Goal: Task Accomplishment & Management: Complete application form

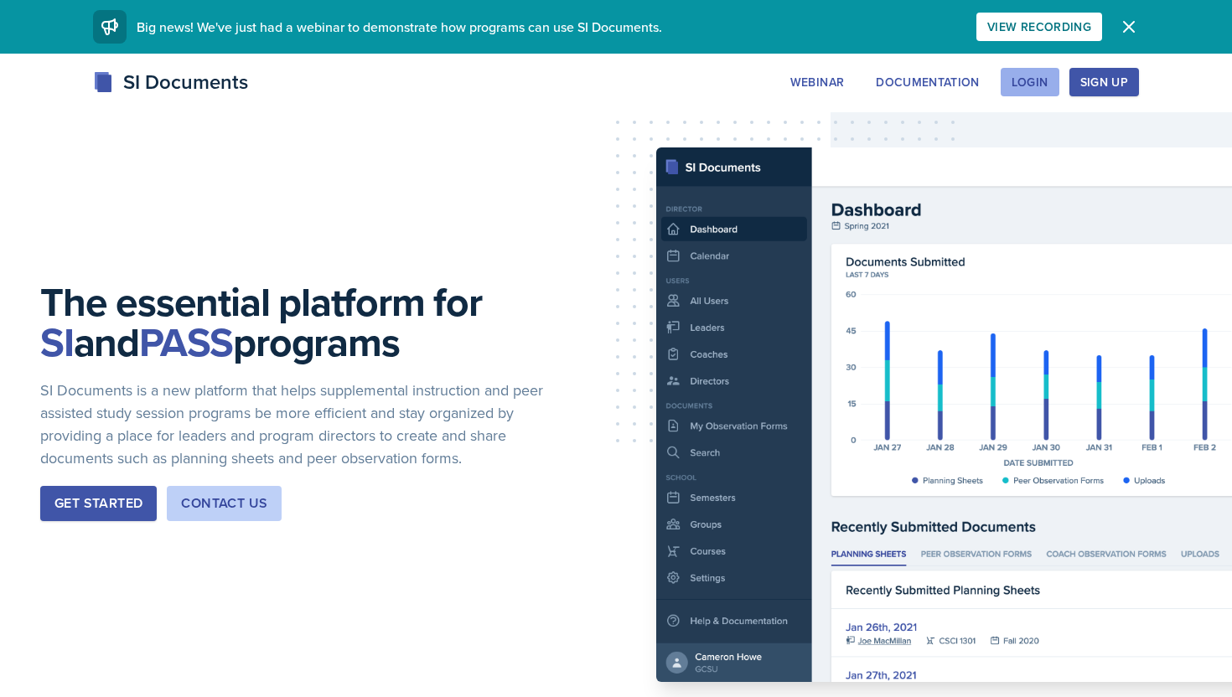
click at [1042, 77] on div "Login" at bounding box center [1029, 81] width 37 height 13
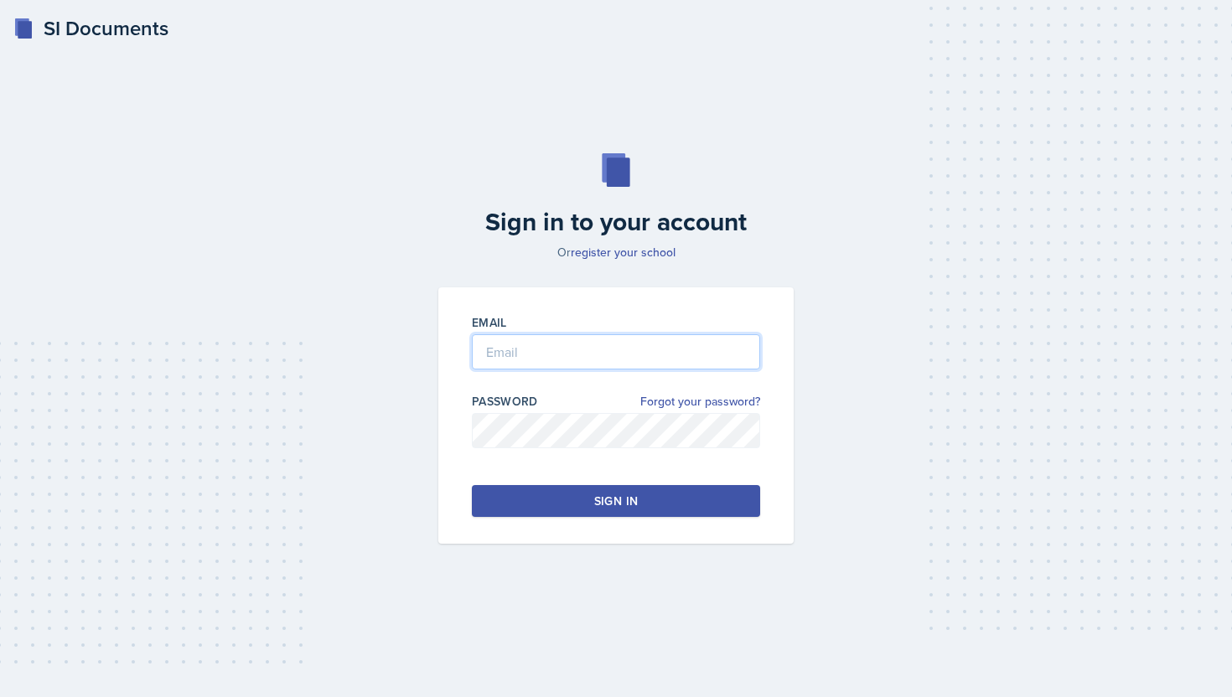
click at [606, 338] on input "email" at bounding box center [616, 351] width 288 height 35
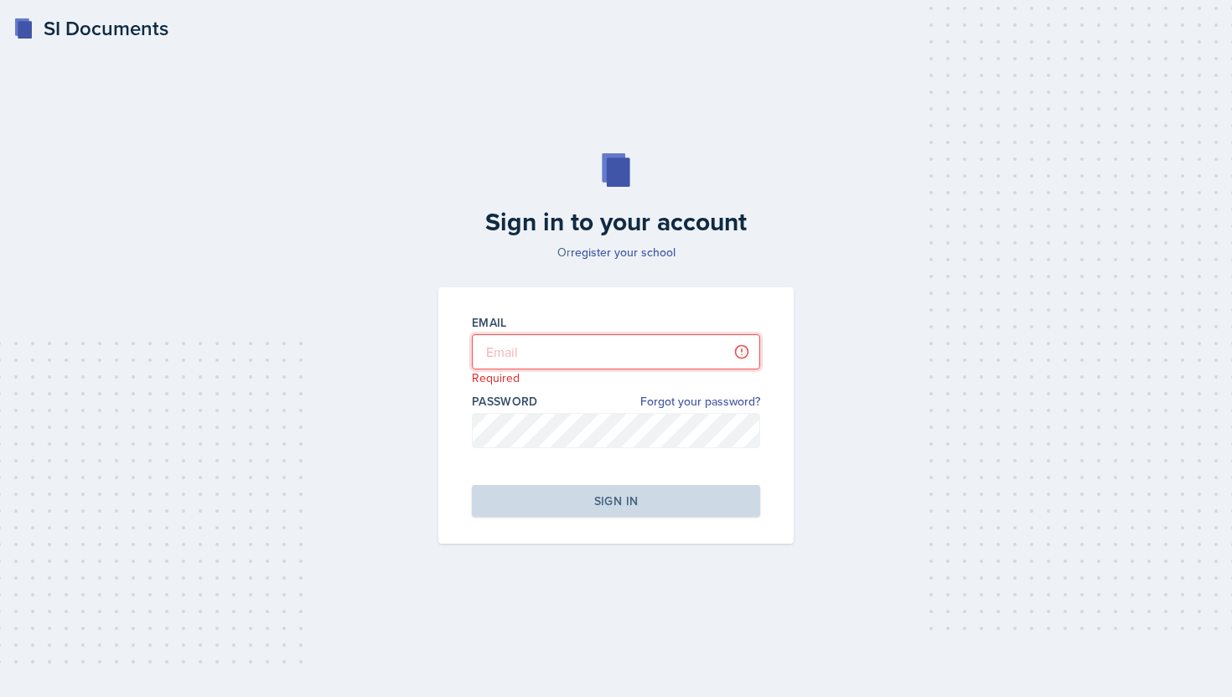
type input "[EMAIL_ADDRESS][DOMAIN_NAME]"
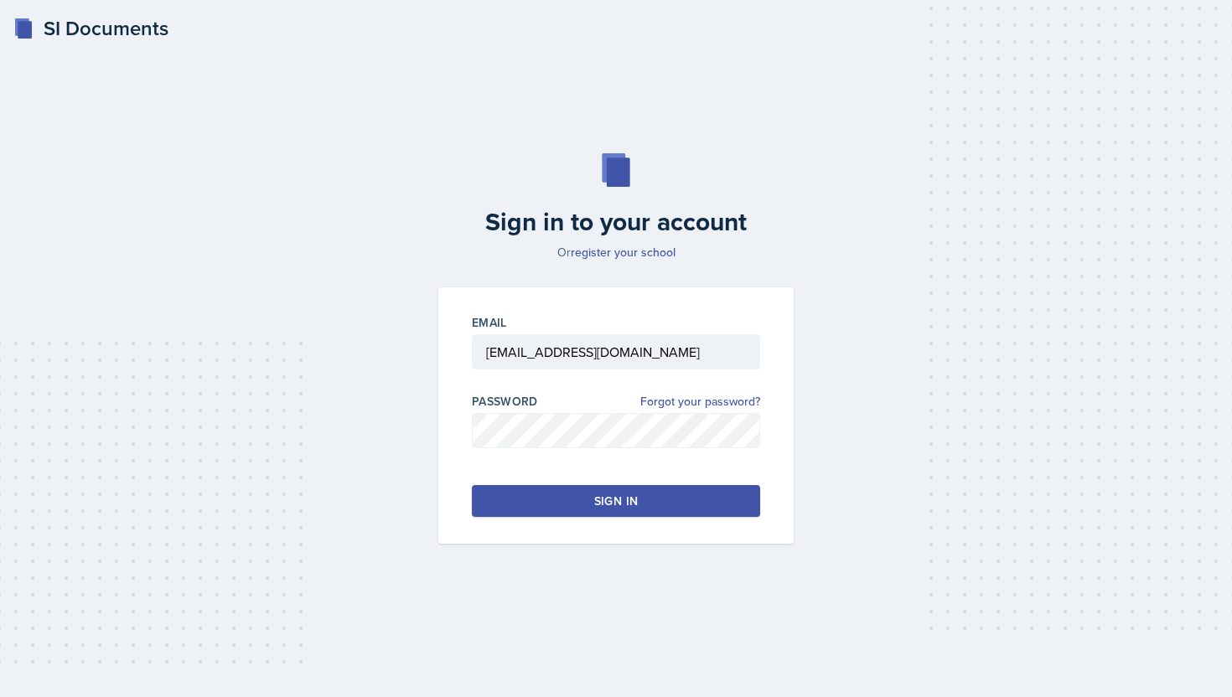
click at [635, 509] on button "Sign in" at bounding box center [616, 501] width 288 height 32
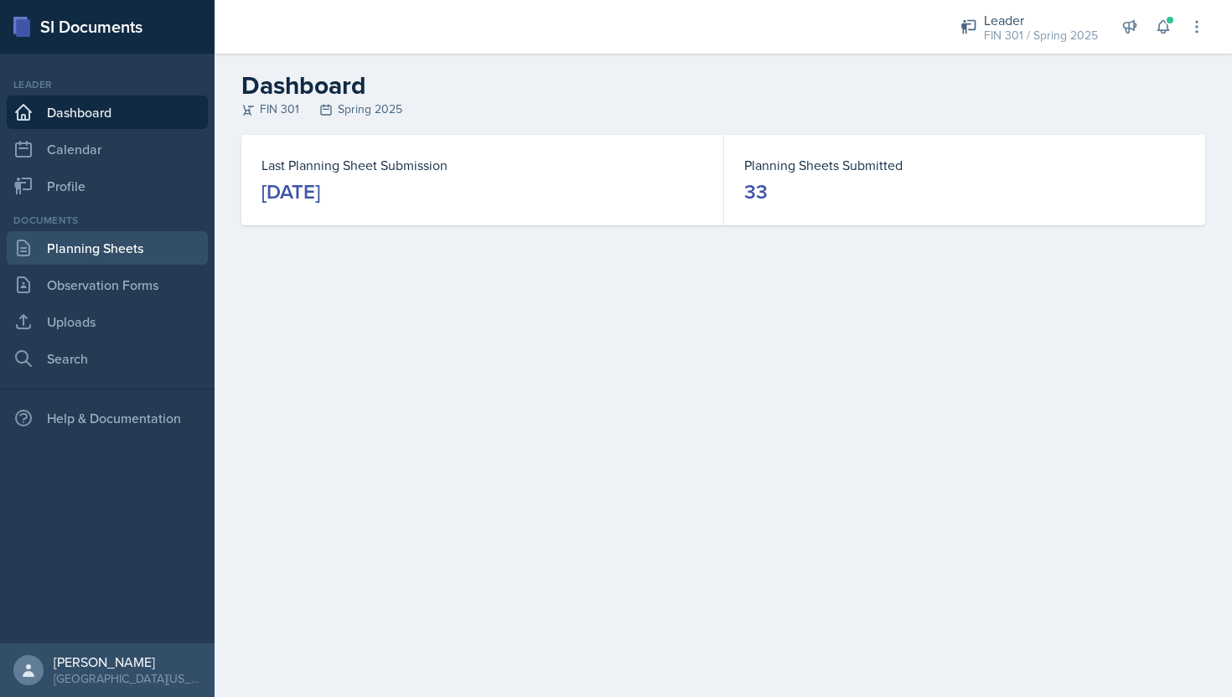
click at [116, 257] on link "Planning Sheets" at bounding box center [107, 248] width 201 height 34
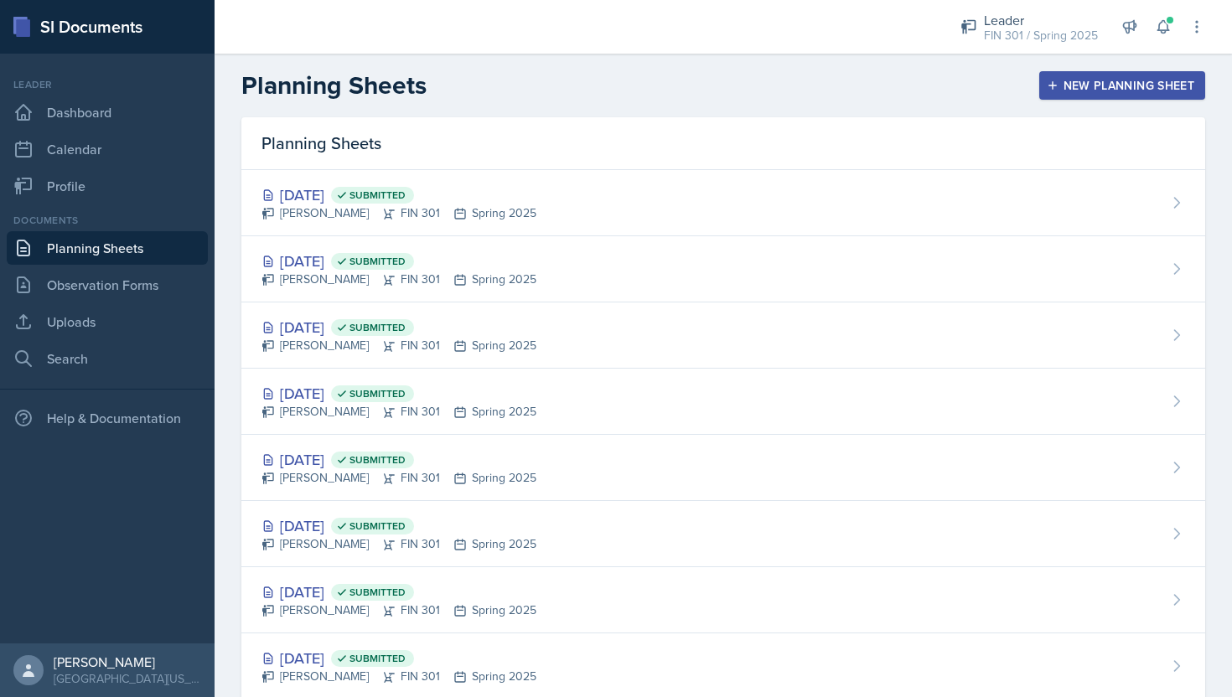
click at [1077, 87] on div "New Planning Sheet" at bounding box center [1122, 85] width 144 height 13
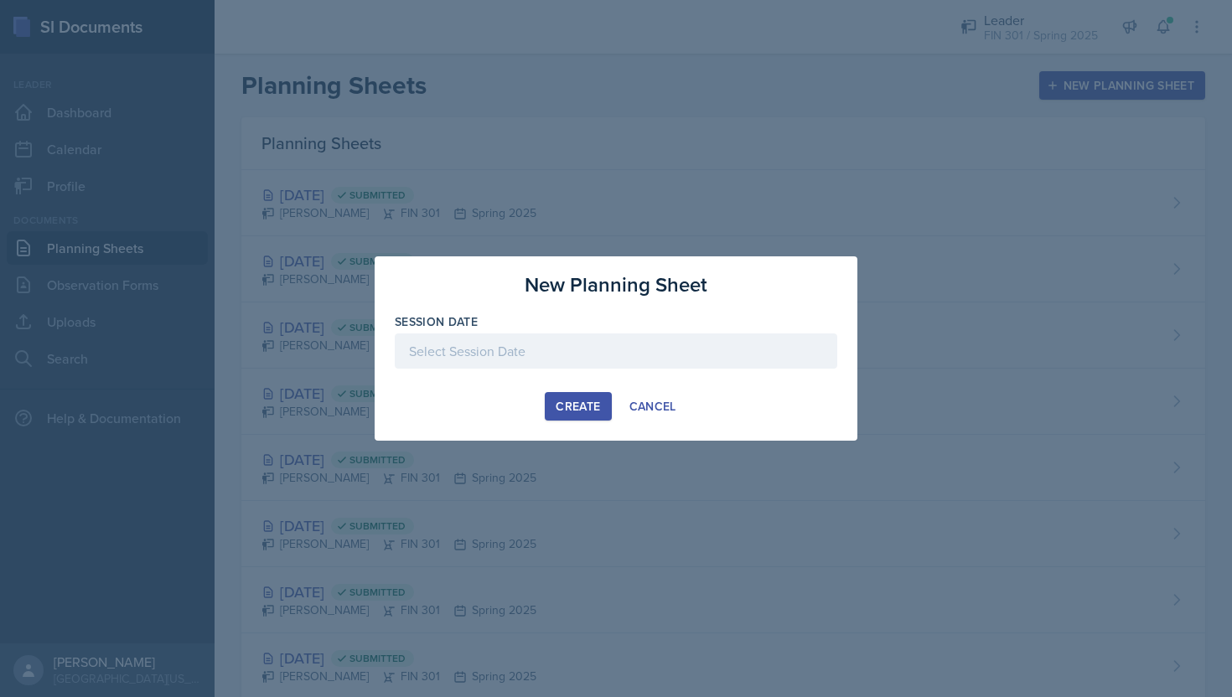
click at [556, 359] on div at bounding box center [616, 350] width 442 height 35
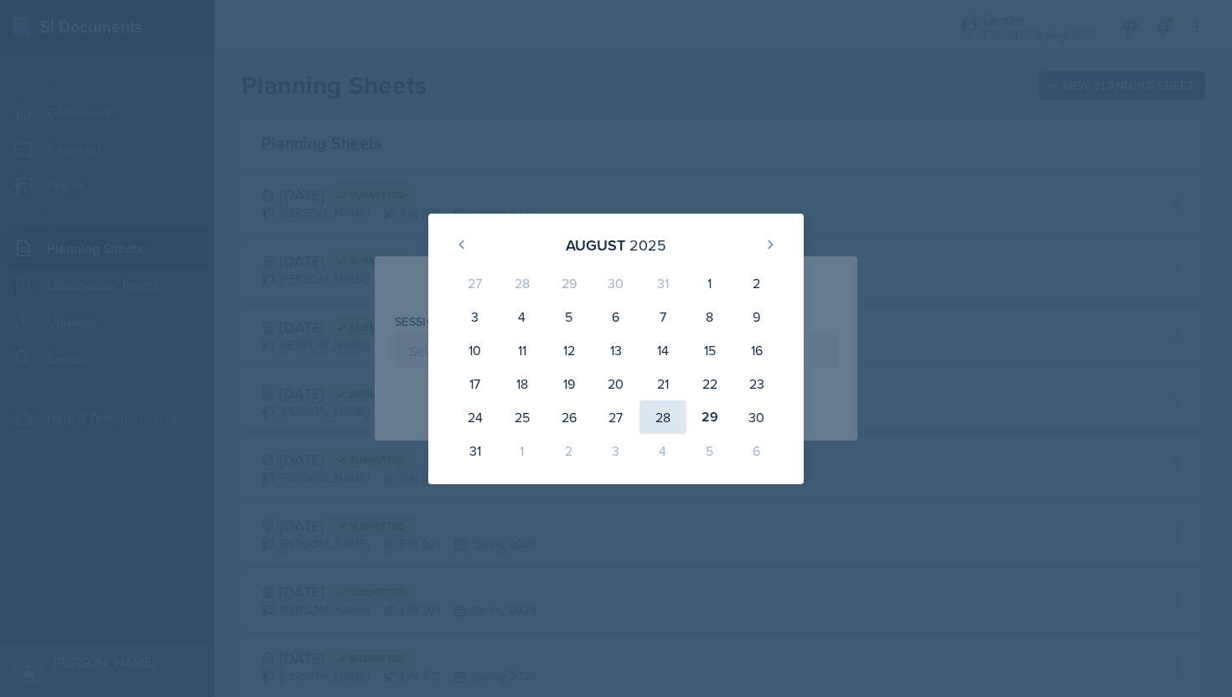
click at [669, 417] on div "28" at bounding box center [662, 418] width 47 height 34
type input "[DATE]"
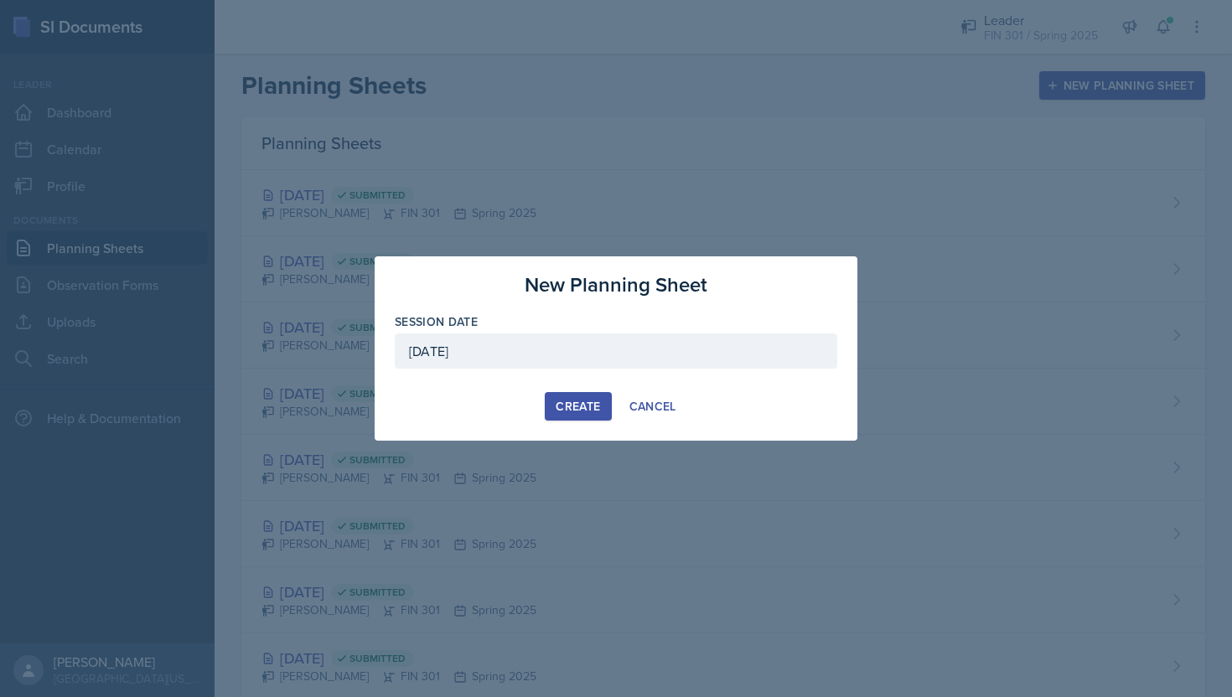
click at [562, 400] on div "Create" at bounding box center [578, 406] width 44 height 13
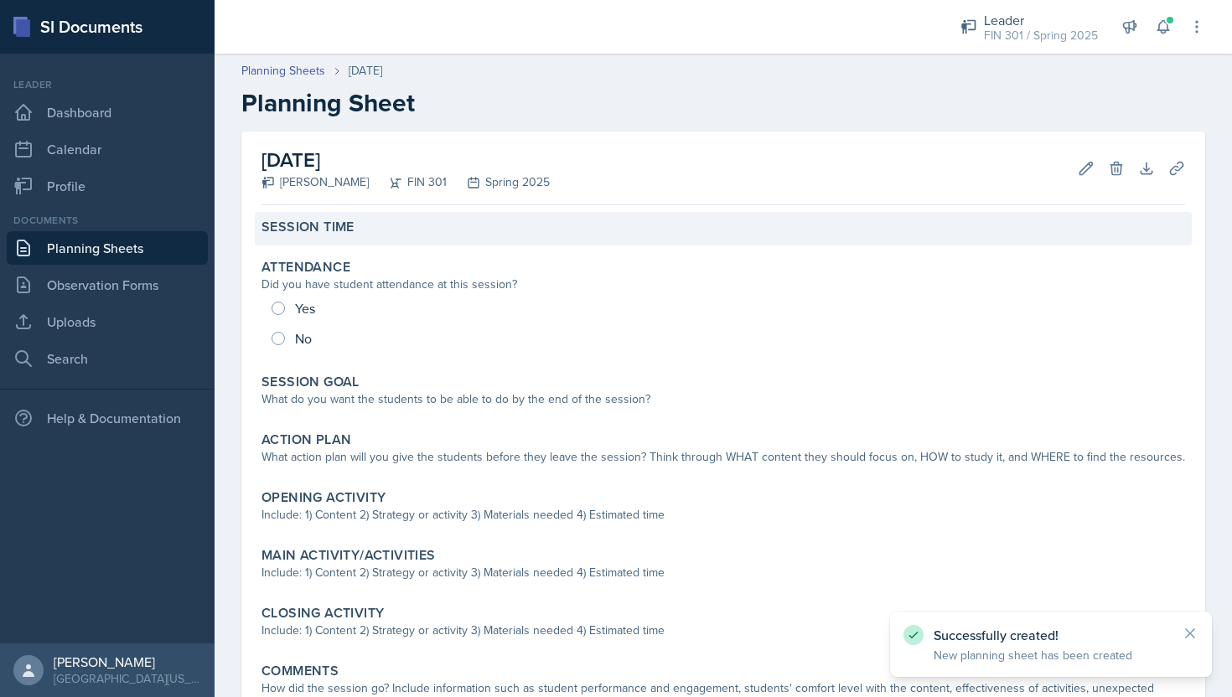
click at [447, 229] on div "Session Time" at bounding box center [722, 227] width 923 height 17
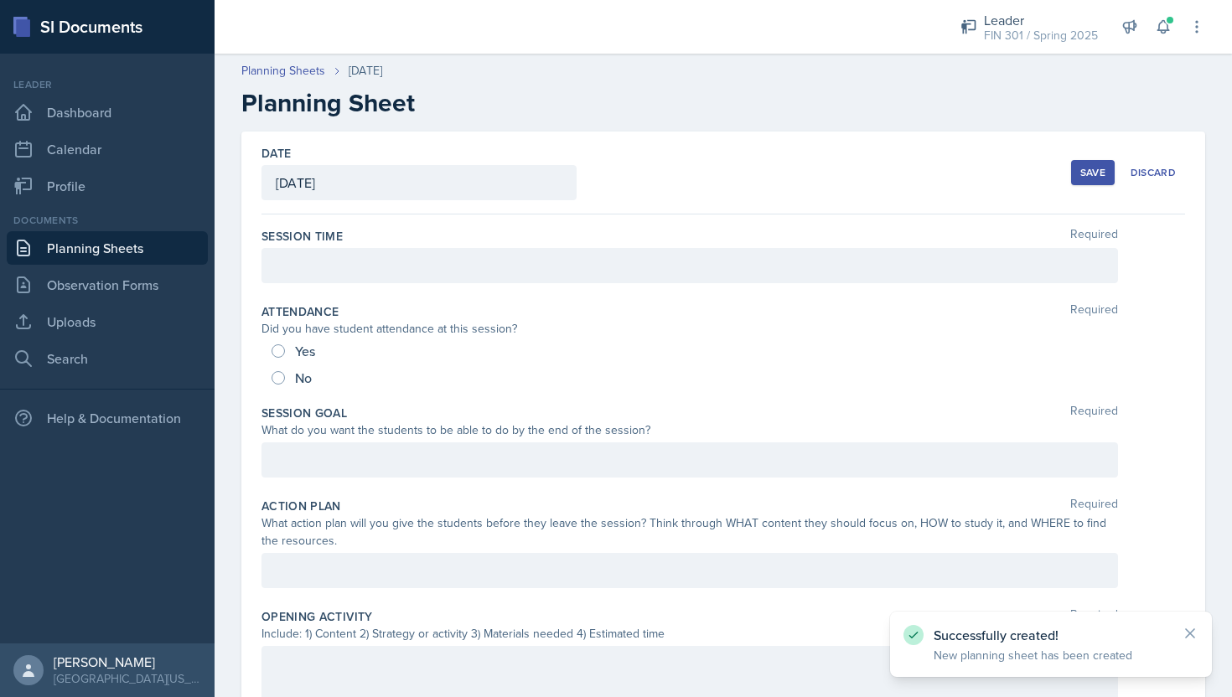
click at [400, 262] on div at bounding box center [689, 265] width 856 height 35
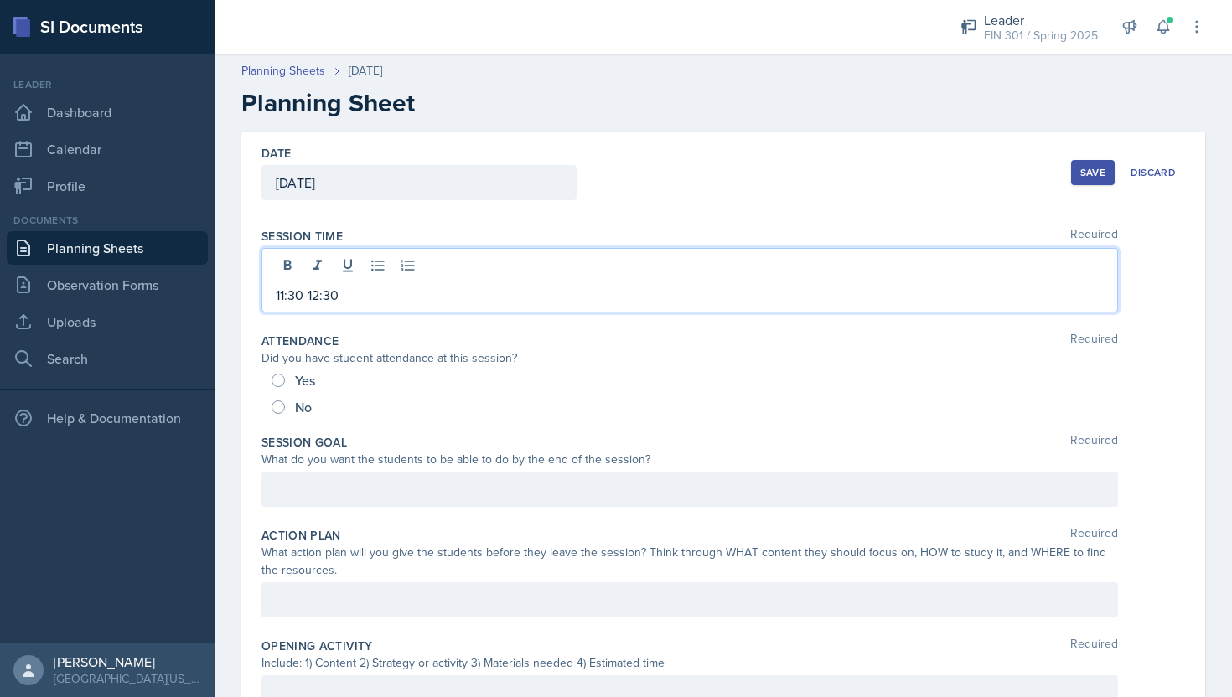
click at [647, 349] on div "Did you have student attendance at this session?" at bounding box center [689, 358] width 856 height 18
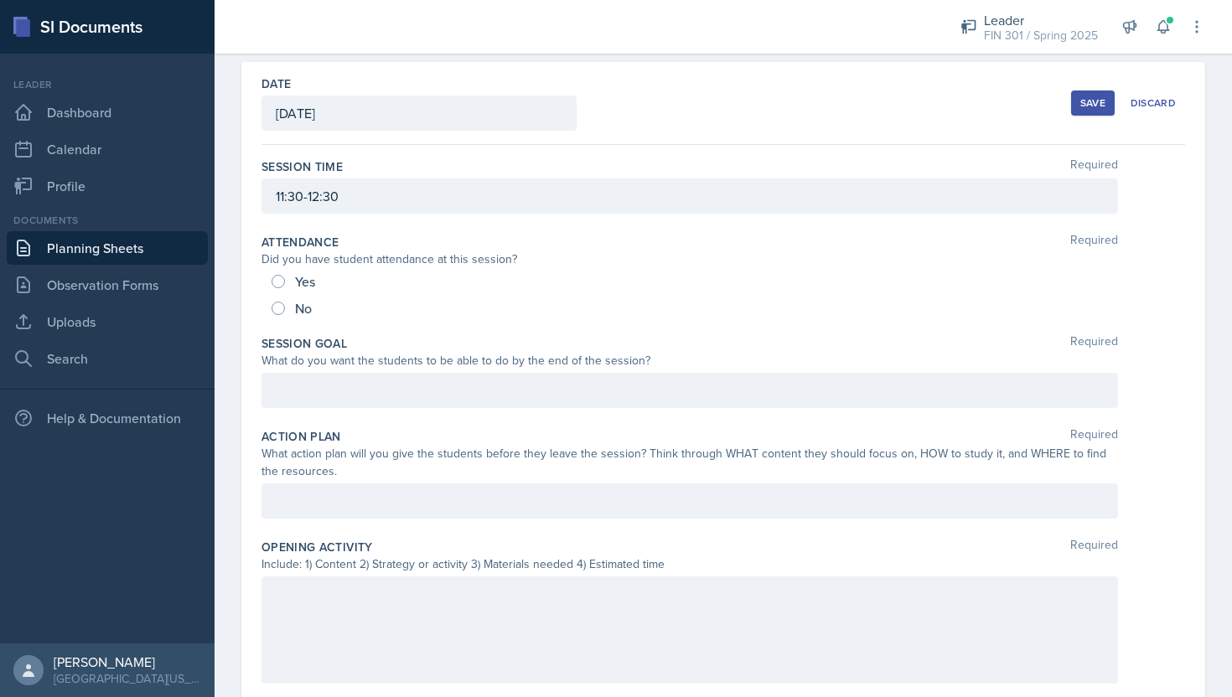
scroll to position [70, 0]
click at [279, 276] on input "Yes" at bounding box center [277, 280] width 13 height 13
radio input "true"
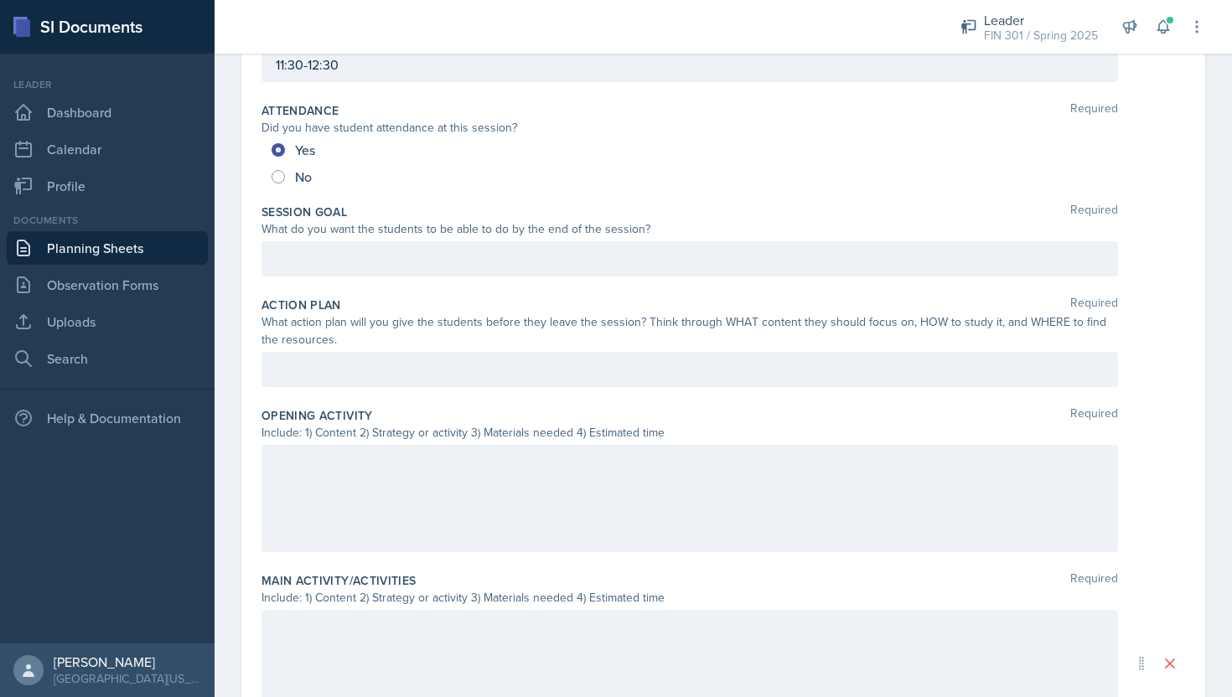
click at [470, 254] on p at bounding box center [690, 259] width 828 height 20
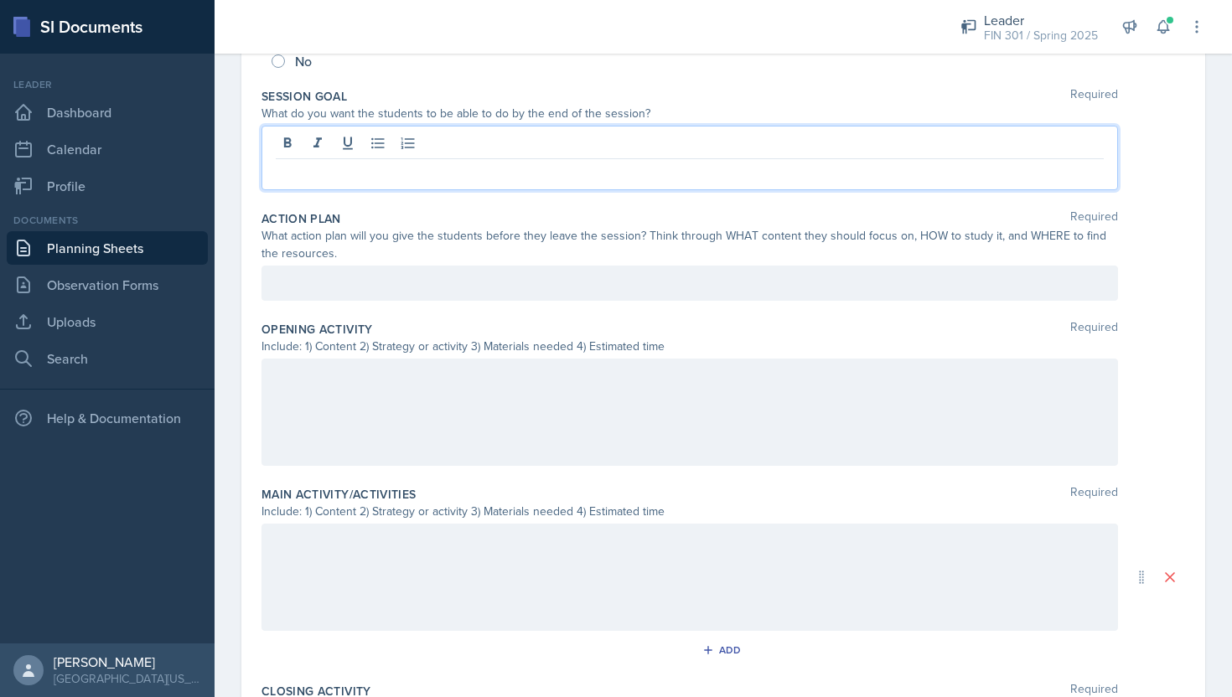
scroll to position [333, 0]
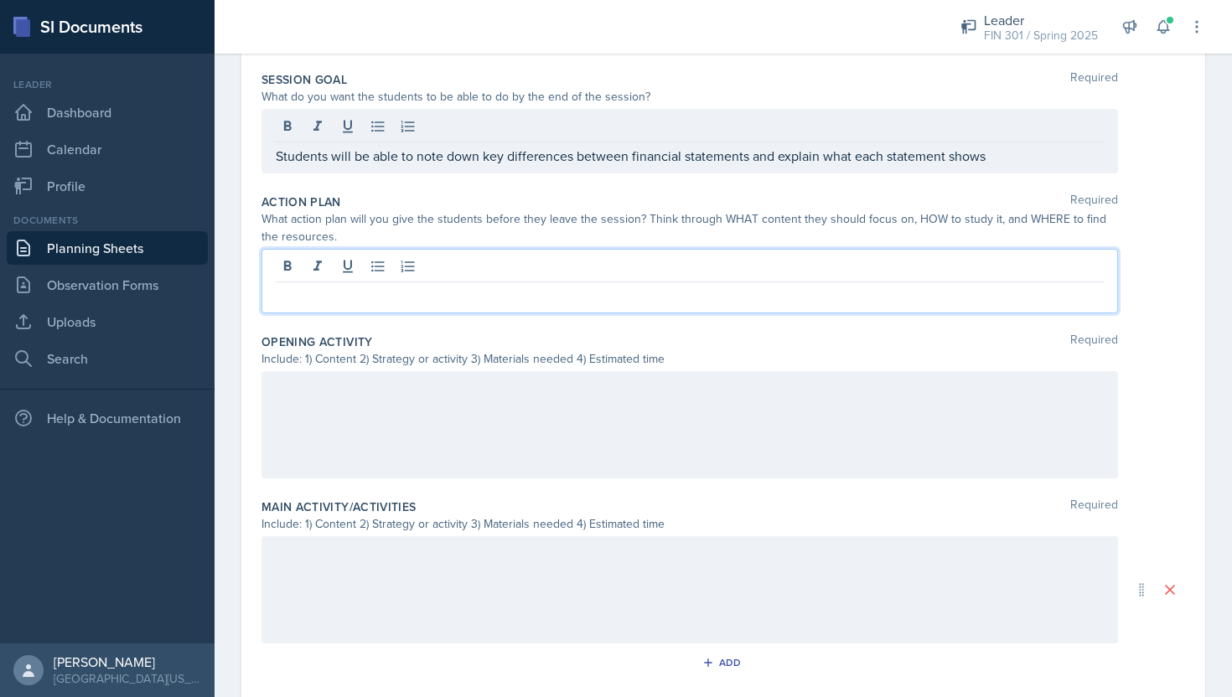
click at [491, 263] on div at bounding box center [689, 281] width 856 height 65
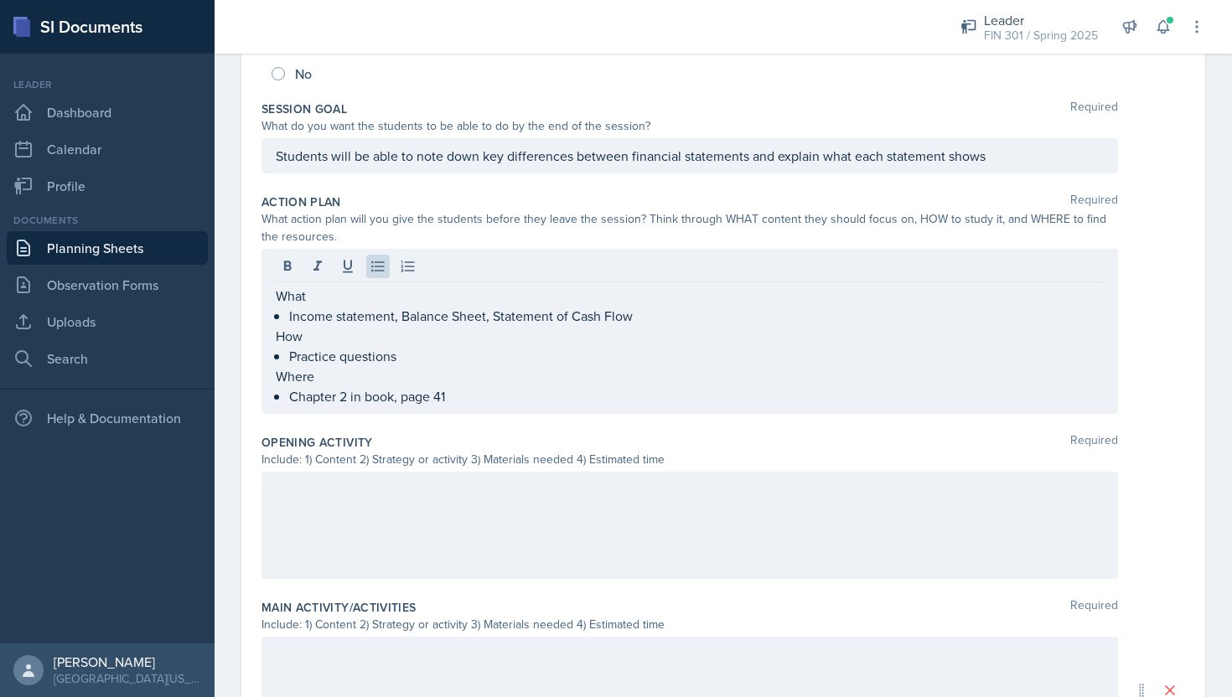
click at [339, 504] on div at bounding box center [689, 525] width 856 height 107
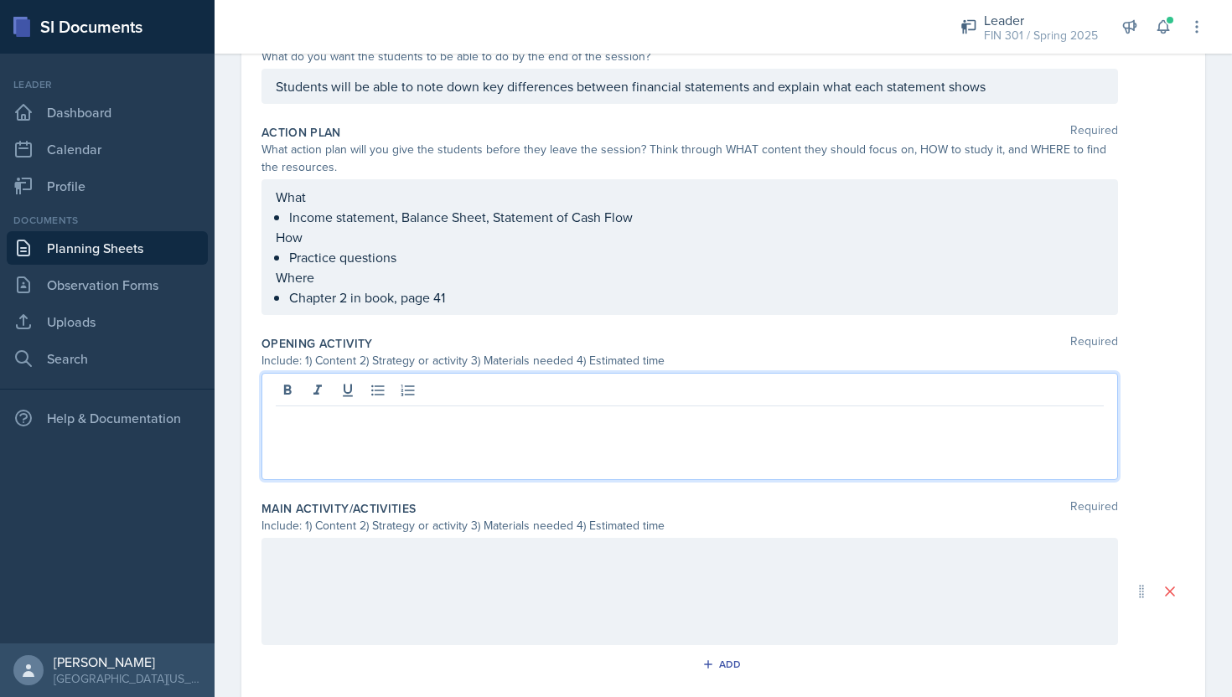
scroll to position [395, 0]
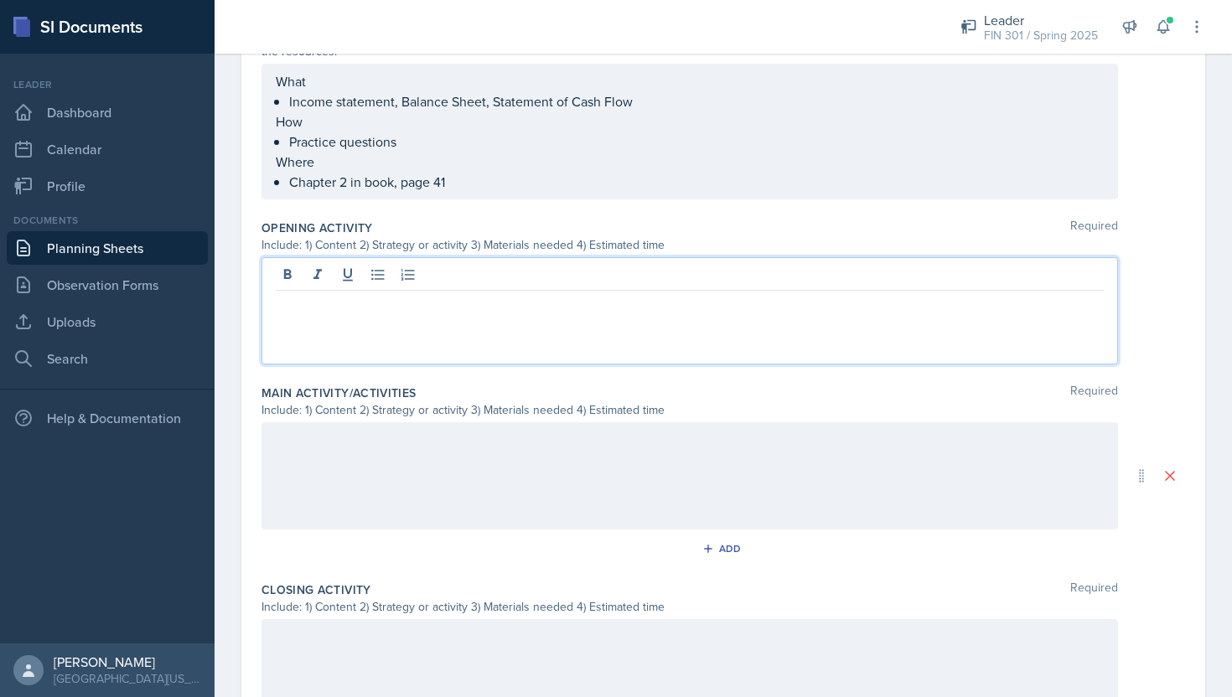
click at [347, 463] on div at bounding box center [689, 475] width 856 height 107
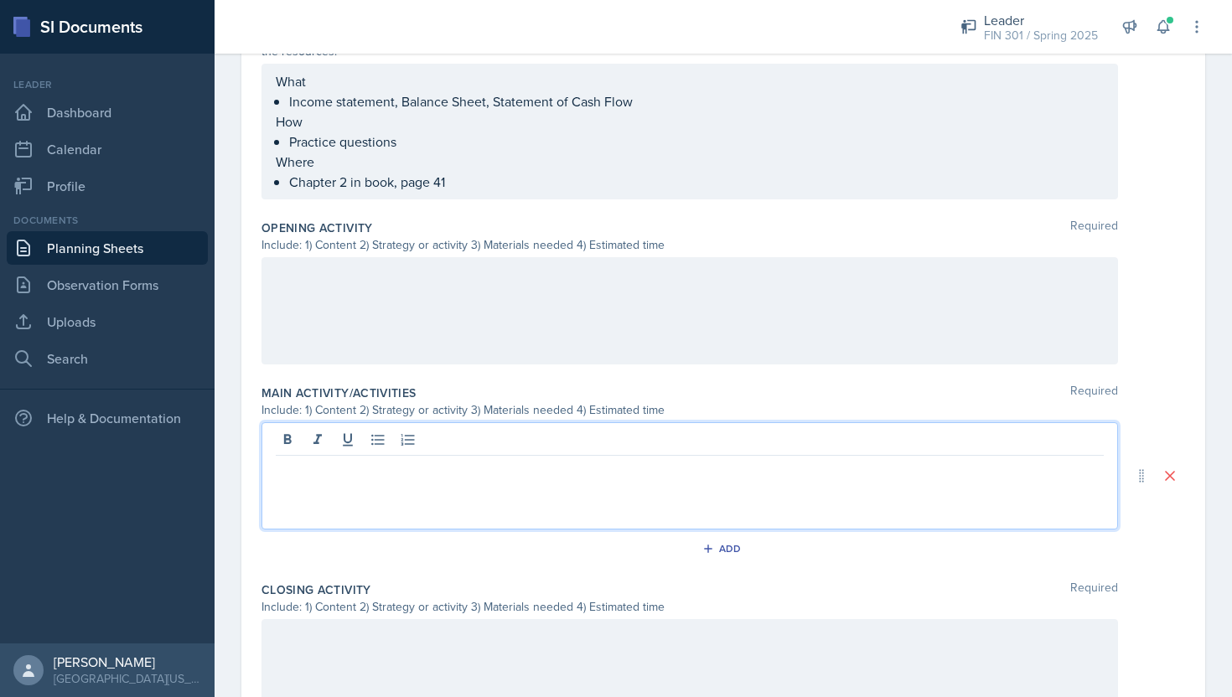
scroll to position [519, 0]
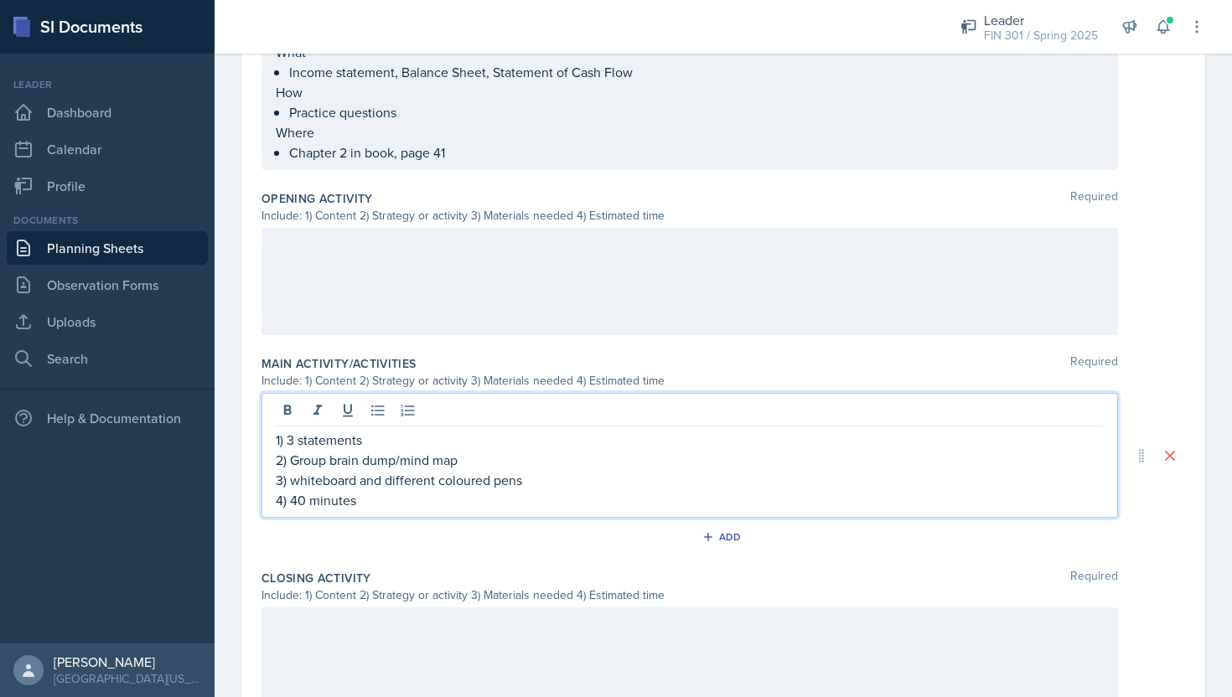
click at [331, 261] on div at bounding box center [689, 281] width 856 height 107
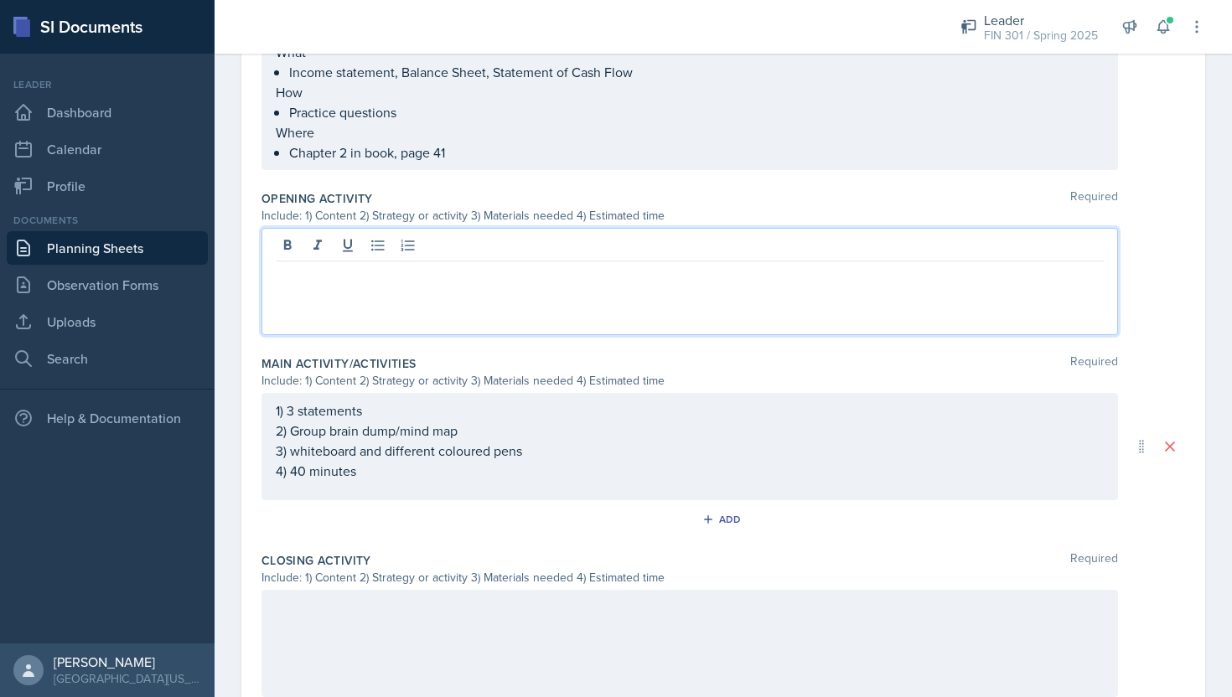
scroll to position [548, 0]
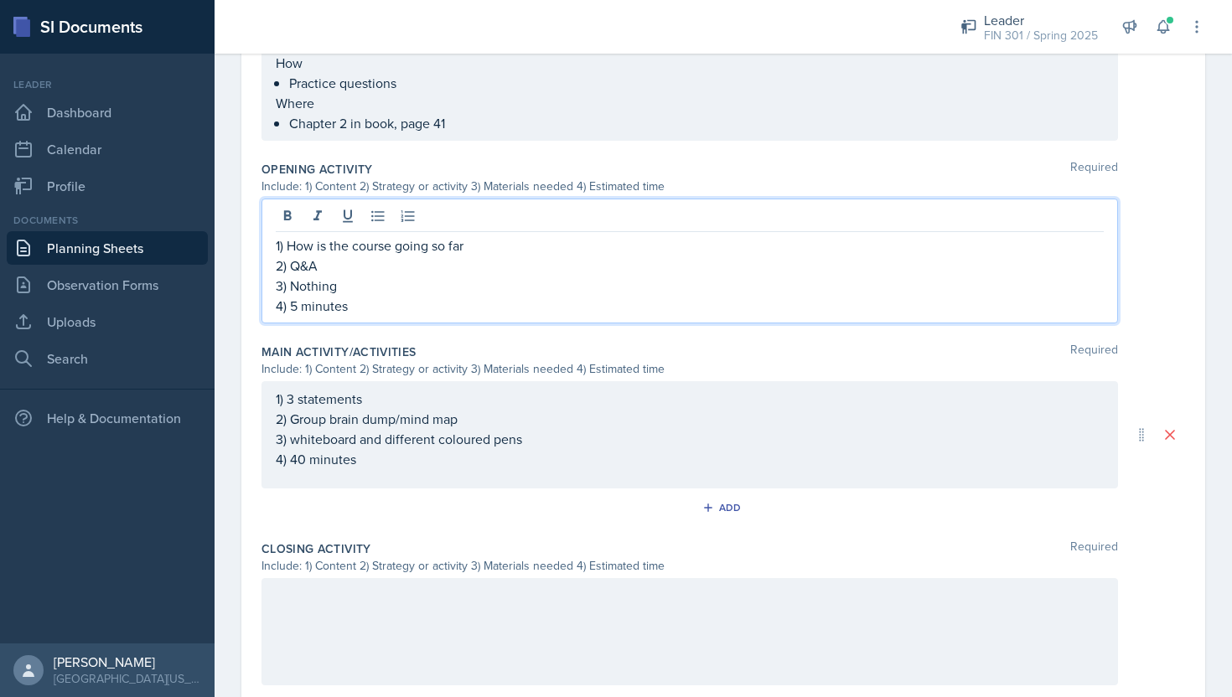
click at [369, 271] on p "2) Q&A" at bounding box center [690, 266] width 828 height 20
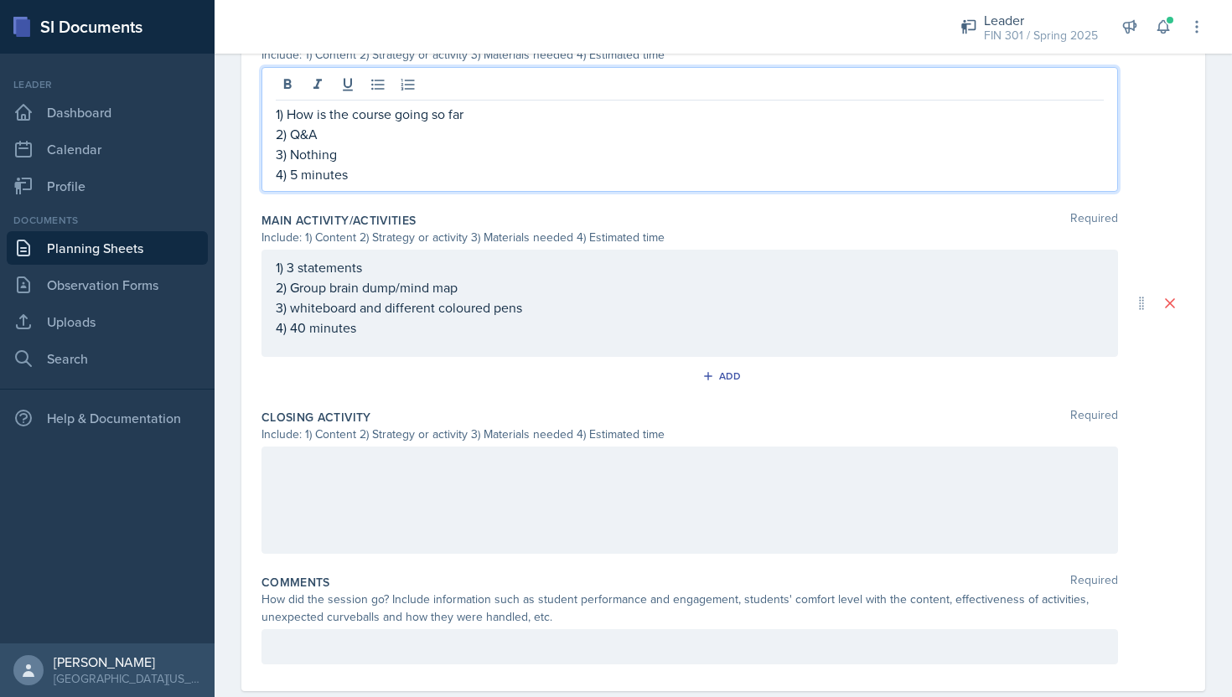
scroll to position [714, 0]
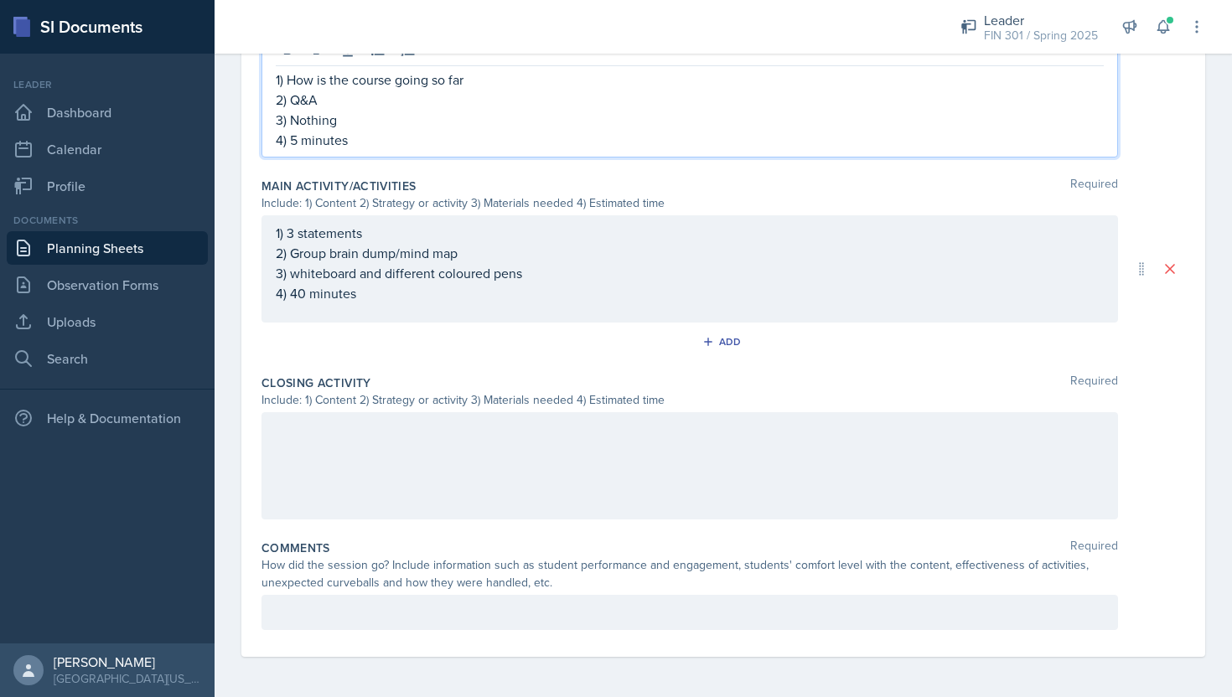
click at [400, 426] on div at bounding box center [689, 465] width 856 height 107
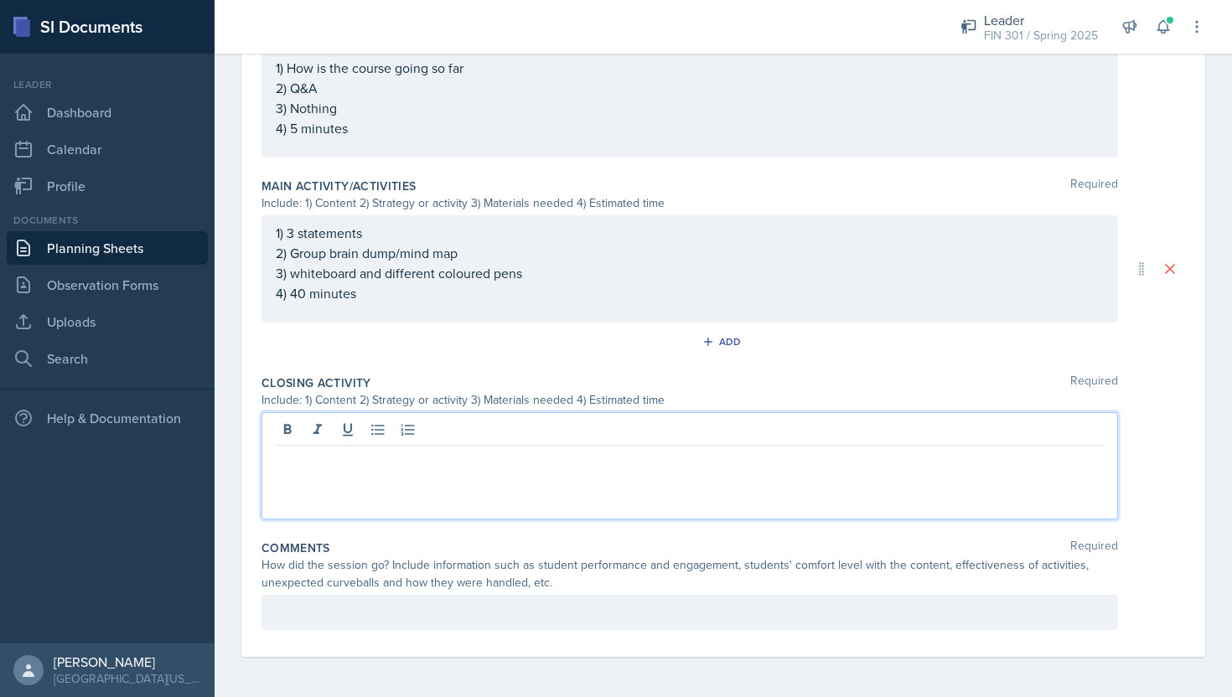
scroll to position [696, 0]
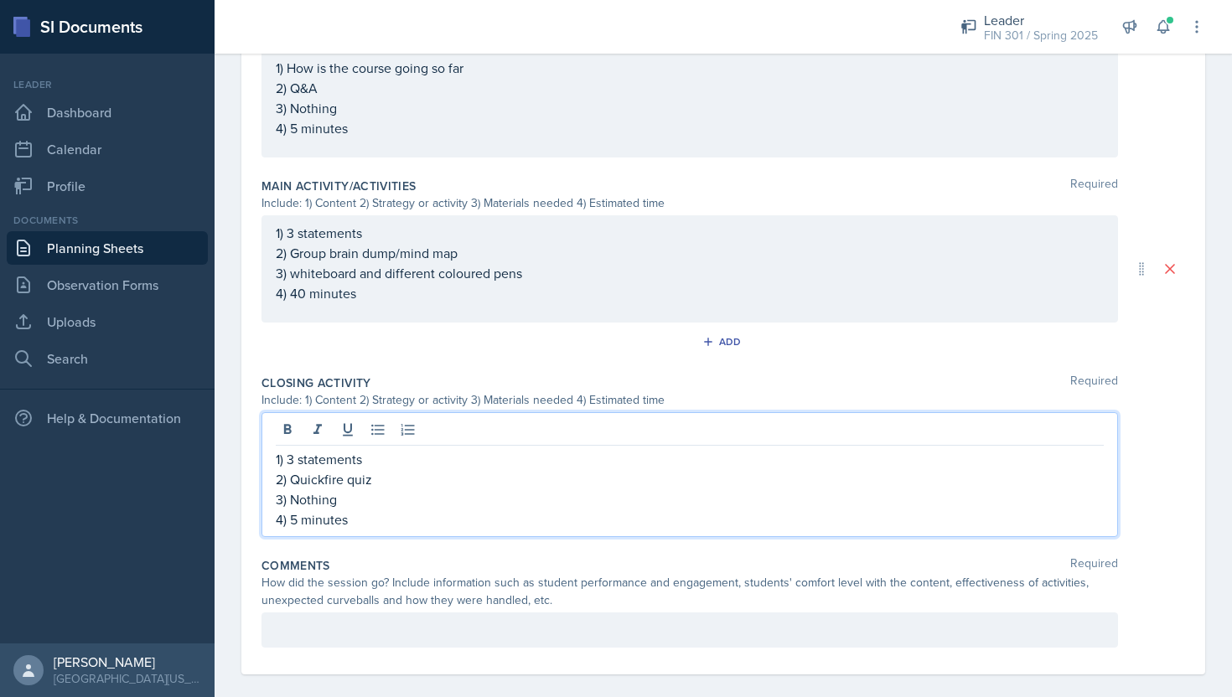
click at [395, 638] on div at bounding box center [689, 629] width 856 height 35
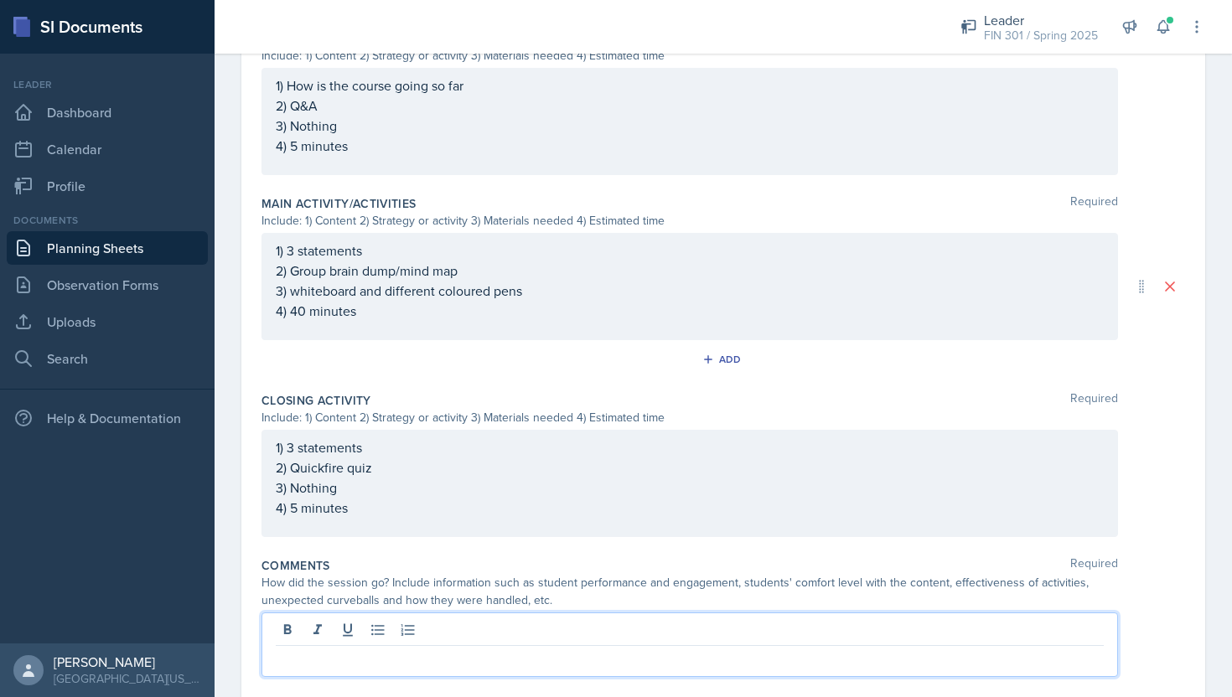
scroll to position [726, 0]
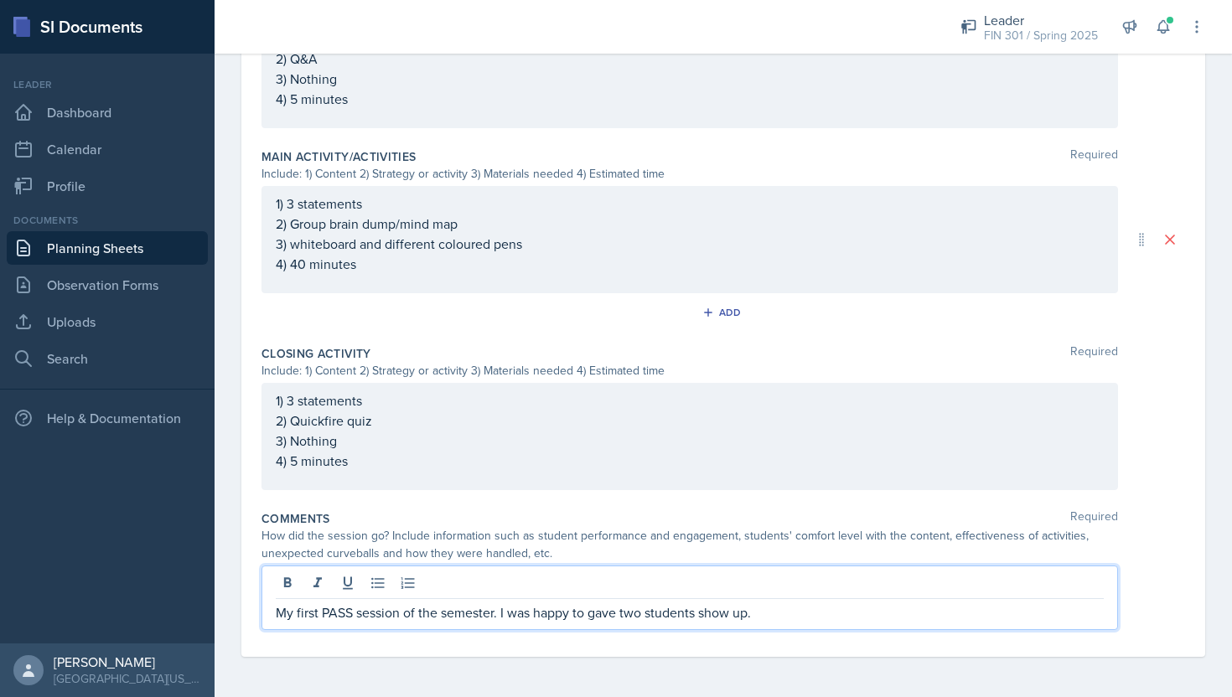
click at [595, 612] on p "My first PASS session of the semester. I was happy to gave two students show up." at bounding box center [690, 612] width 828 height 20
click at [786, 612] on p "My first PASS session of the semester. I was happy to have two students show up." at bounding box center [690, 612] width 828 height 20
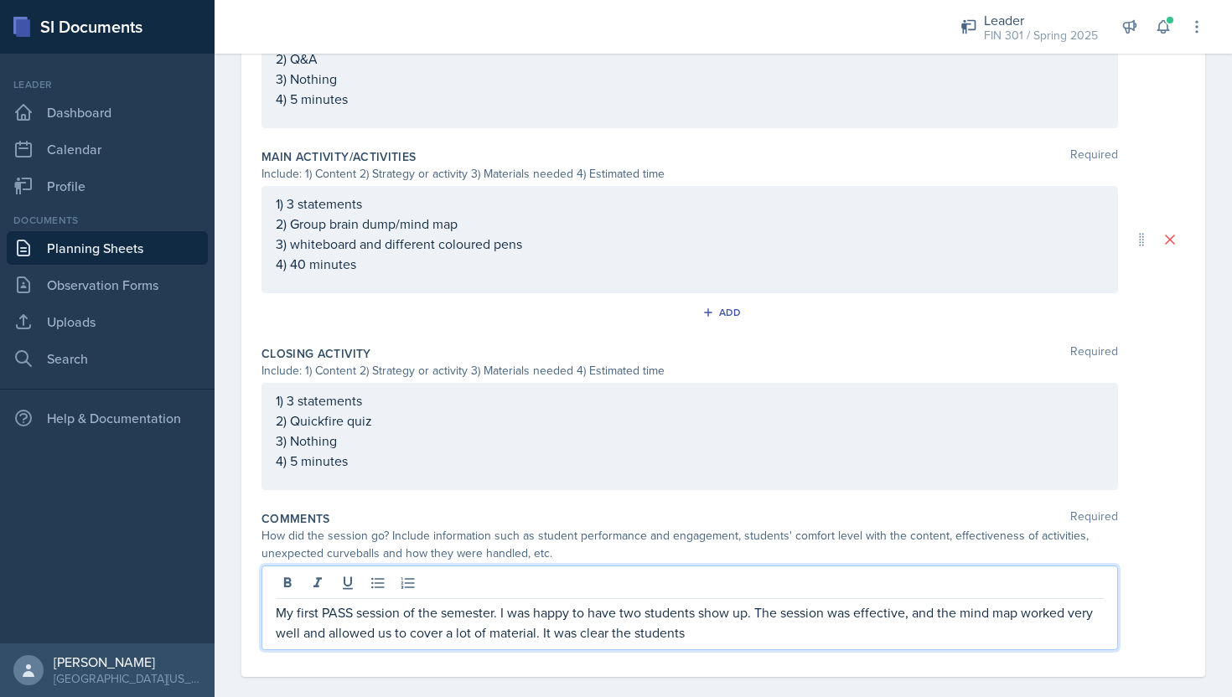
drag, startPoint x: 691, startPoint y: 634, endPoint x: 549, endPoint y: 633, distance: 142.5
click at [549, 633] on p "My first PASS session of the semester. I was happy to have two students show up…" at bounding box center [690, 622] width 828 height 40
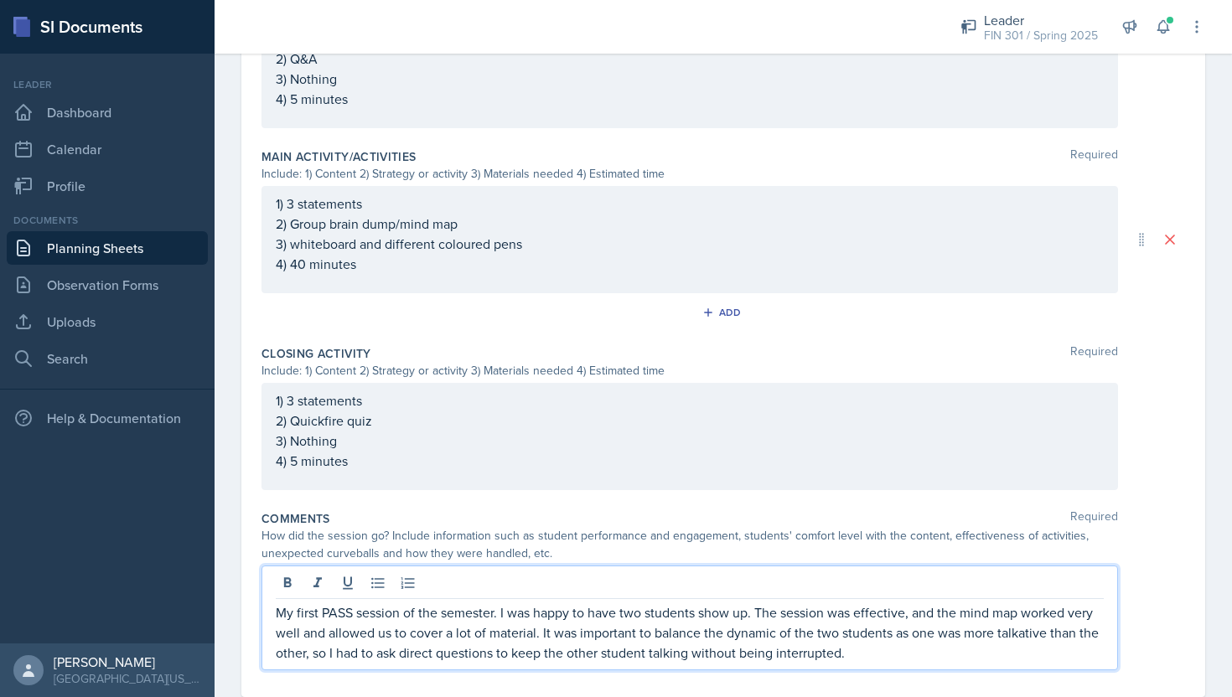
click at [864, 649] on p "My first PASS session of the semester. I was happy to have two students show up…" at bounding box center [690, 632] width 828 height 60
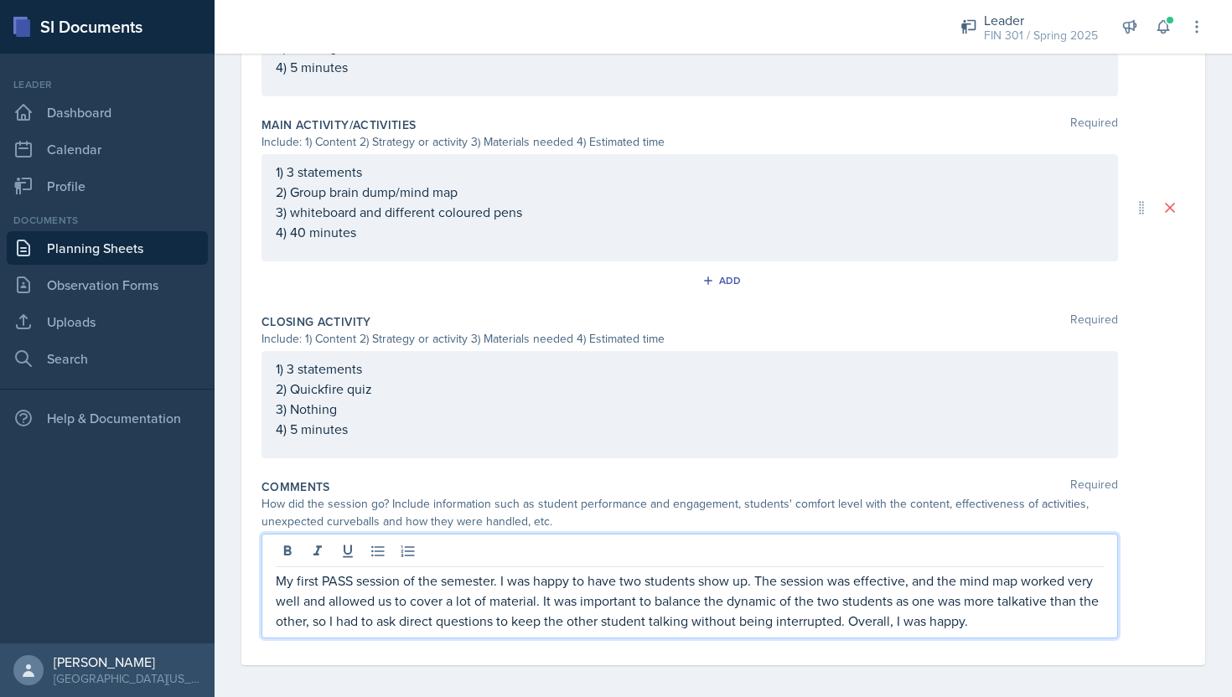
scroll to position [766, 0]
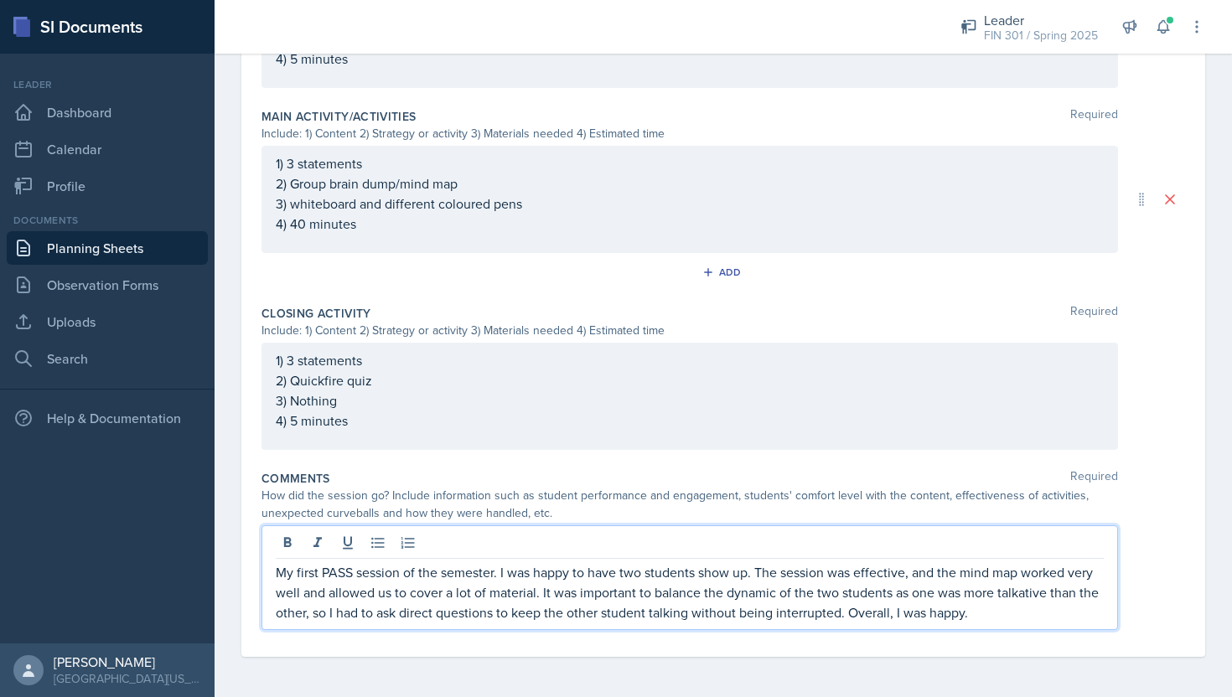
click at [783, 478] on div "Comments Required" at bounding box center [722, 478] width 923 height 17
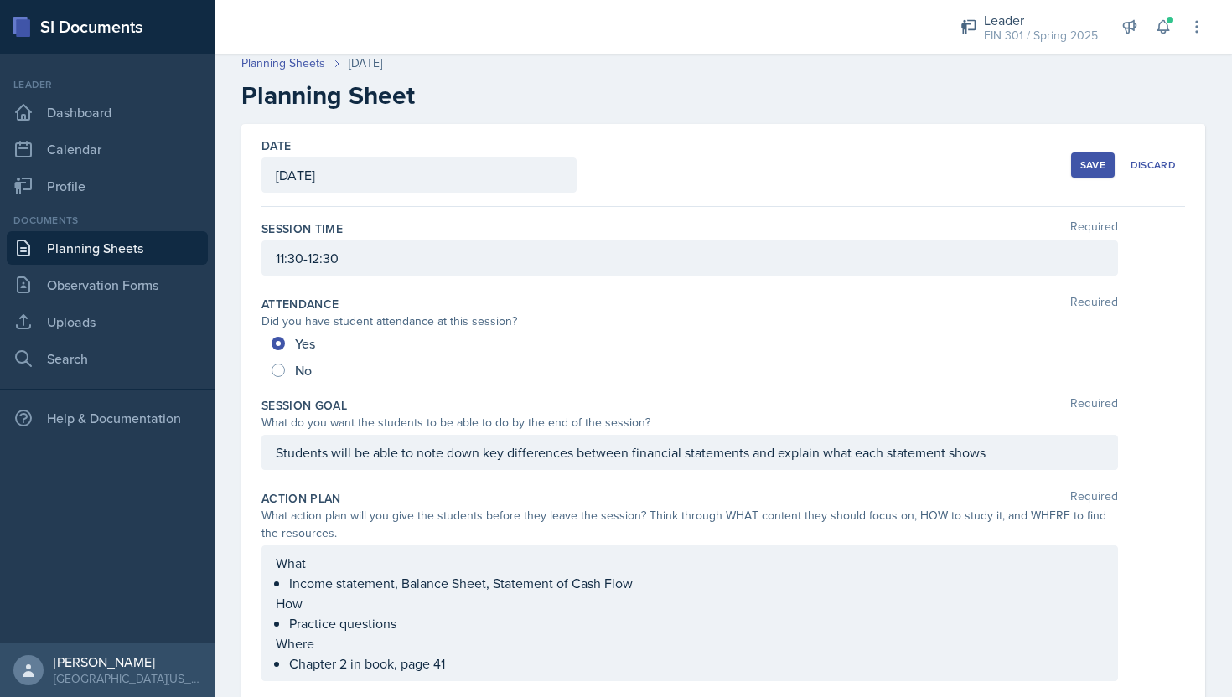
scroll to position [3, 0]
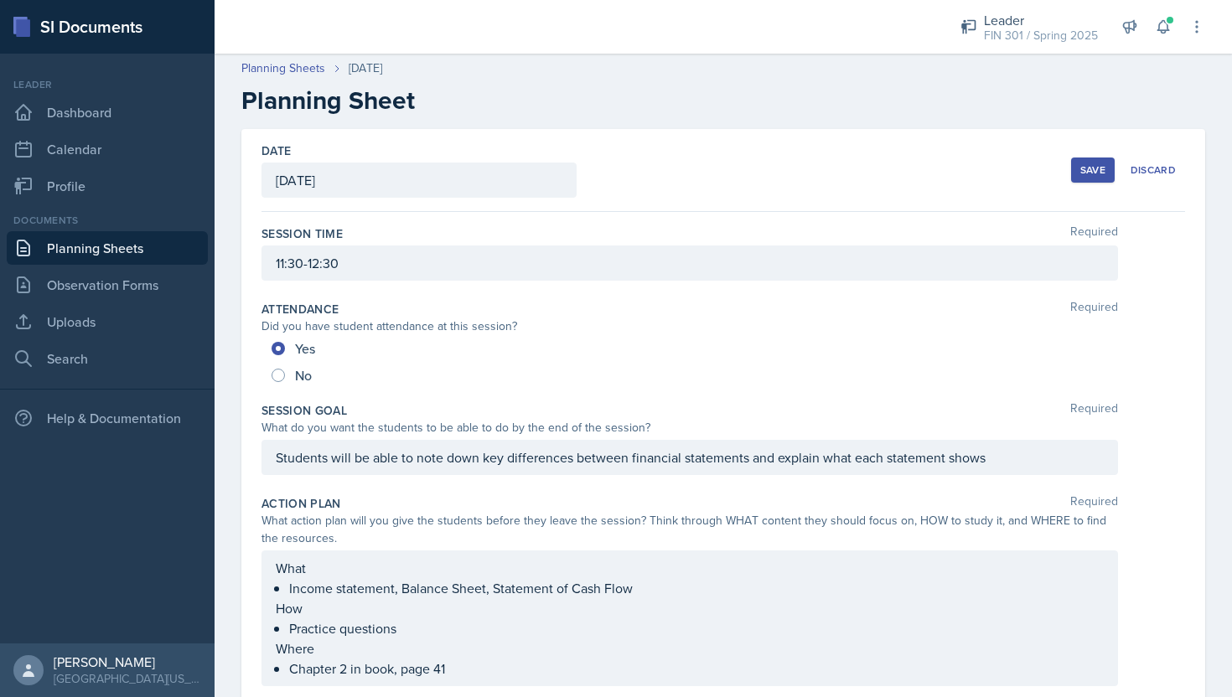
click at [1084, 173] on div "Save" at bounding box center [1092, 169] width 25 height 13
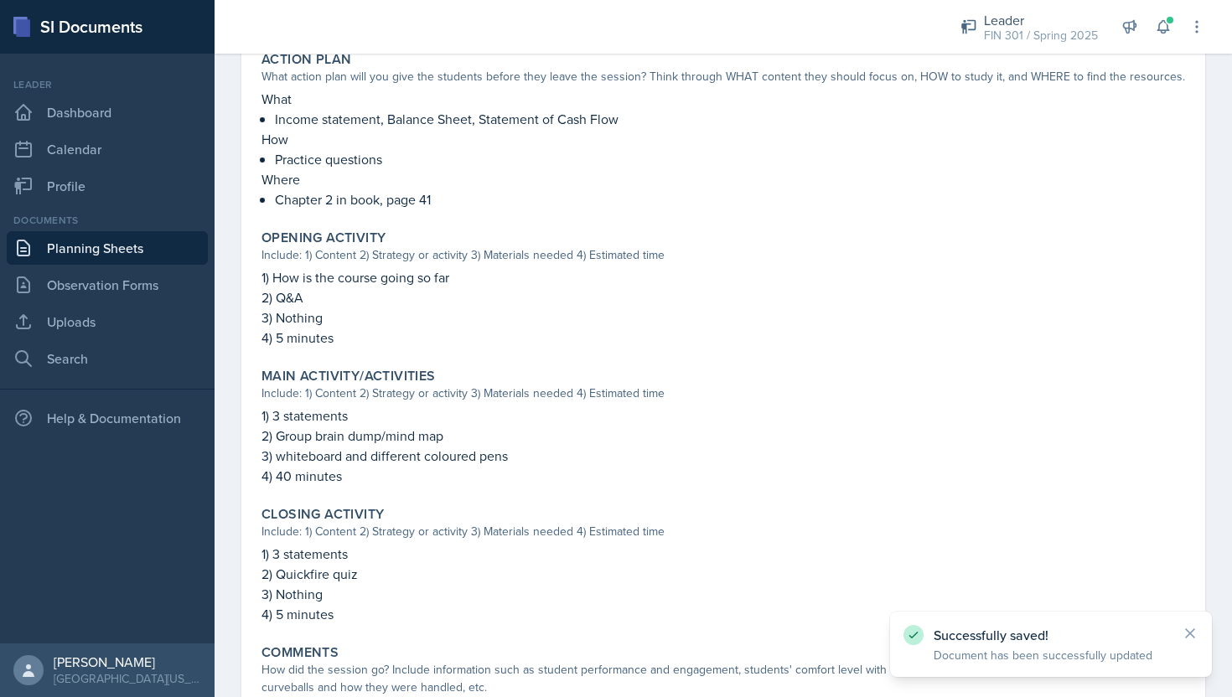
scroll to position [599, 0]
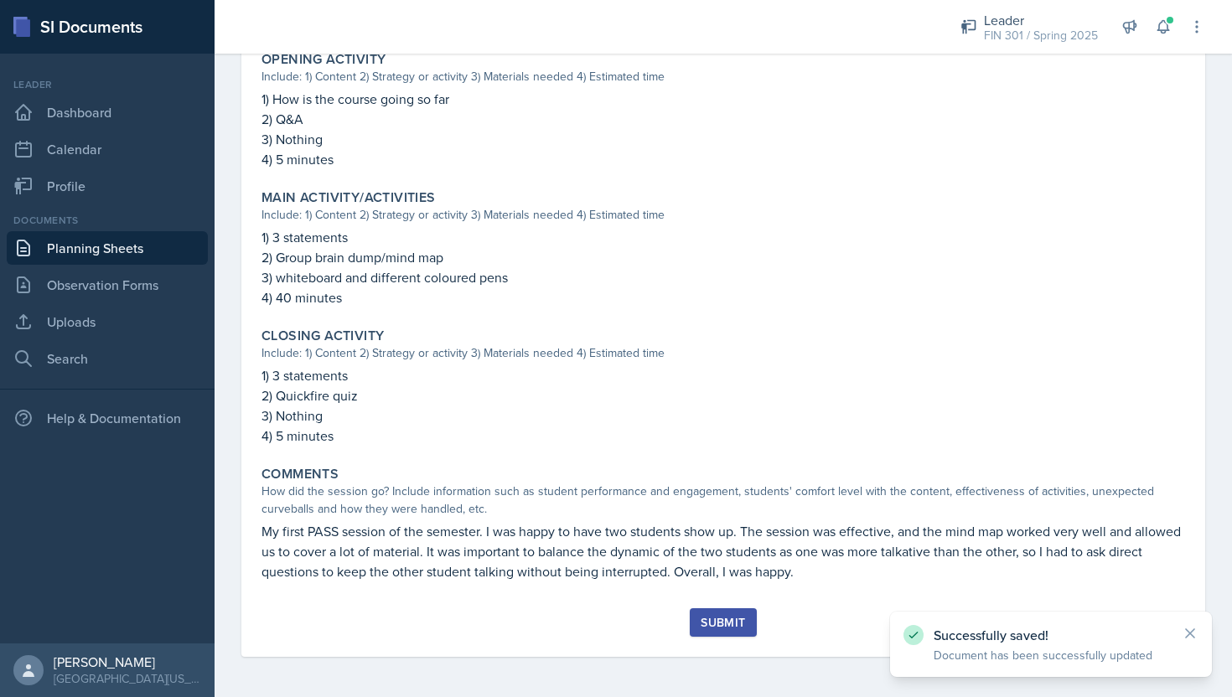
click at [731, 633] on button "Submit" at bounding box center [723, 622] width 66 height 28
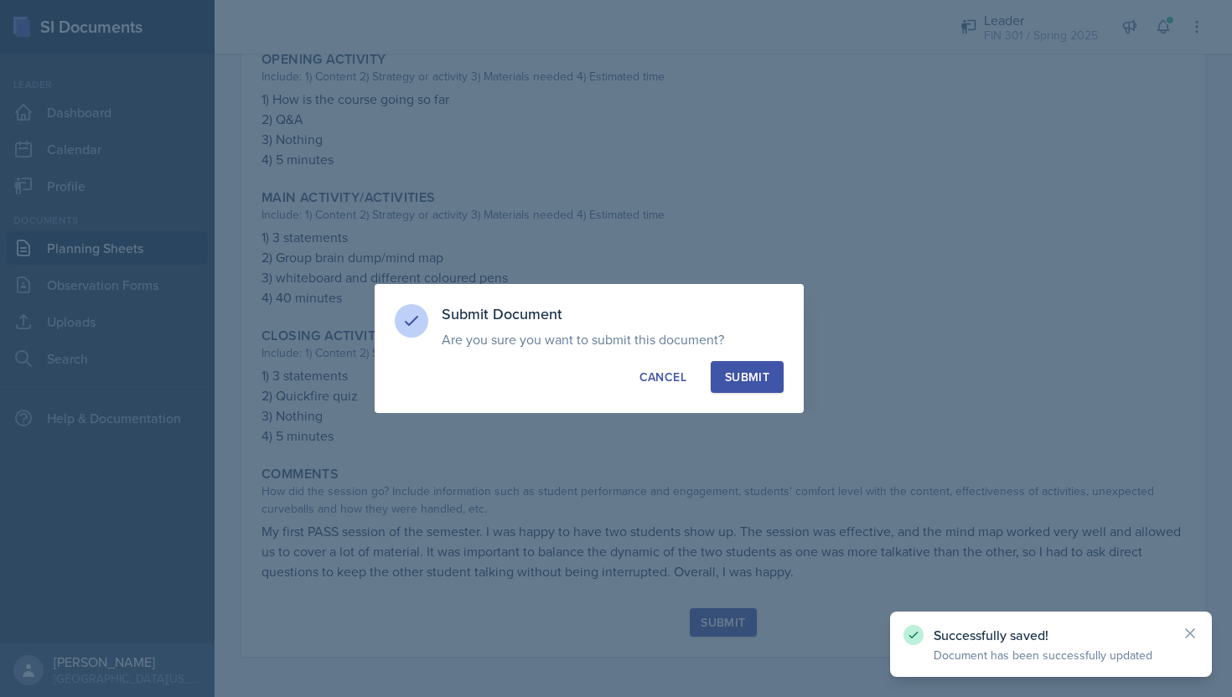
click at [756, 369] on div "Submit" at bounding box center [747, 377] width 44 height 17
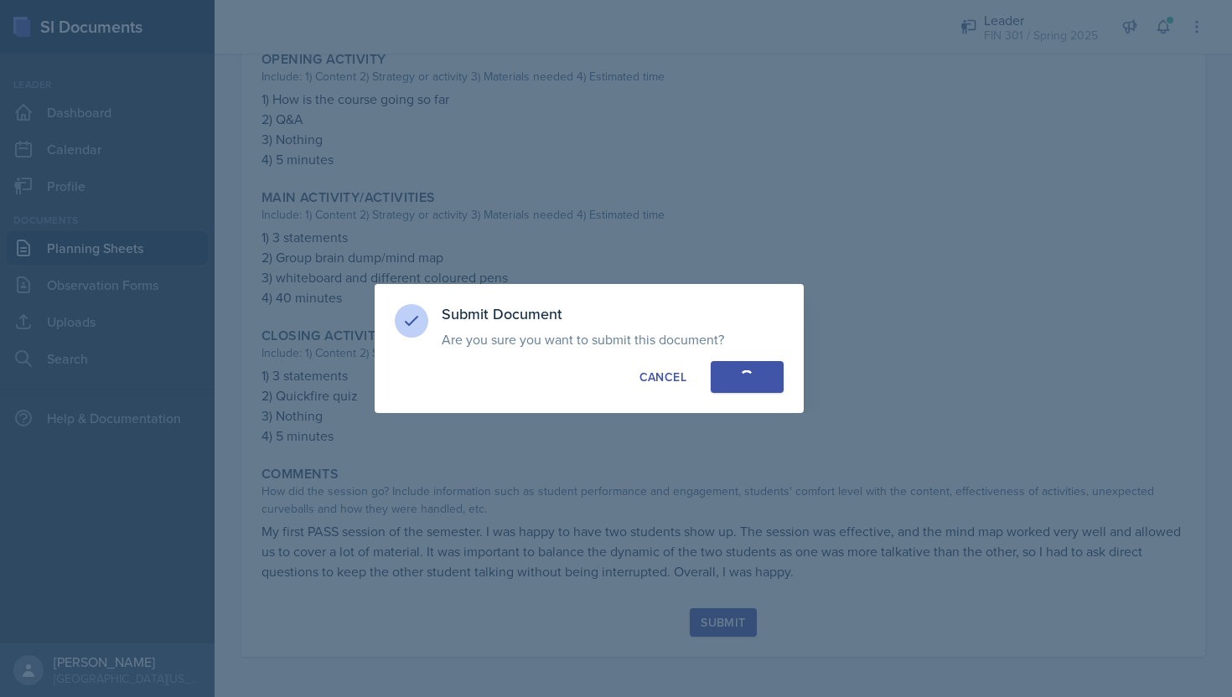
radio input "true"
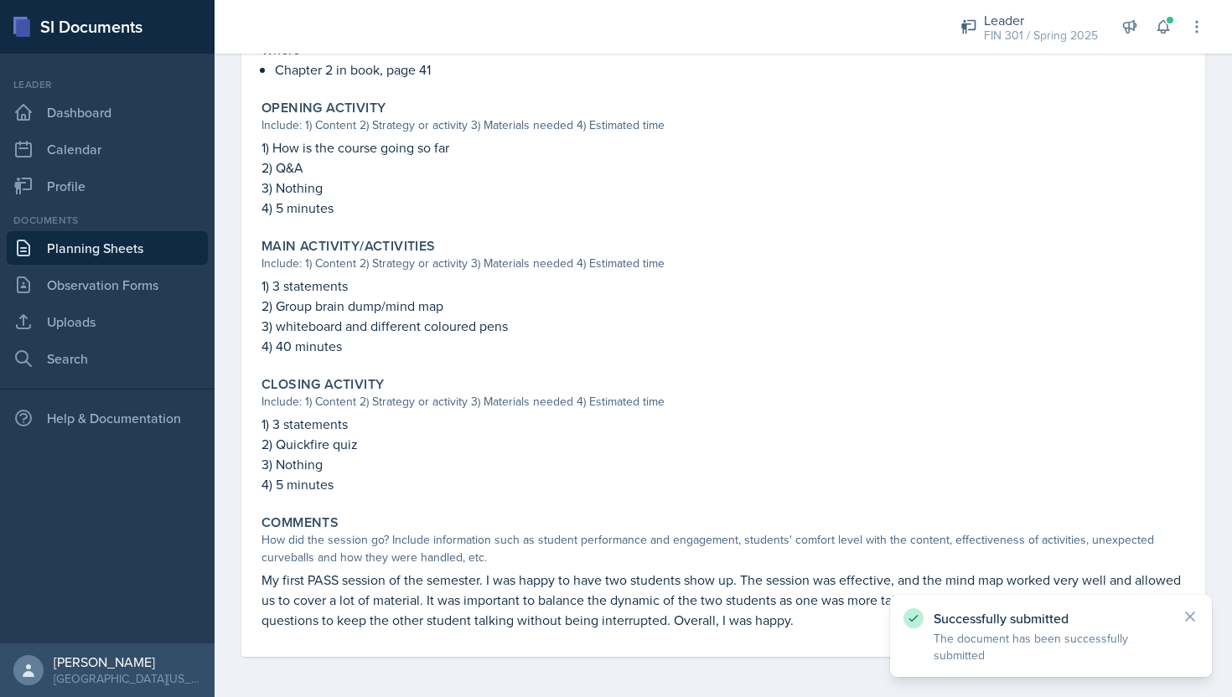
scroll to position [0, 0]
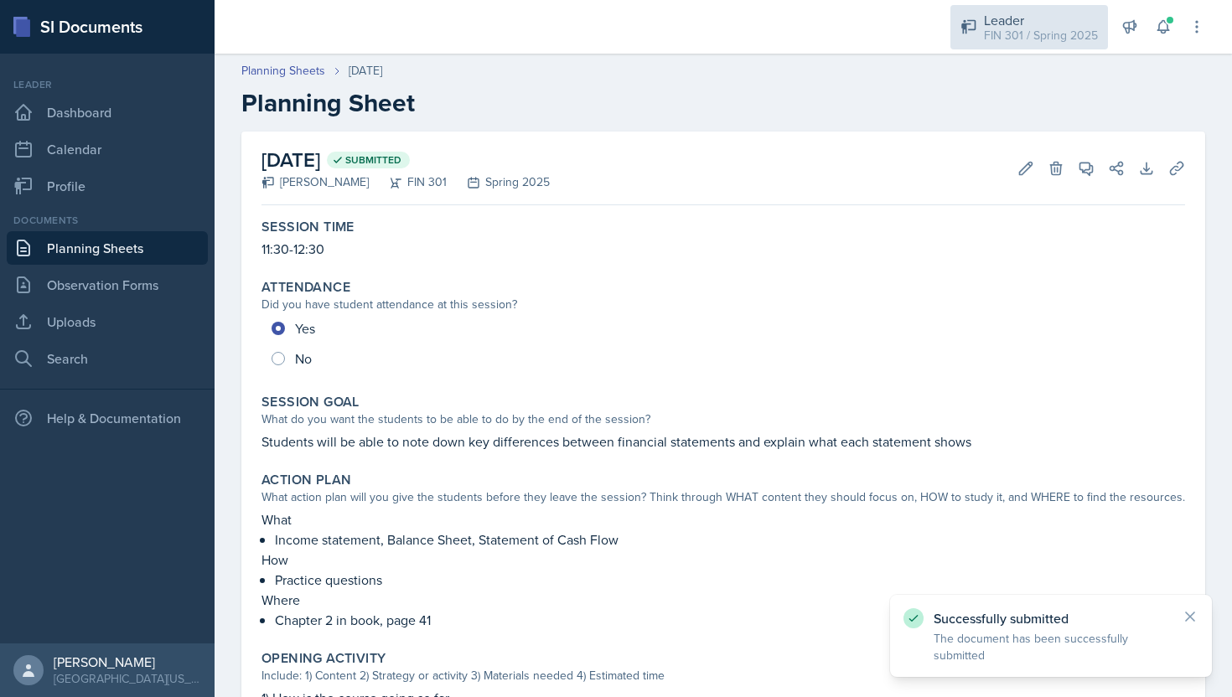
click at [1072, 37] on div "FIN 301 / Spring 2025" at bounding box center [1041, 36] width 114 height 18
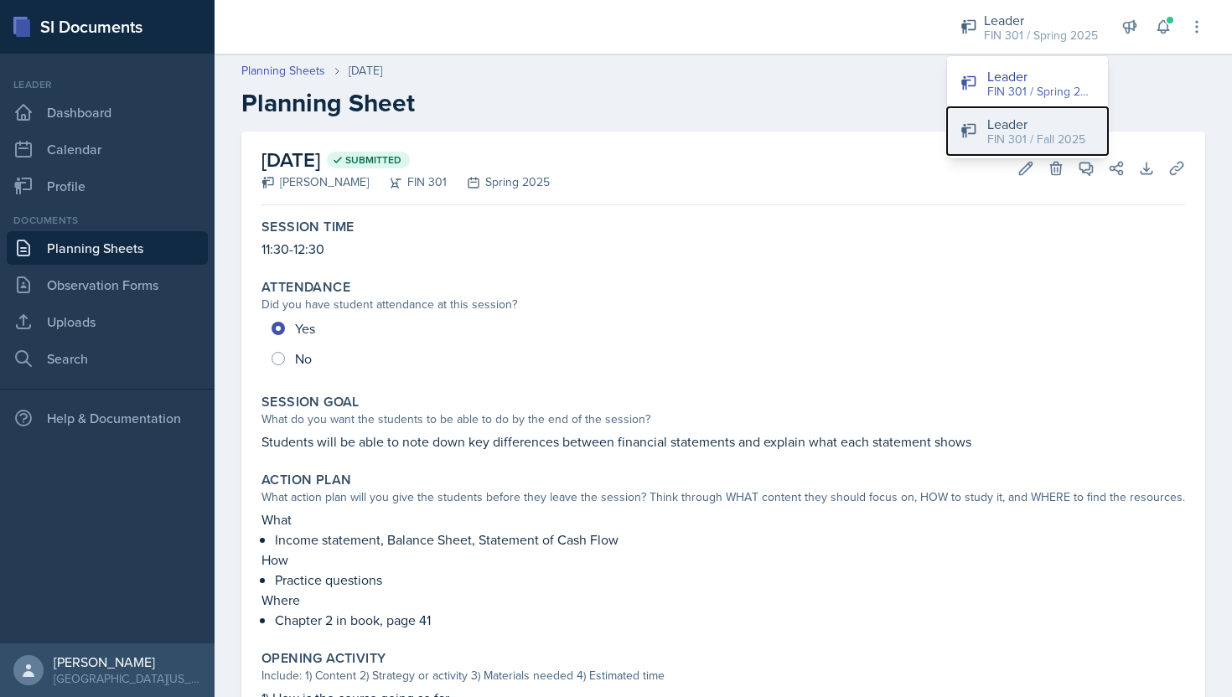
click at [1034, 131] on div "FIN 301 / Fall 2025" at bounding box center [1036, 140] width 98 height 18
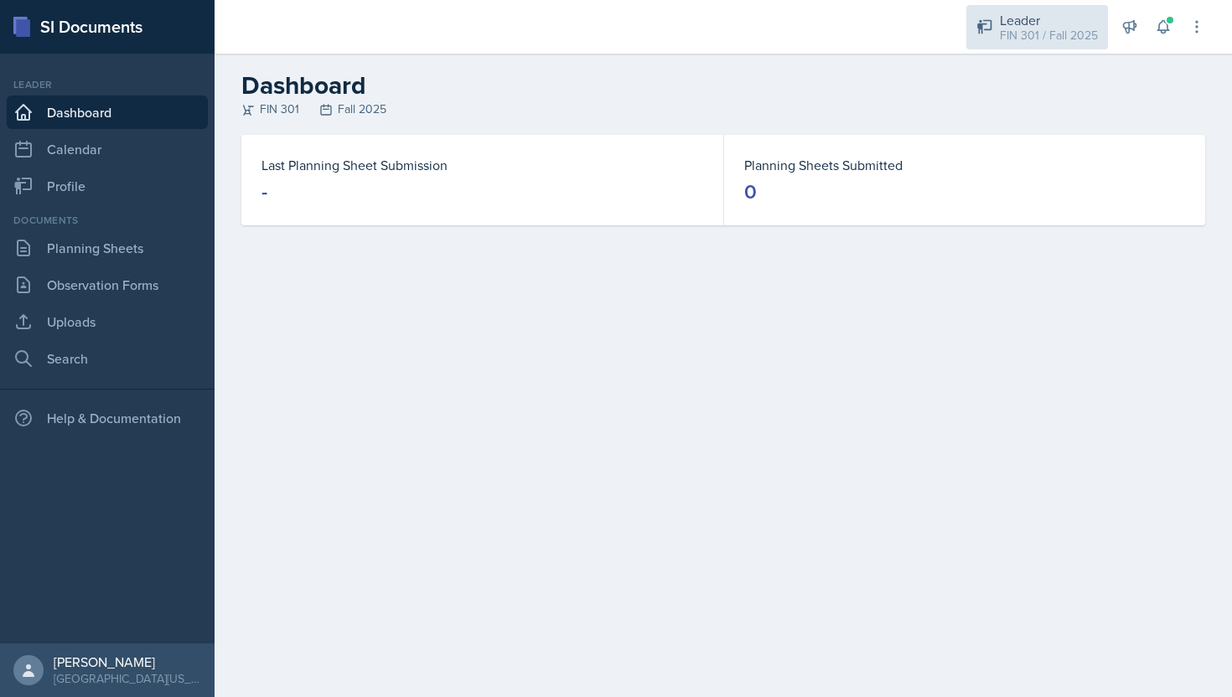
click at [1065, 41] on div "FIN 301 / Fall 2025" at bounding box center [1049, 36] width 98 height 18
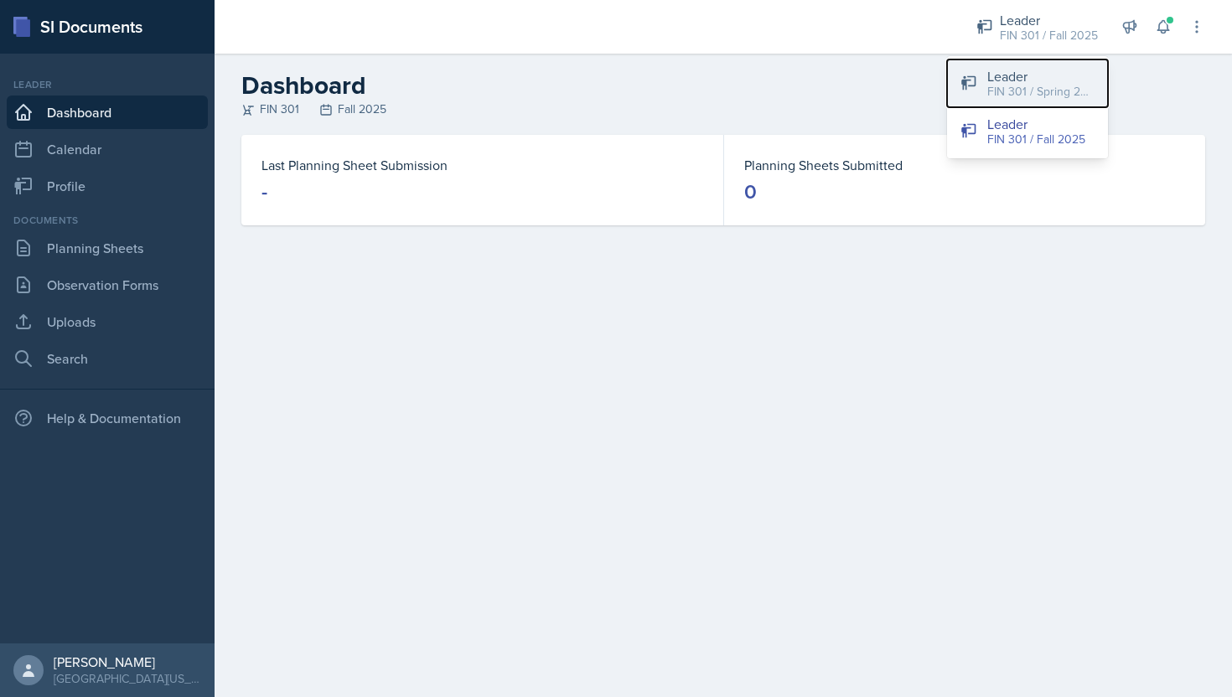
click at [1021, 89] on div "FIN 301 / Spring 2025" at bounding box center [1040, 92] width 107 height 18
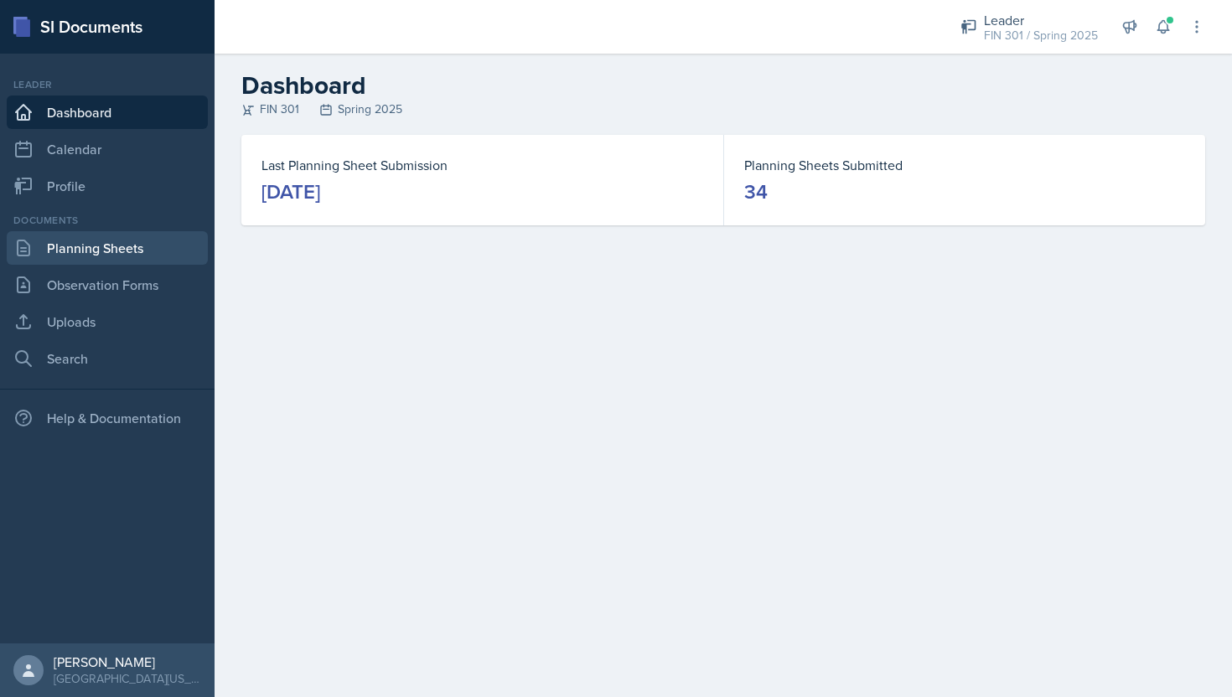
click at [116, 248] on link "Planning Sheets" at bounding box center [107, 248] width 201 height 34
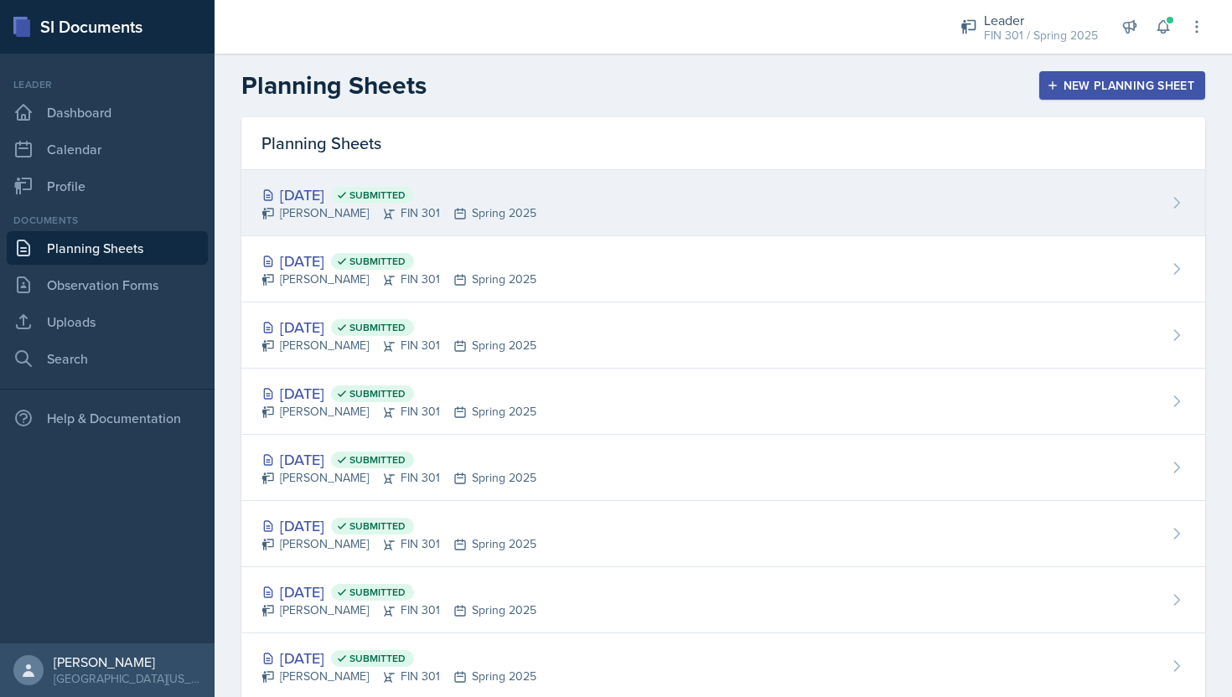
click at [344, 194] on div "[DATE] Submitted" at bounding box center [398, 194] width 275 height 23
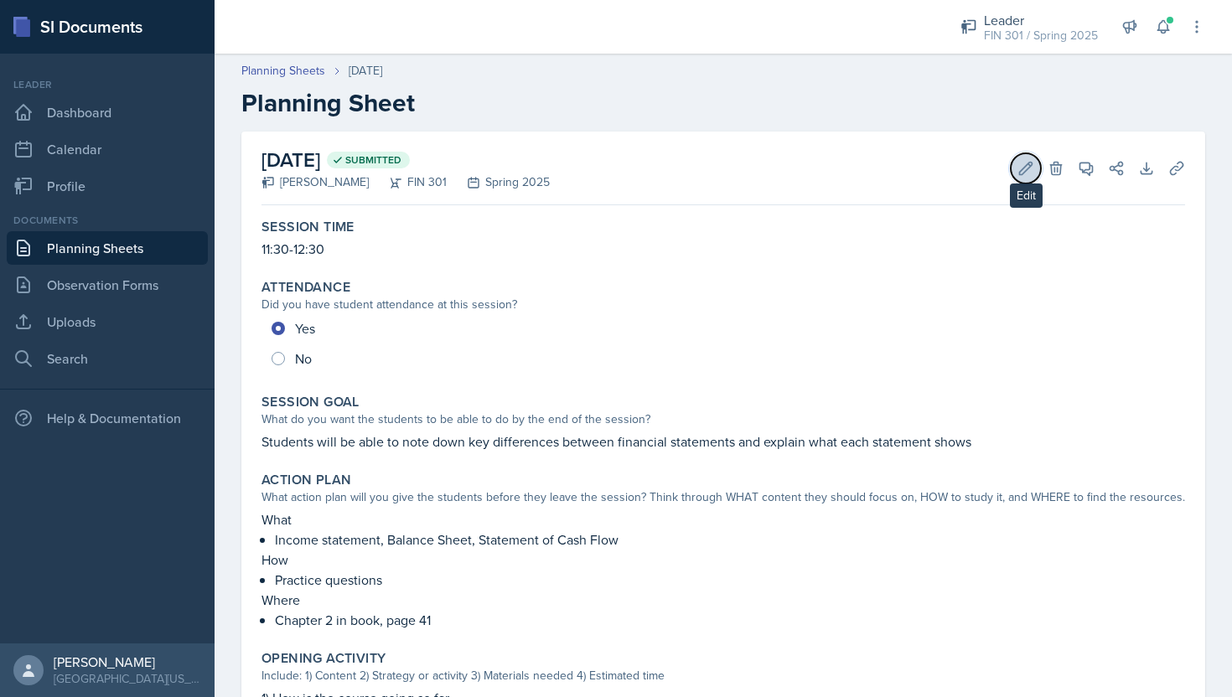
click at [1030, 168] on icon at bounding box center [1025, 168] width 17 height 17
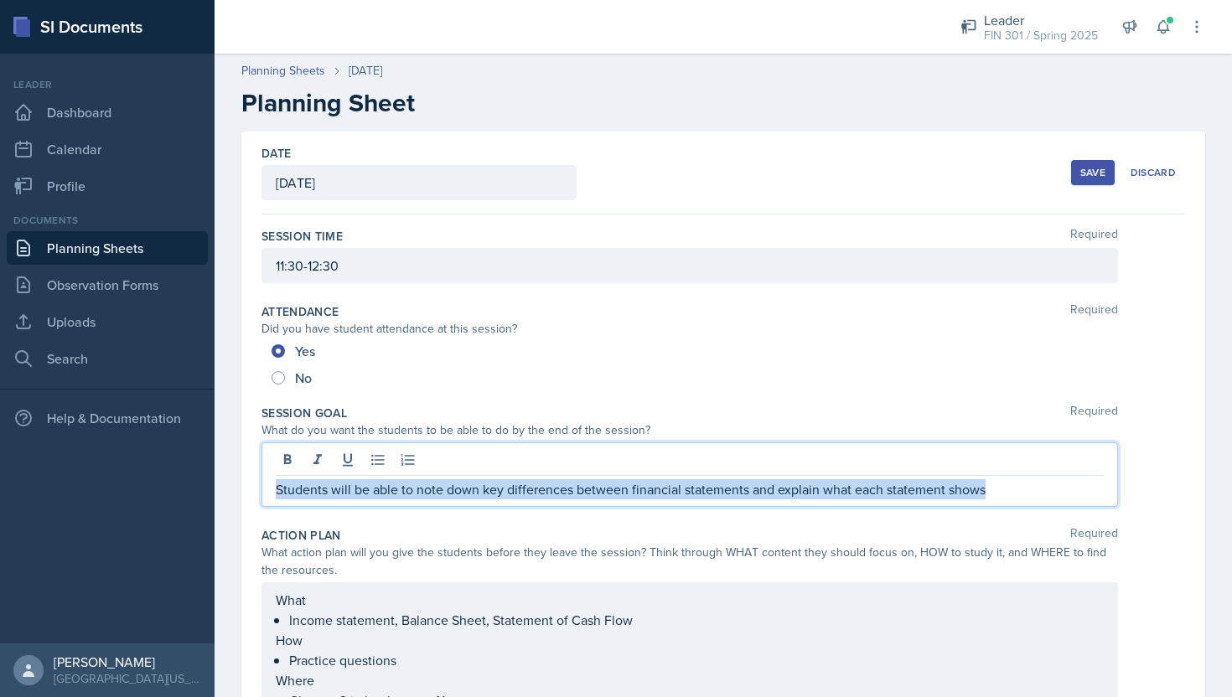
drag, startPoint x: 1000, startPoint y: 448, endPoint x: 904, endPoint y: 514, distance: 116.9
click at [904, 514] on div "Session Goal Required What do you want the students to be able to do by the end…" at bounding box center [722, 459] width 923 height 122
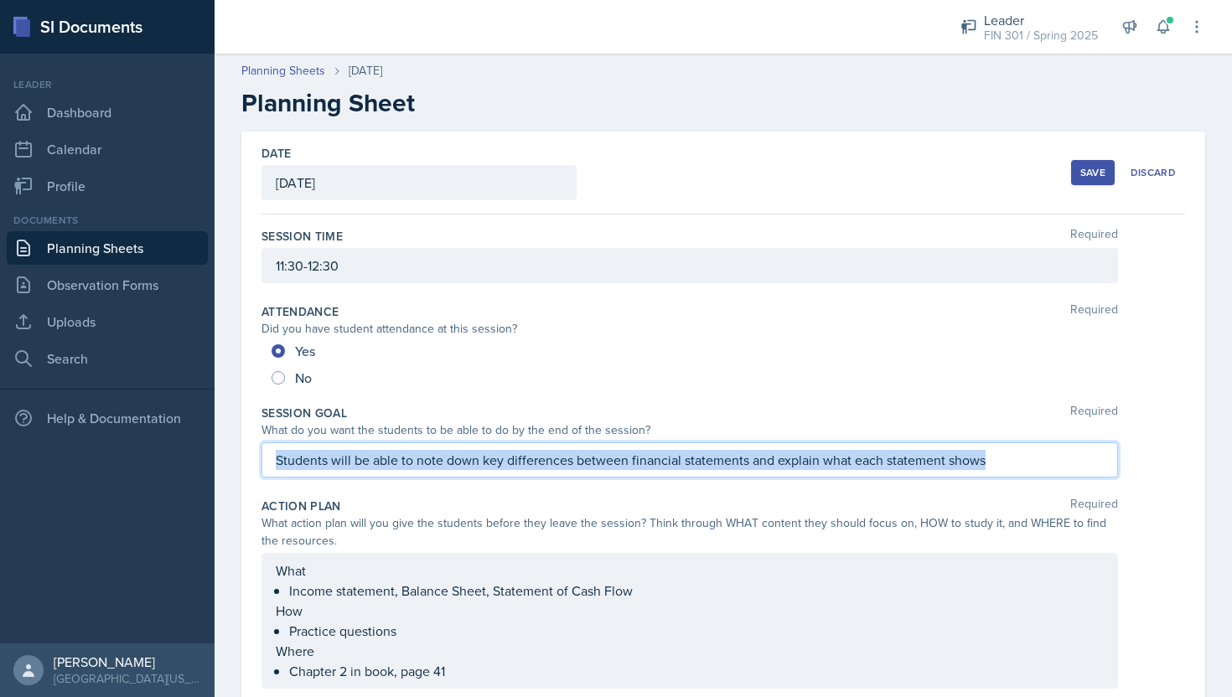
copy p "Students will be able to note down key differences between financial statements…"
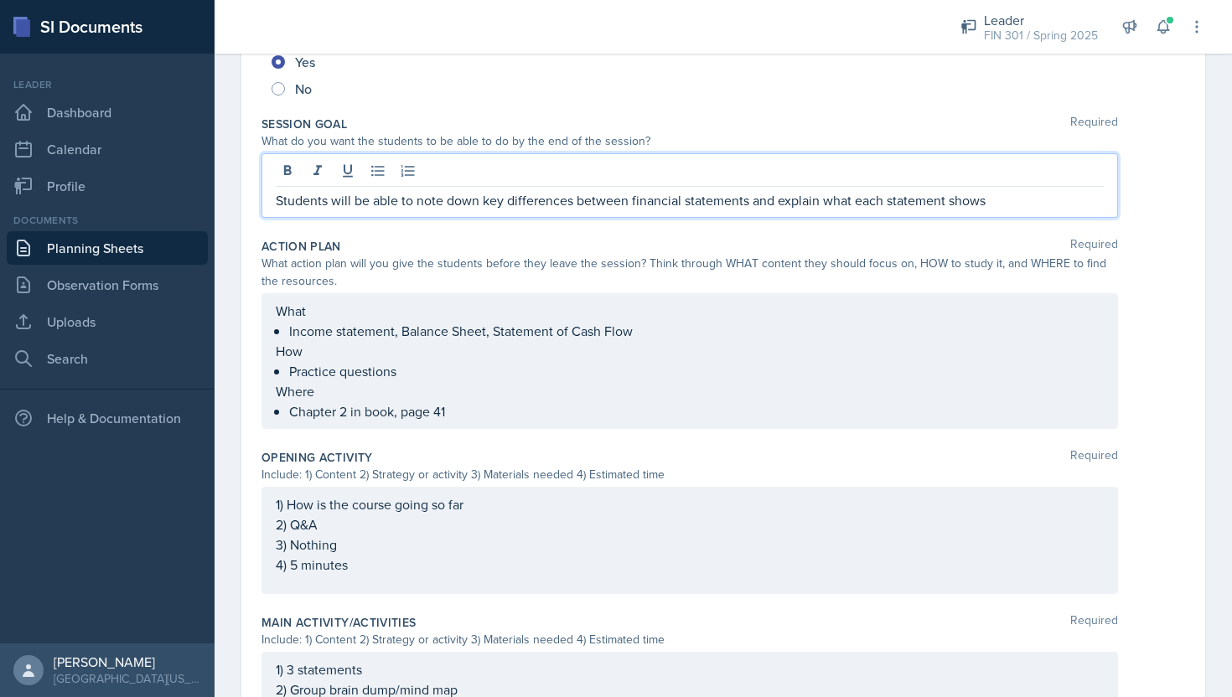
scroll to position [318, 0]
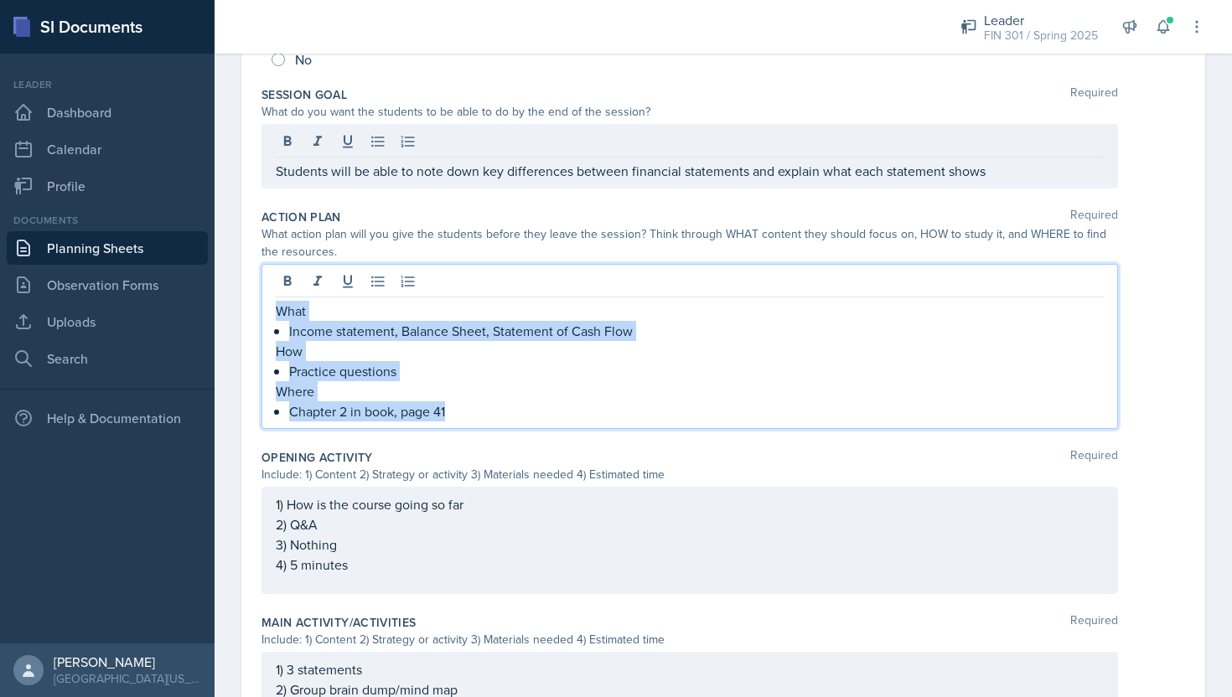
drag, startPoint x: 478, startPoint y: 409, endPoint x: 256, endPoint y: 309, distance: 243.4
click at [256, 309] on div "Date [DATE] [DATE] 27 28 29 30 31 1 2 3 4 5 6 7 8 9 10 11 12 13 14 15 16 17 18 …" at bounding box center [723, 473] width 964 height 1321
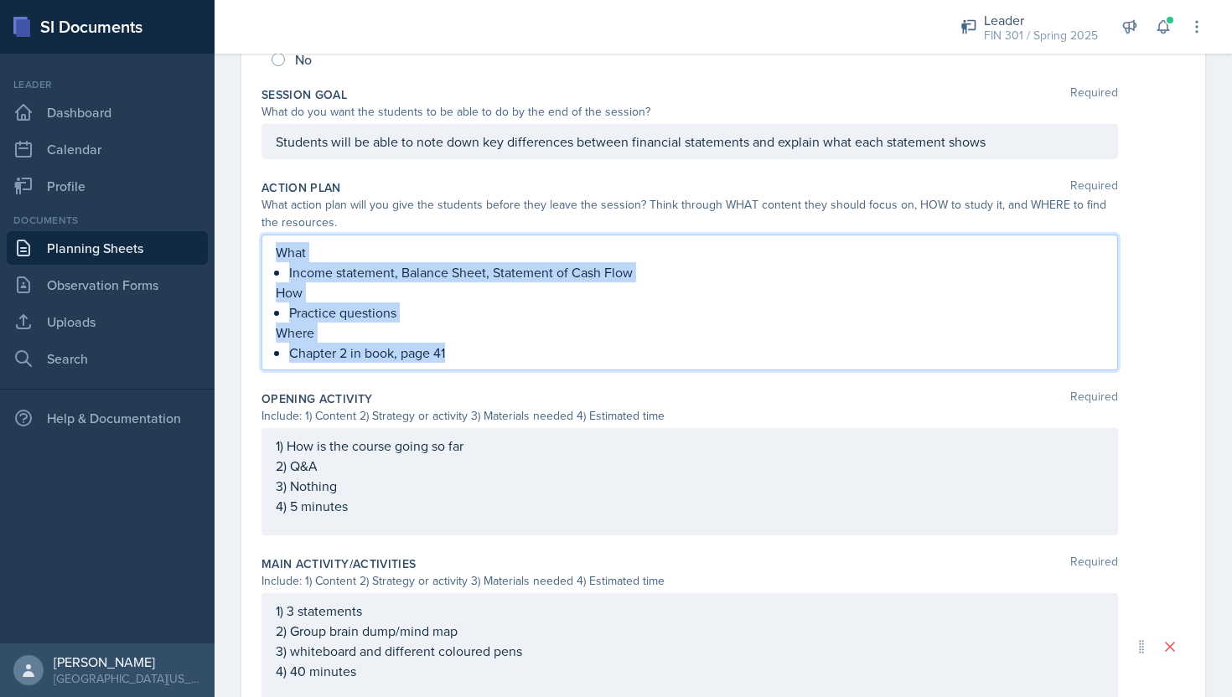
scroll to position [260, 0]
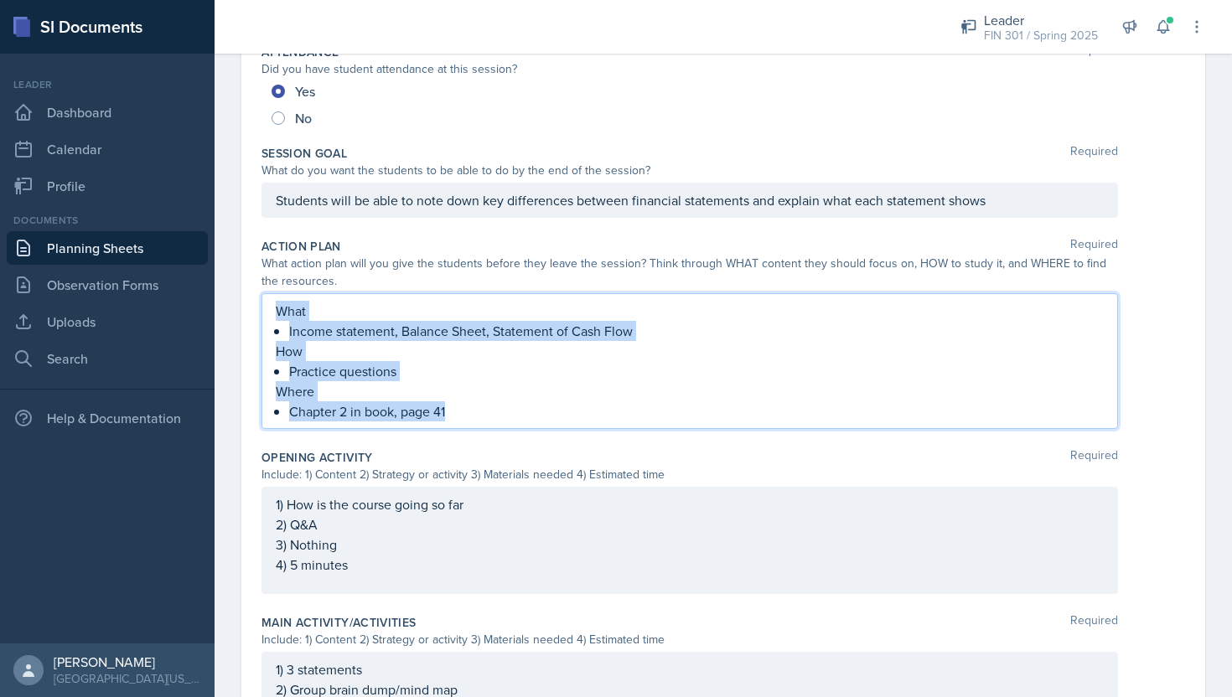
copy div "What Income statement, Balance Sheet, Statement of Cash Flow How Practice quest…"
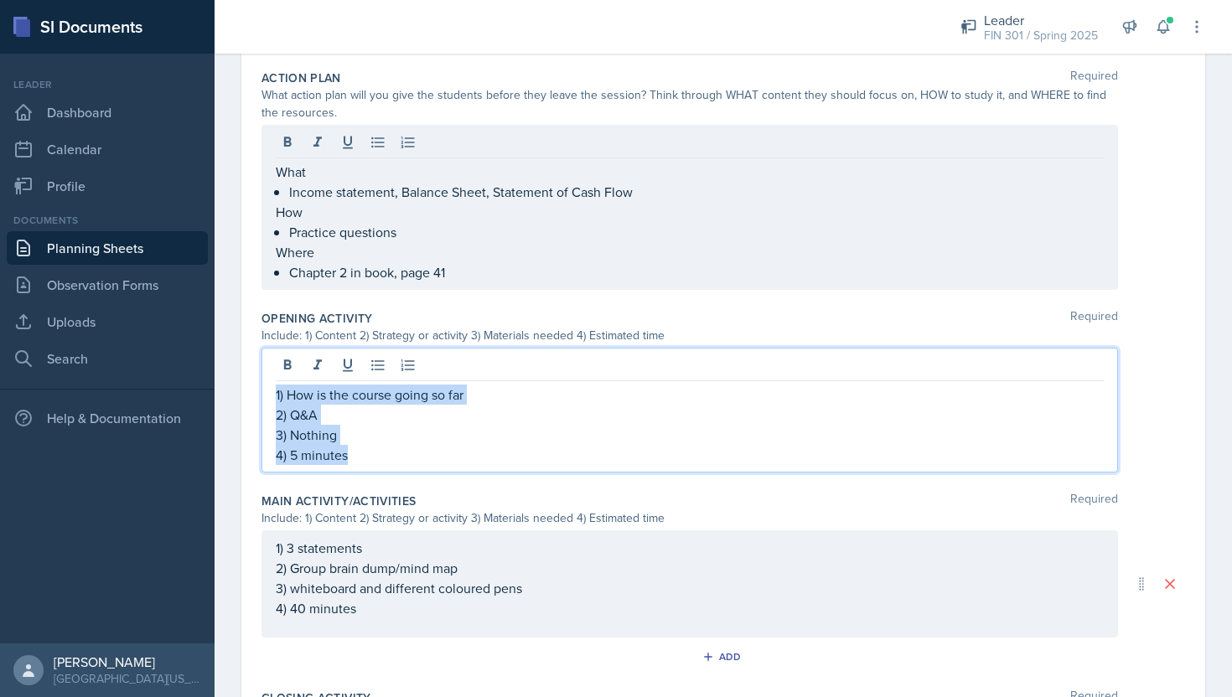
drag, startPoint x: 376, startPoint y: 451, endPoint x: 262, endPoint y: 378, distance: 135.3
click at [262, 378] on div "1) How is the course going so far 2) Q&A 3) Nothing 4) 5 minutes" at bounding box center [689, 410] width 856 height 125
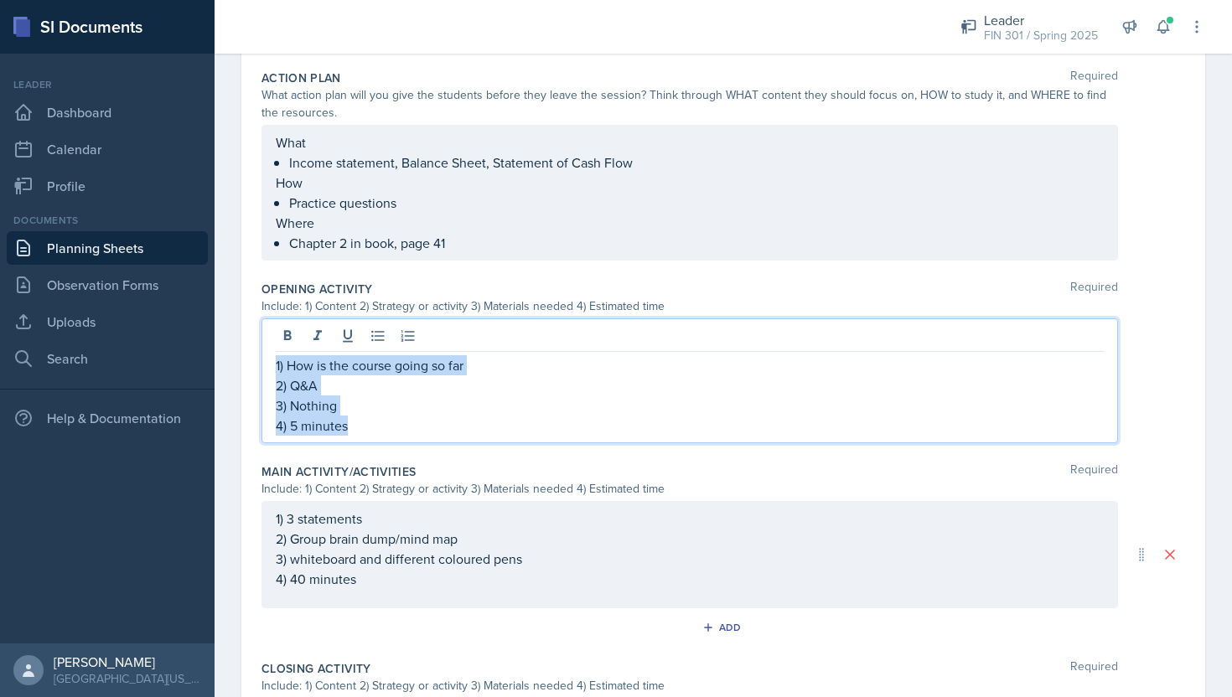
scroll to position [399, 0]
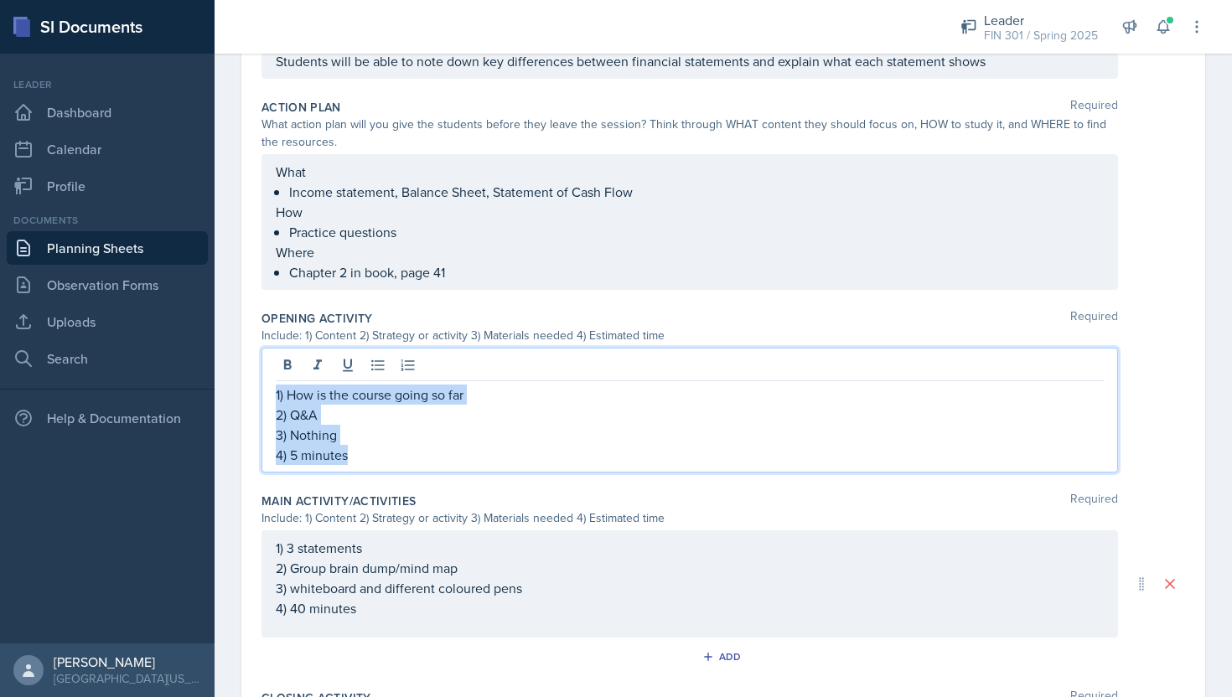
copy div "1) How is the course going so far 2) Q&A 3) Nothing 4) 5 minutes"
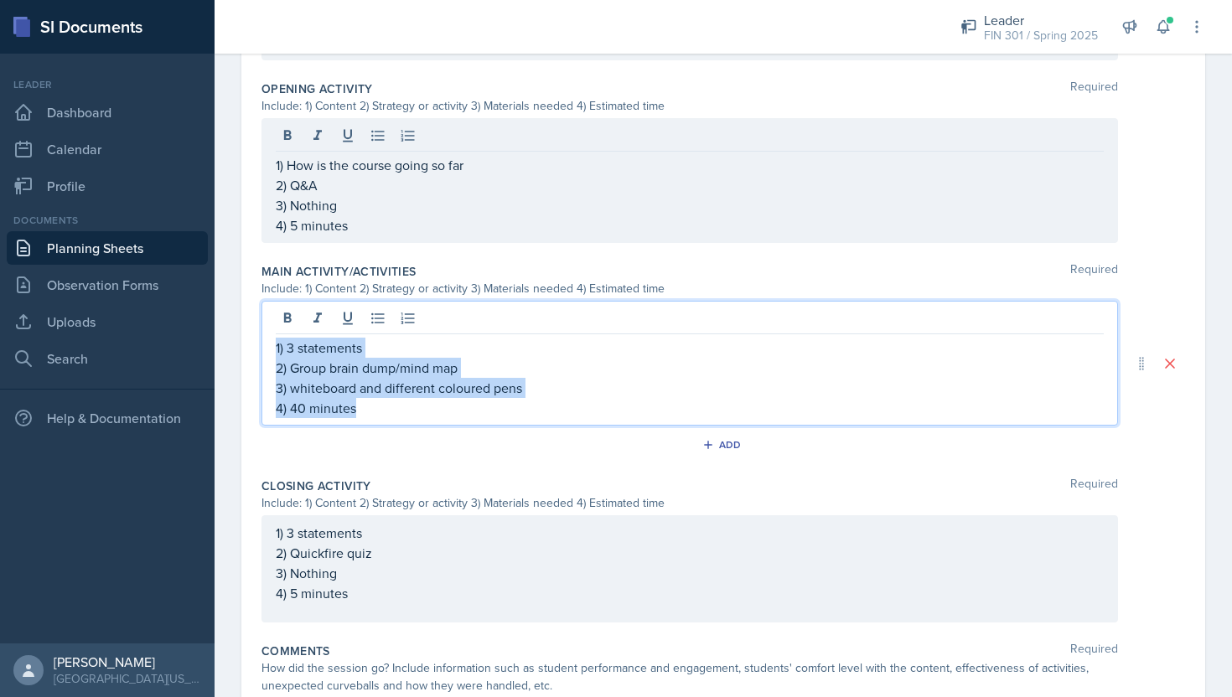
drag, startPoint x: 372, startPoint y: 413, endPoint x: 260, endPoint y: 349, distance: 129.5
click at [260, 349] on div "Date [DATE] [DATE] 27 28 29 30 31 1 2 3 4 5 6 7 8 9 10 11 12 13 14 15 16 17 18 …" at bounding box center [723, 151] width 964 height 1297
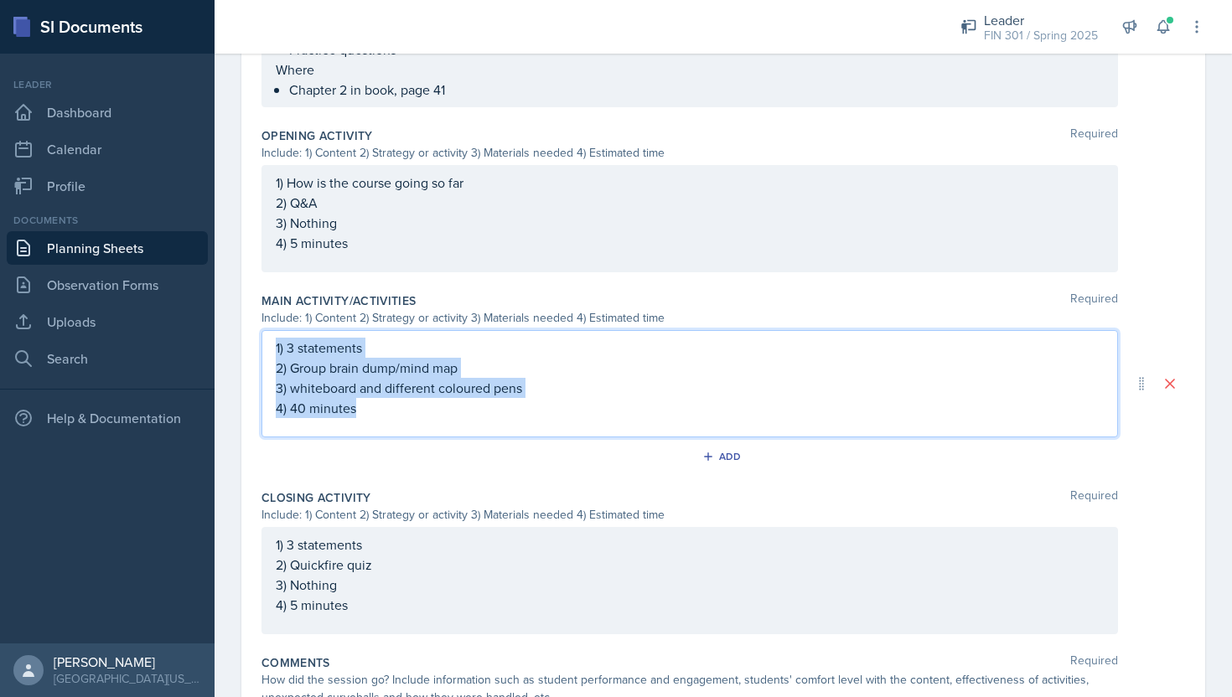
copy div "1) 3 statements 2) Group brain dump/mind map 3) whiteboard and different colour…"
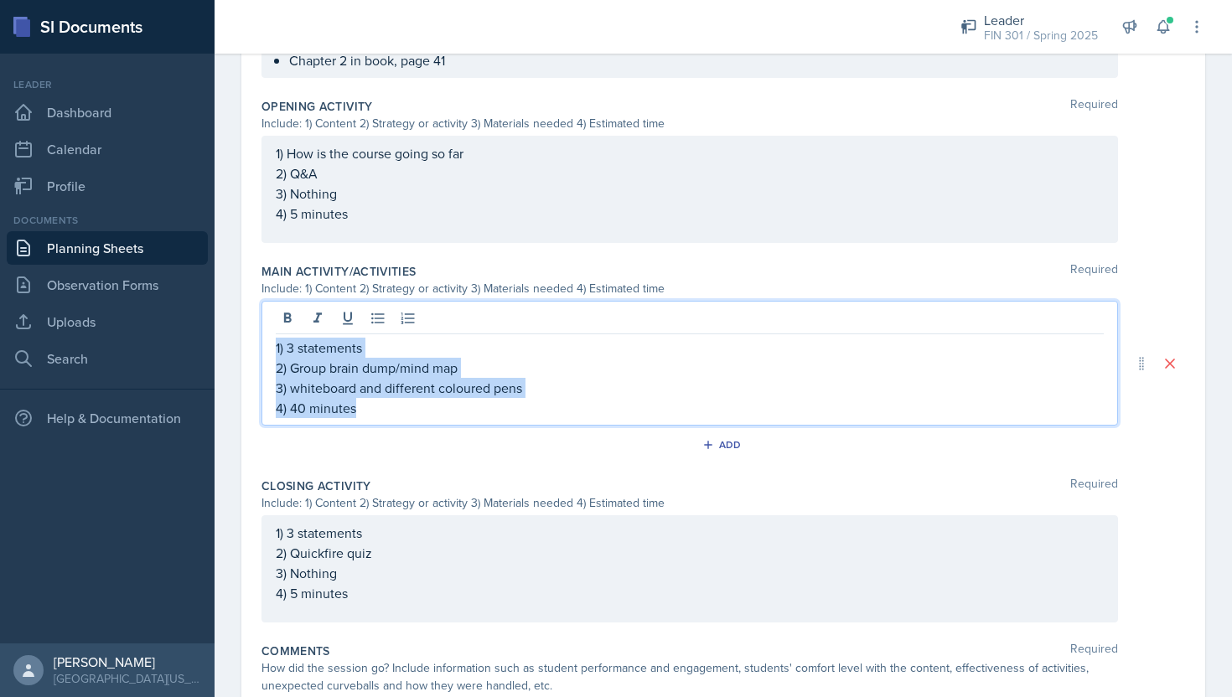
scroll to position [754, 0]
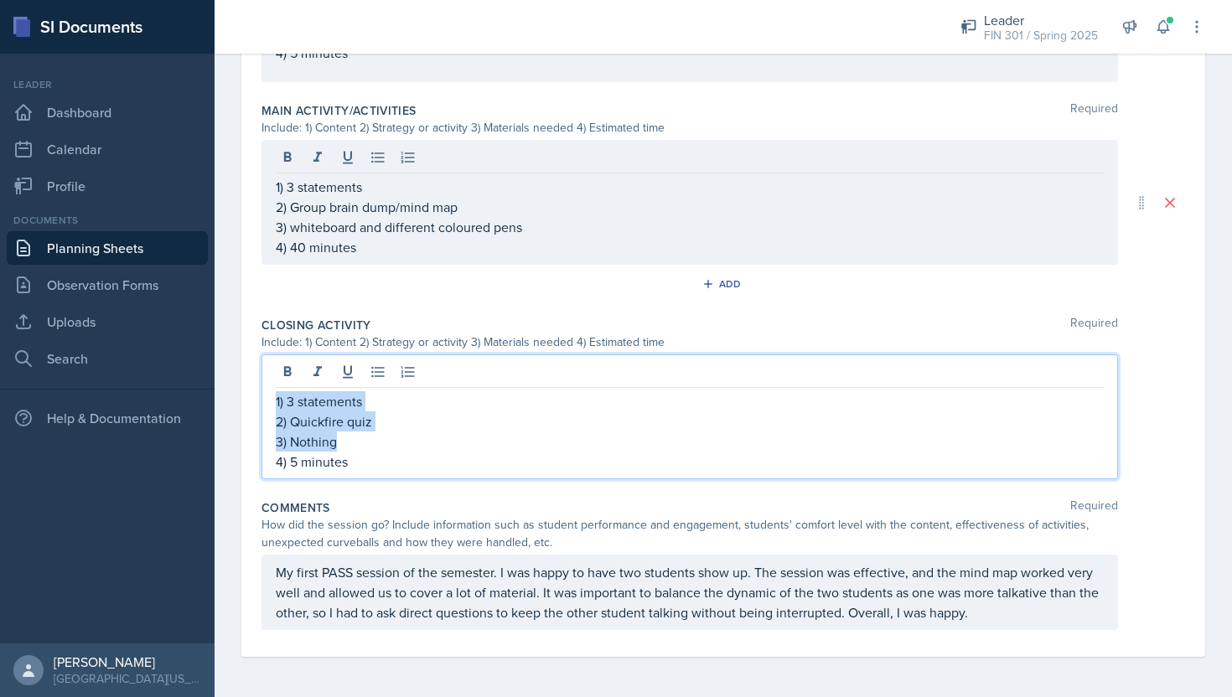
drag, startPoint x: 373, startPoint y: 451, endPoint x: 272, endPoint y: 384, distance: 120.8
click at [272, 384] on div "1) 3 statements 2) Quickfire quiz 3) Nothing 4) 5 minutes" at bounding box center [689, 416] width 856 height 125
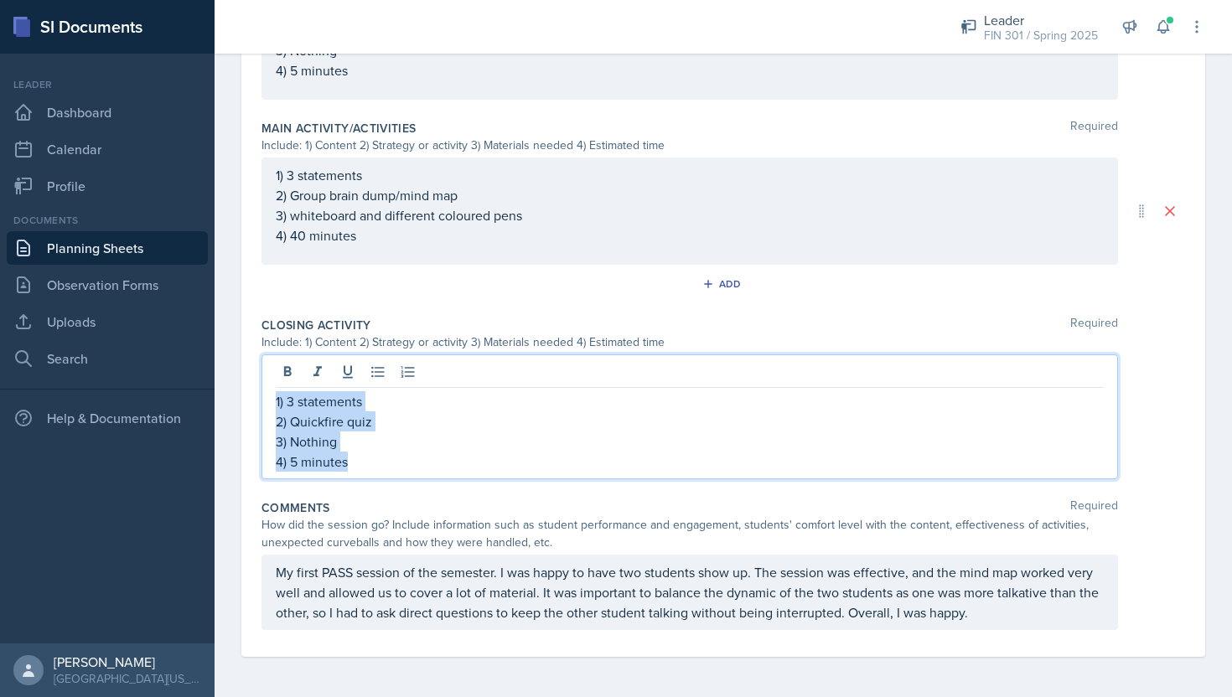
drag, startPoint x: 359, startPoint y: 462, endPoint x: 265, endPoint y: 407, distance: 109.2
click at [265, 407] on div "1) 3 statements 2) Quickfire quiz 3) Nothing 4) 5 minutes" at bounding box center [689, 416] width 856 height 125
copy div "1) 3 statements 2) Quickfire quiz 3) Nothing 4) 5 minutes"
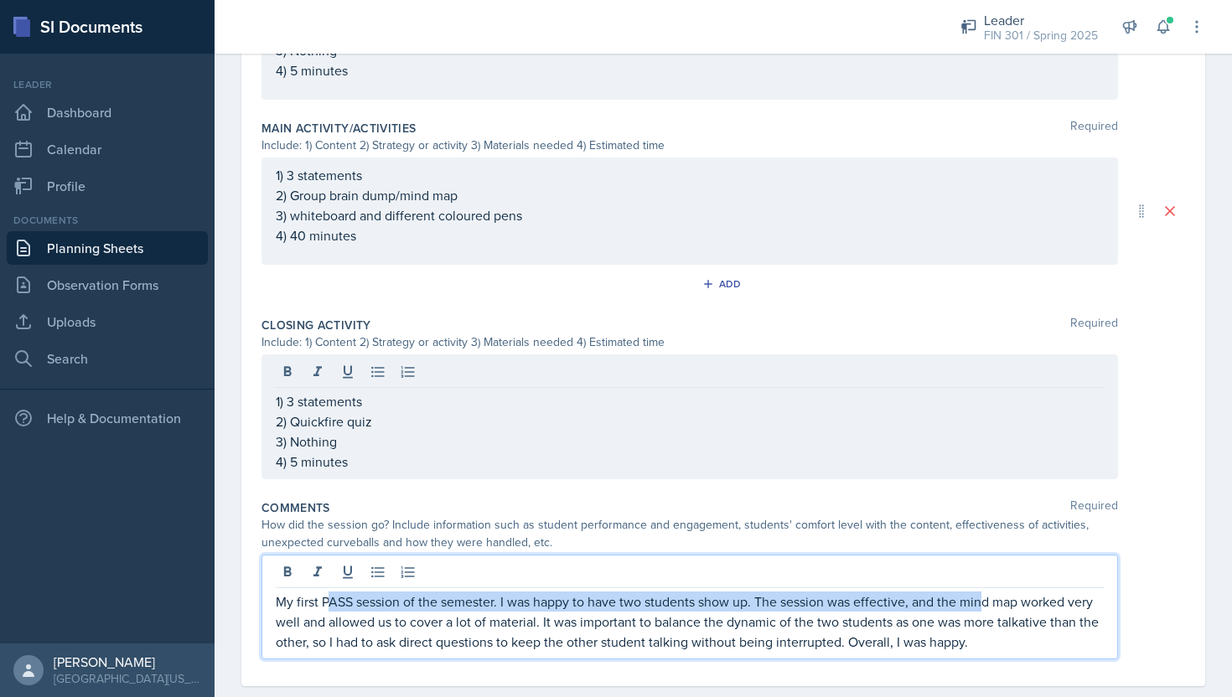
drag, startPoint x: 986, startPoint y: 610, endPoint x: 330, endPoint y: 603, distance: 656.1
click at [330, 603] on p "My first PASS session of the semester. I was happy to have two students show up…" at bounding box center [690, 622] width 828 height 60
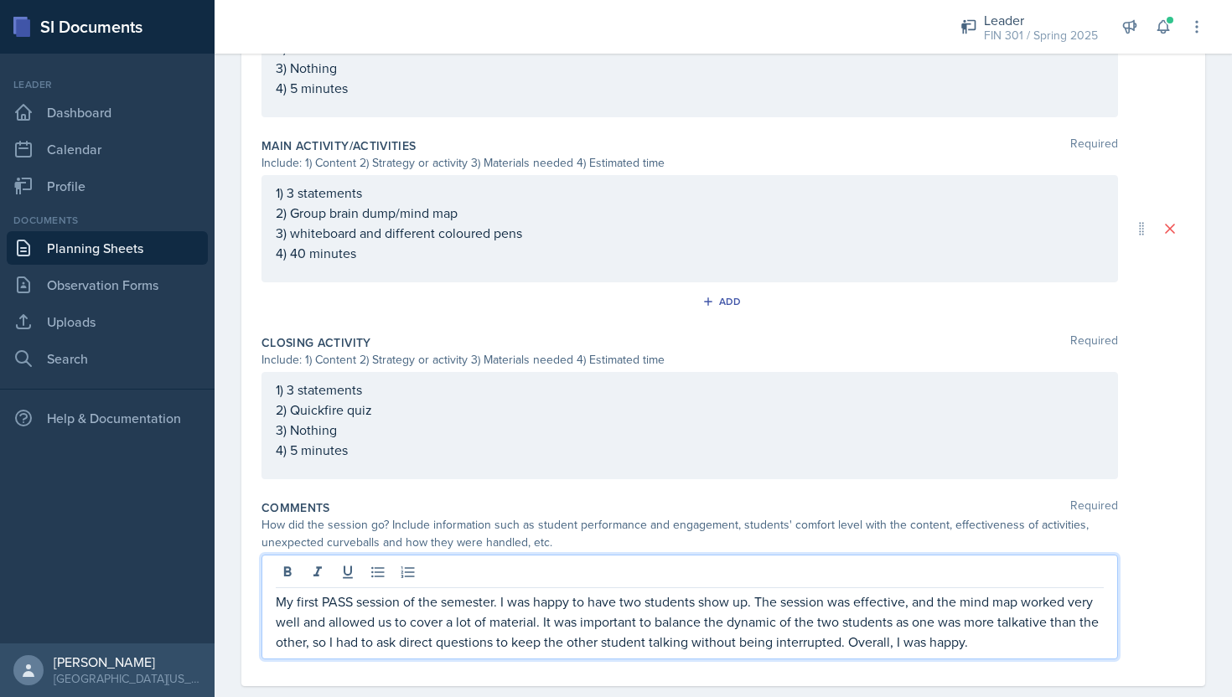
click at [991, 641] on p "My first PASS session of the semester. I was happy to have two students show up…" at bounding box center [690, 622] width 828 height 60
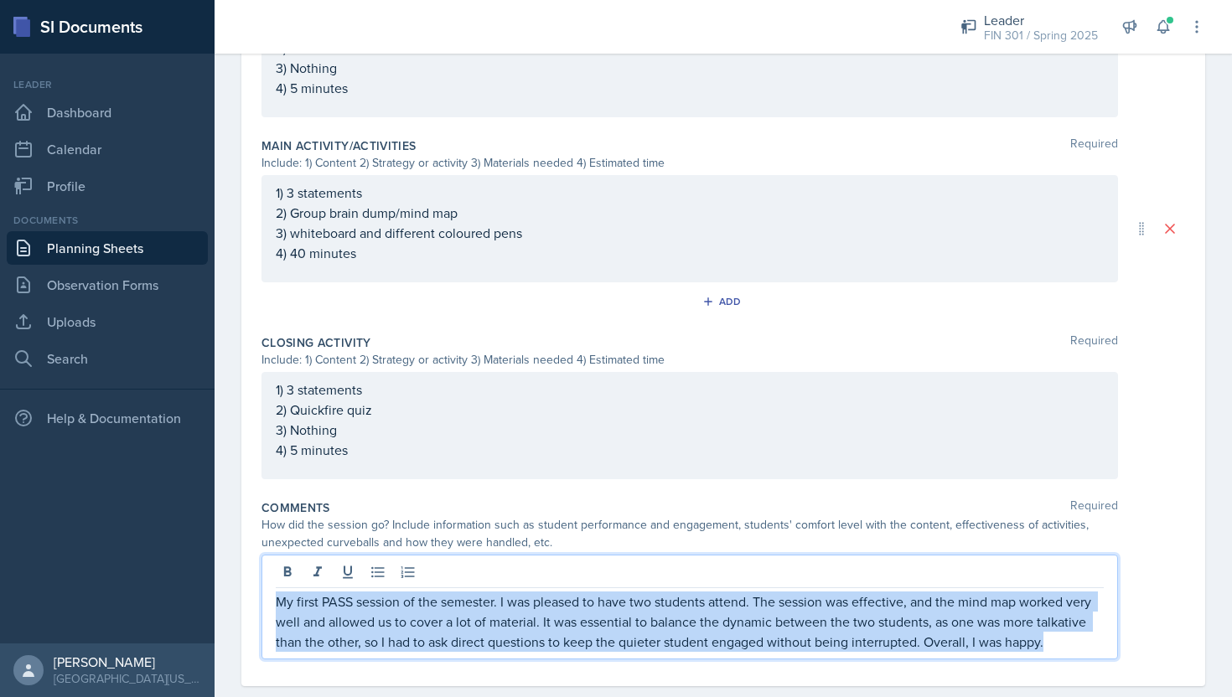
drag, startPoint x: 1051, startPoint y: 647, endPoint x: 220, endPoint y: 556, distance: 836.1
click at [220, 556] on div "Date [DATE] [DATE] 27 28 29 30 31 1 2 3 4 5 6 7 8 9 10 11 12 13 14 15 16 17 18 …" at bounding box center [722, 60] width 1017 height 1331
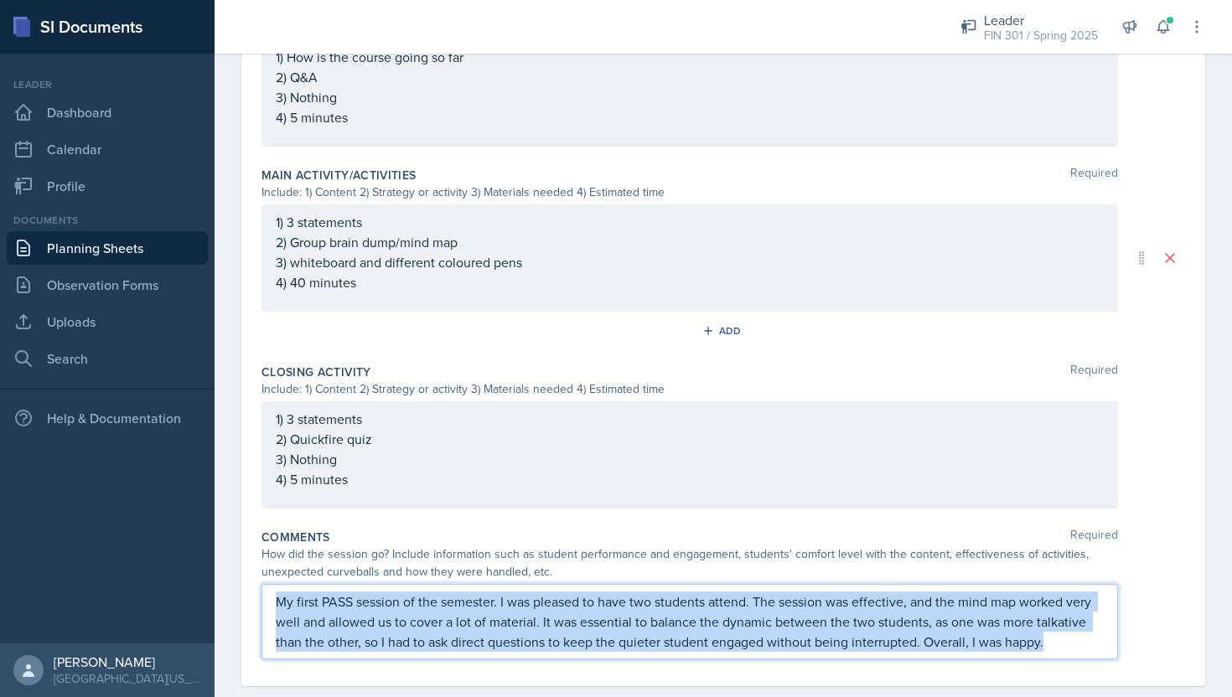
copy p "My first PASS session of the semester. I was pleased to have two students atten…"
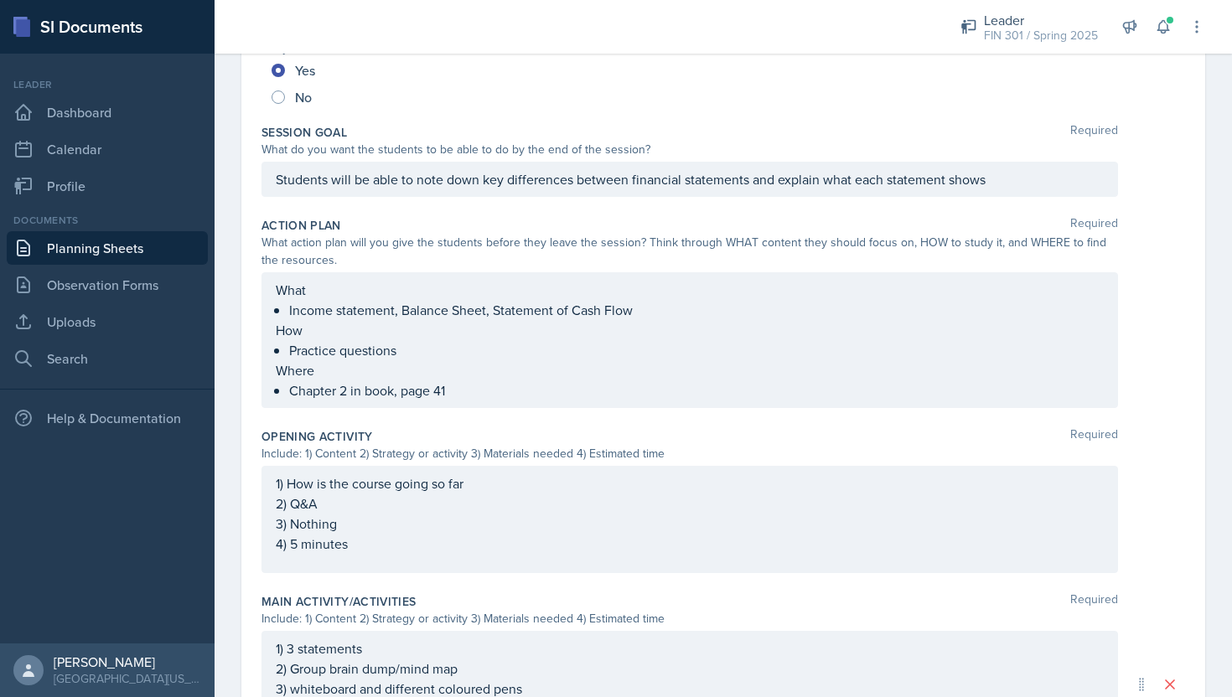
scroll to position [0, 0]
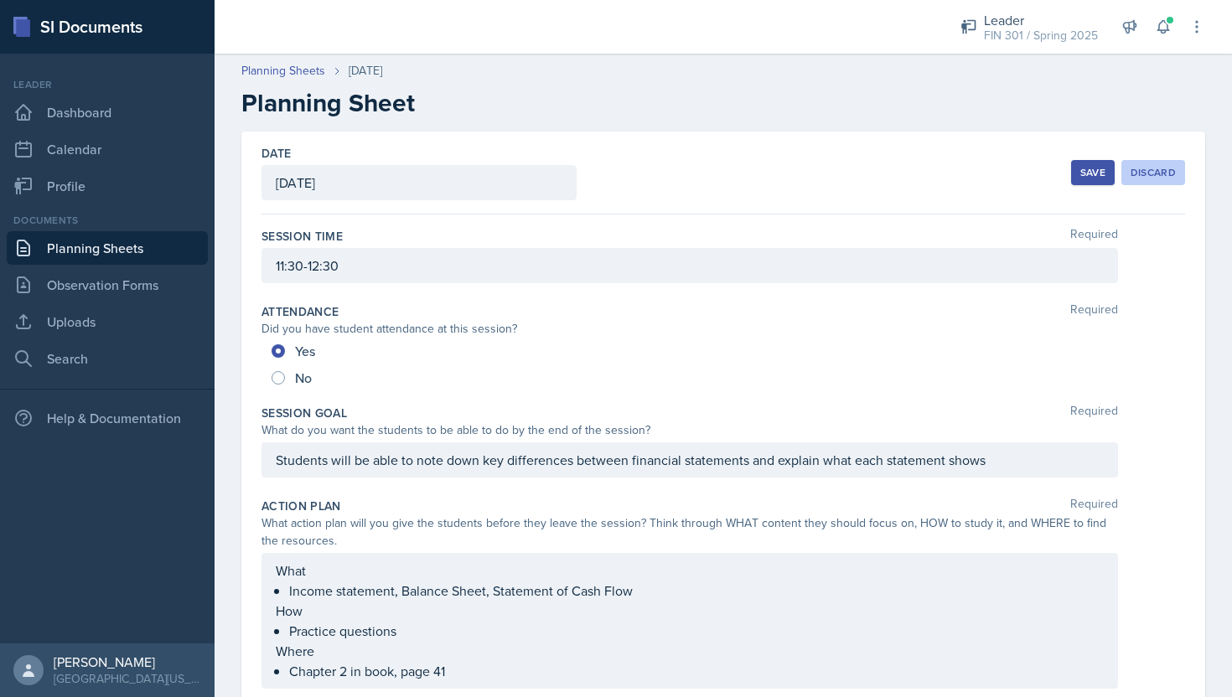
click at [1152, 178] on div "Discard" at bounding box center [1152, 172] width 45 height 13
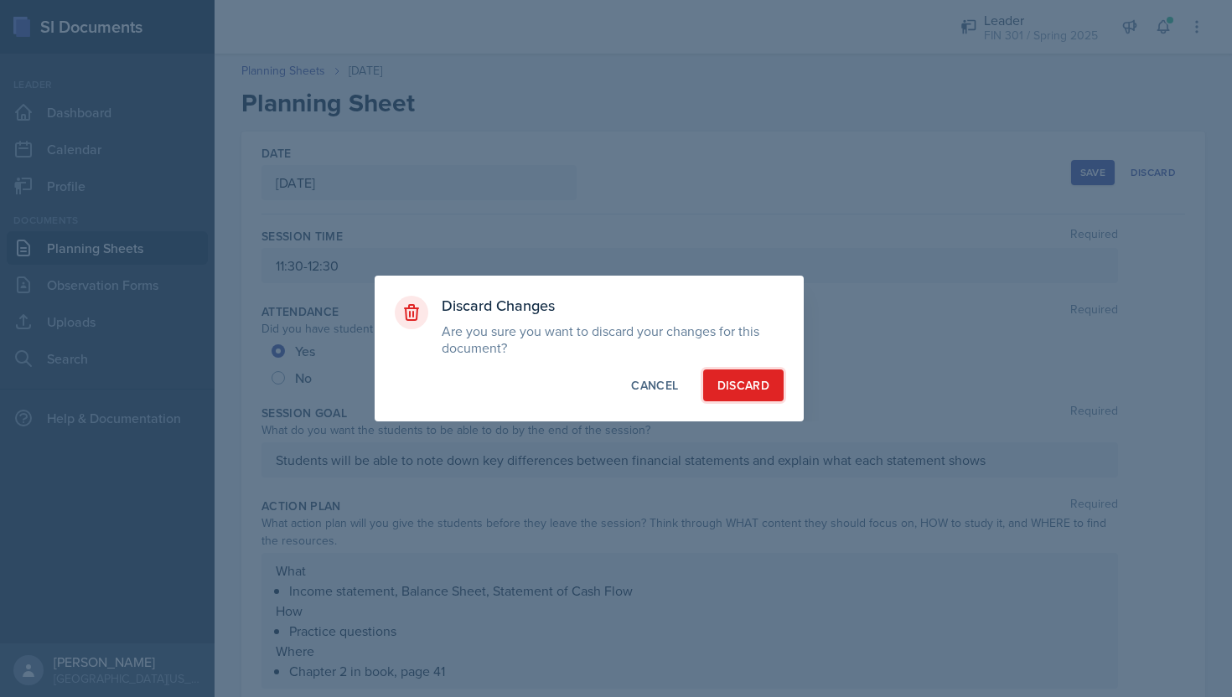
click at [753, 387] on div "Discard" at bounding box center [743, 385] width 52 height 17
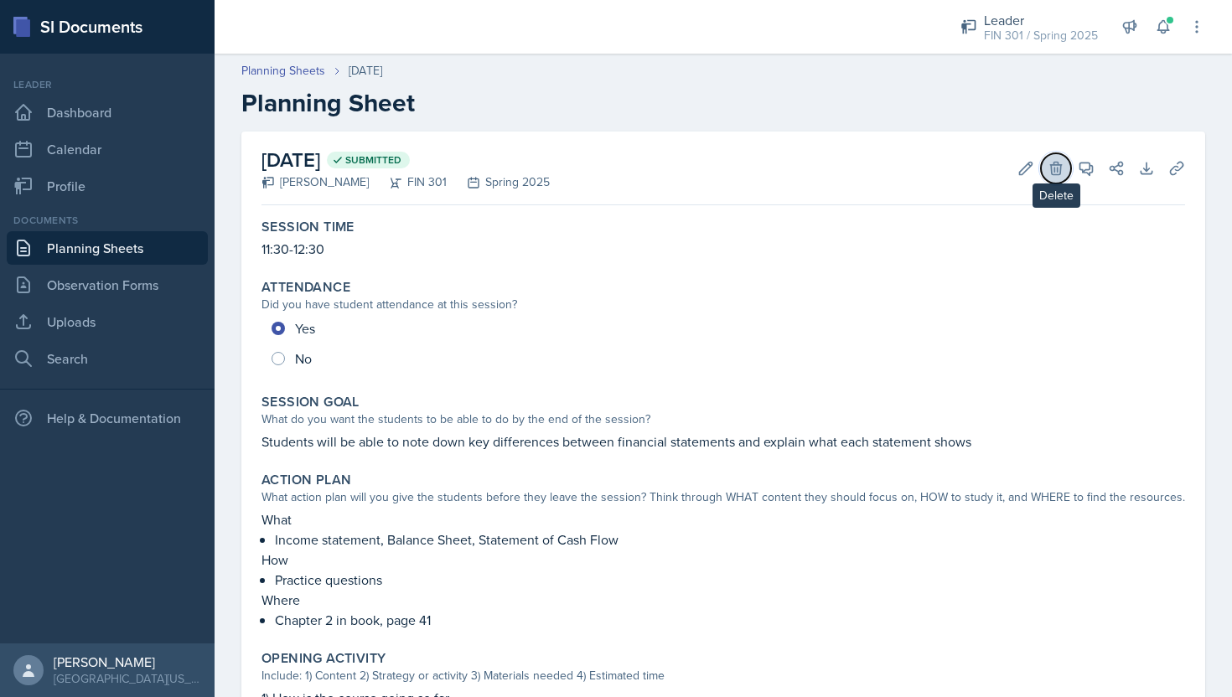
click at [1053, 169] on icon at bounding box center [1055, 168] width 11 height 13
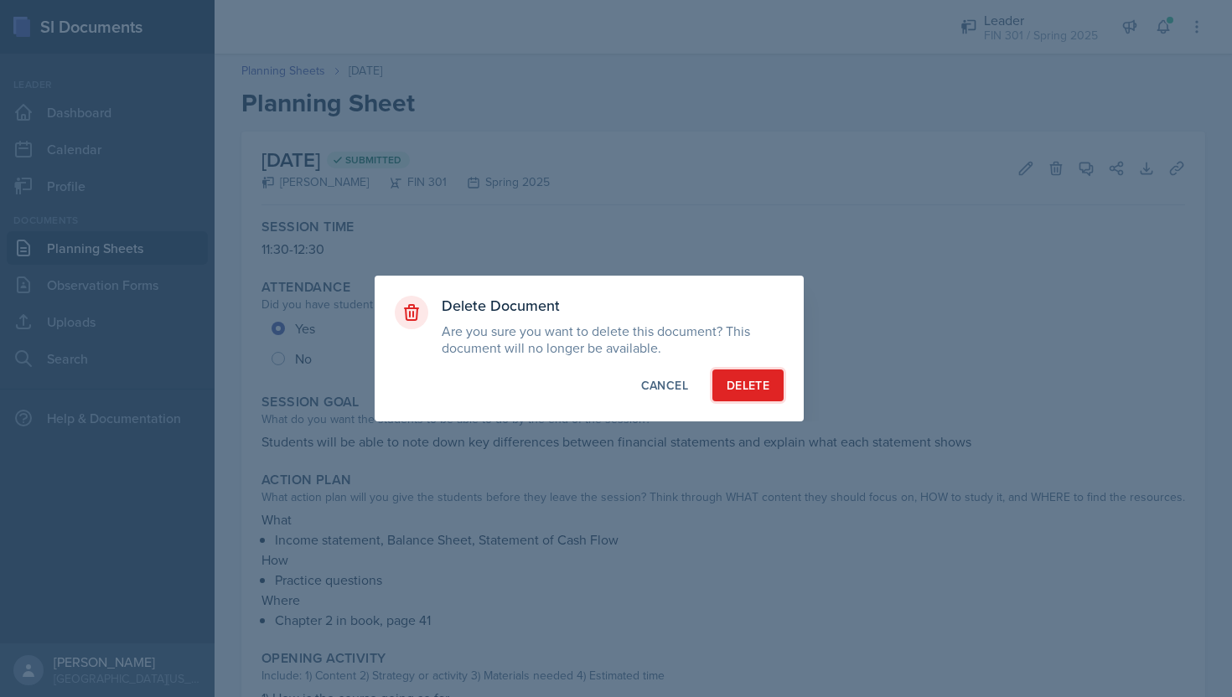
click at [766, 380] on div "Delete" at bounding box center [747, 385] width 43 height 17
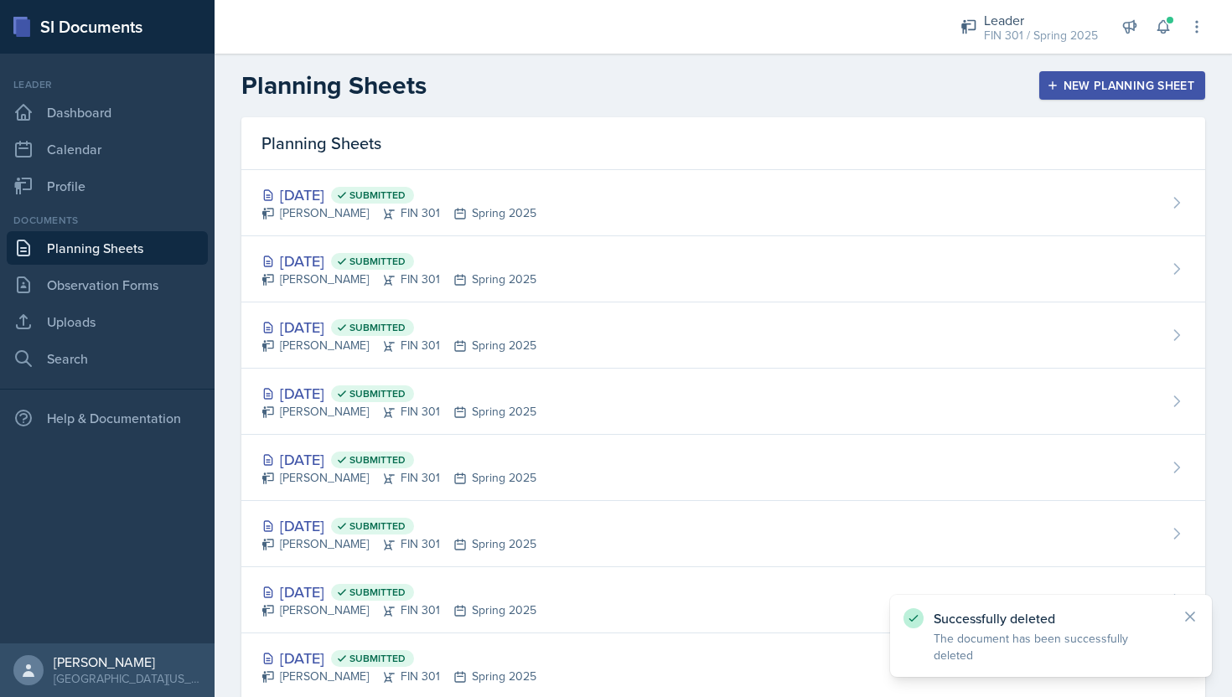
click at [161, 248] on link "Planning Sheets" at bounding box center [107, 248] width 201 height 34
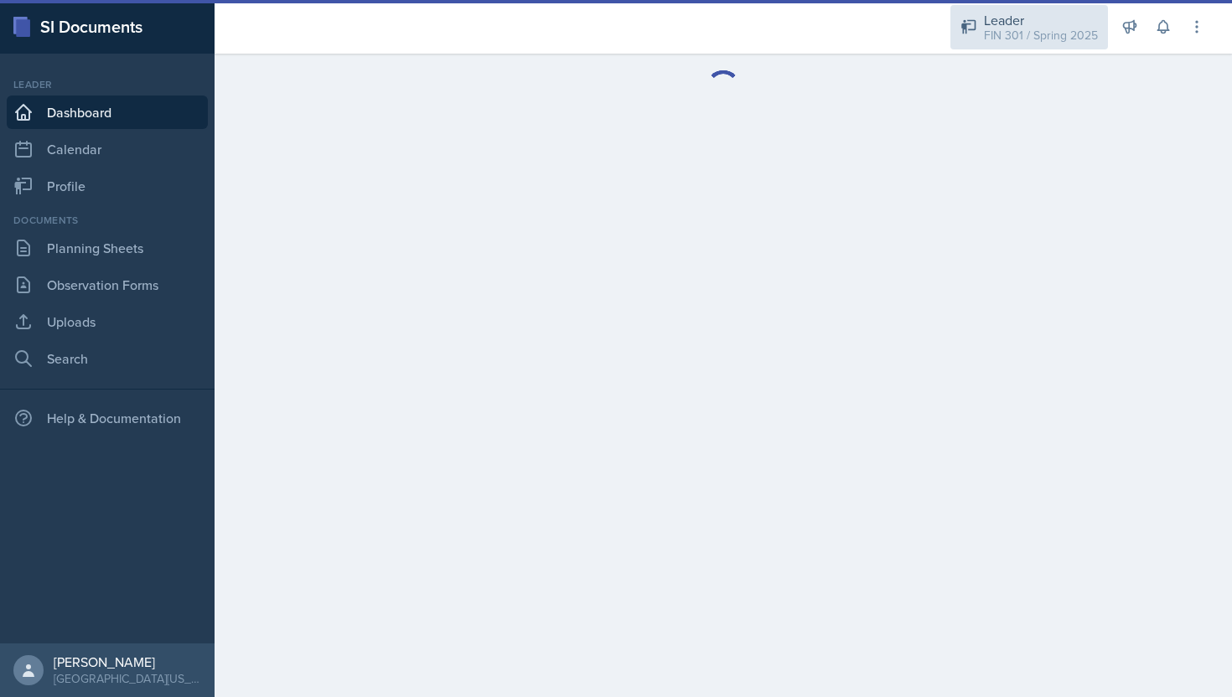
click at [1043, 38] on div "FIN 301 / Spring 2025" at bounding box center [1041, 36] width 114 height 18
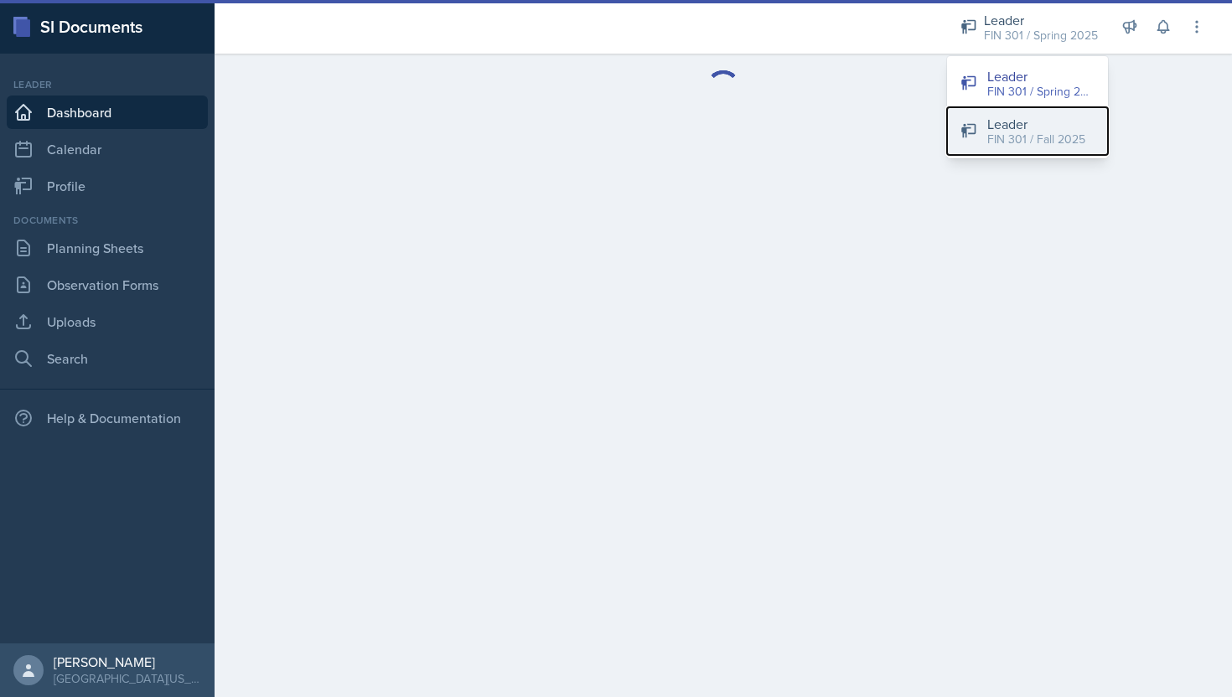
click at [1035, 130] on div "Leader" at bounding box center [1036, 124] width 98 height 20
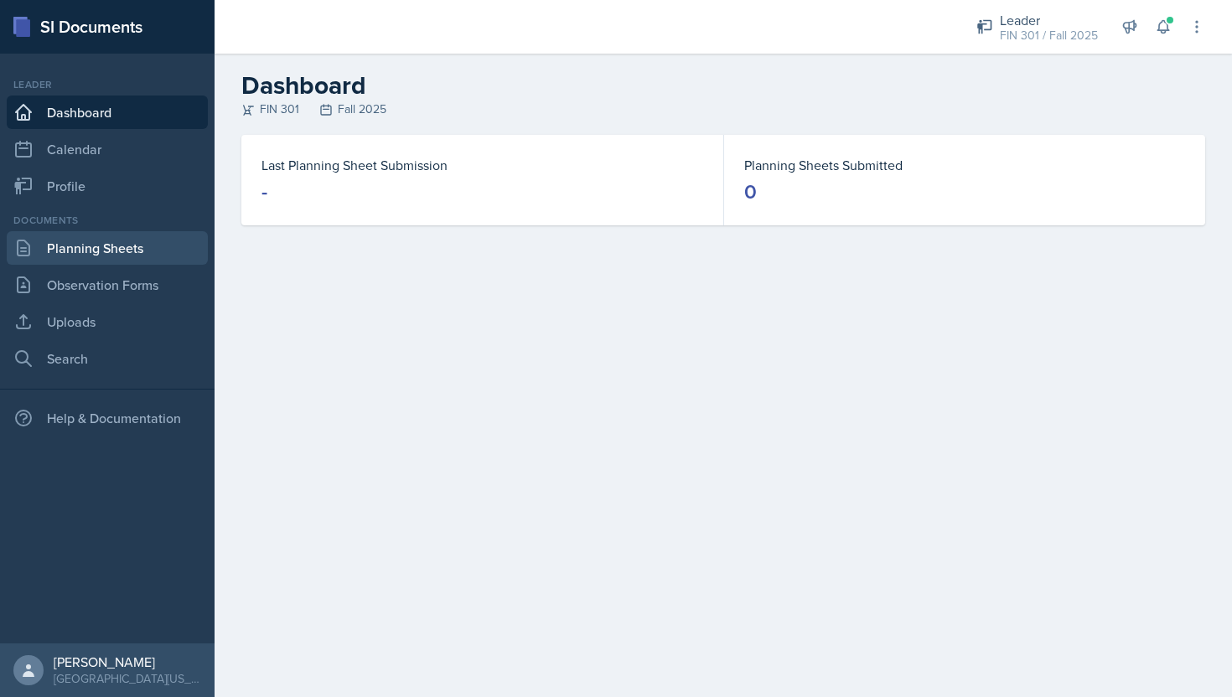
click at [158, 240] on link "Planning Sheets" at bounding box center [107, 248] width 201 height 34
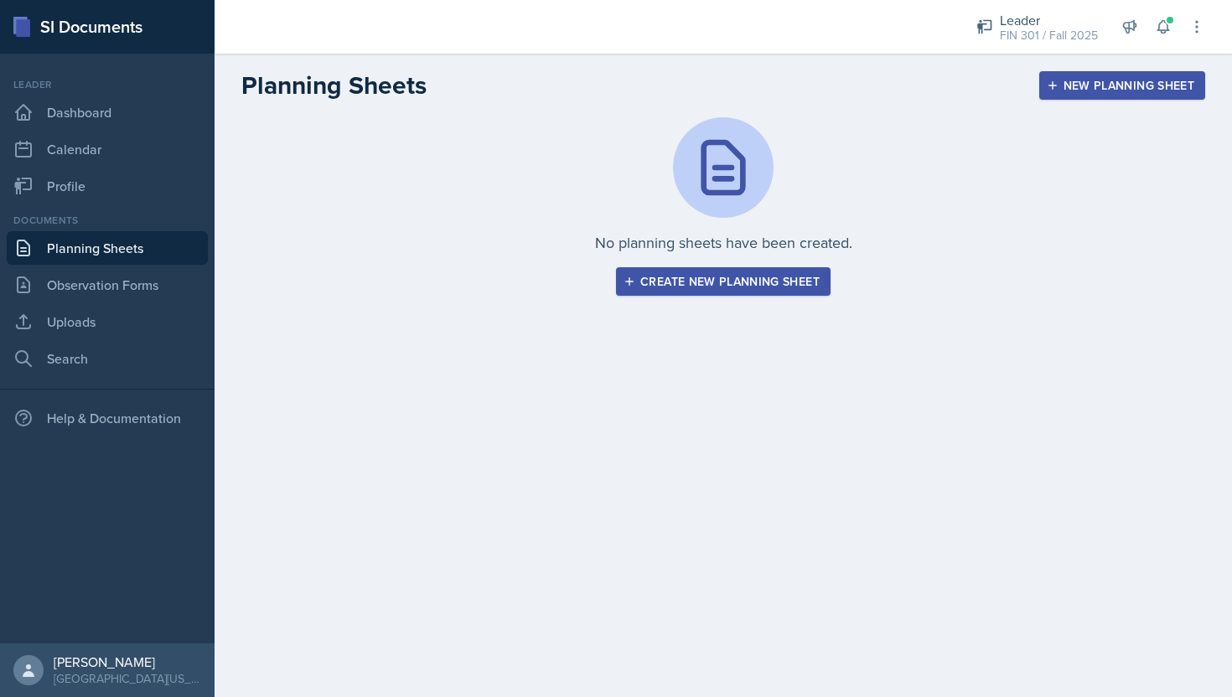
click at [698, 279] on div "Create new planning sheet" at bounding box center [723, 281] width 193 height 13
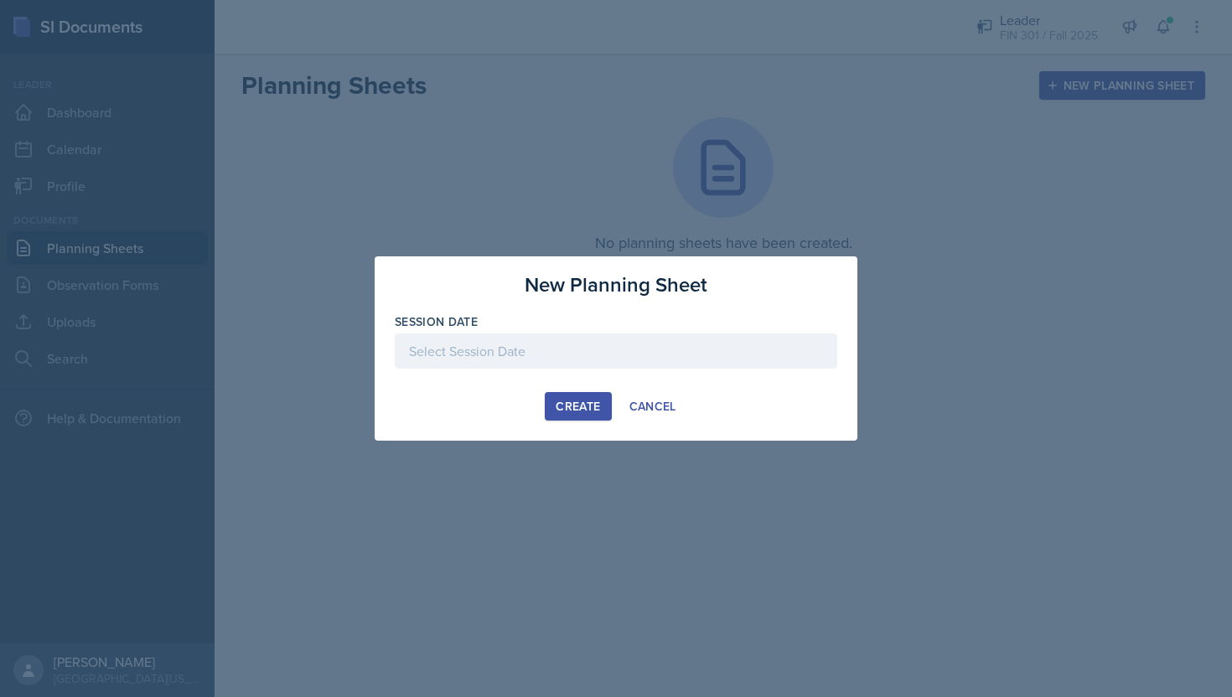
click at [611, 351] on div at bounding box center [616, 350] width 442 height 35
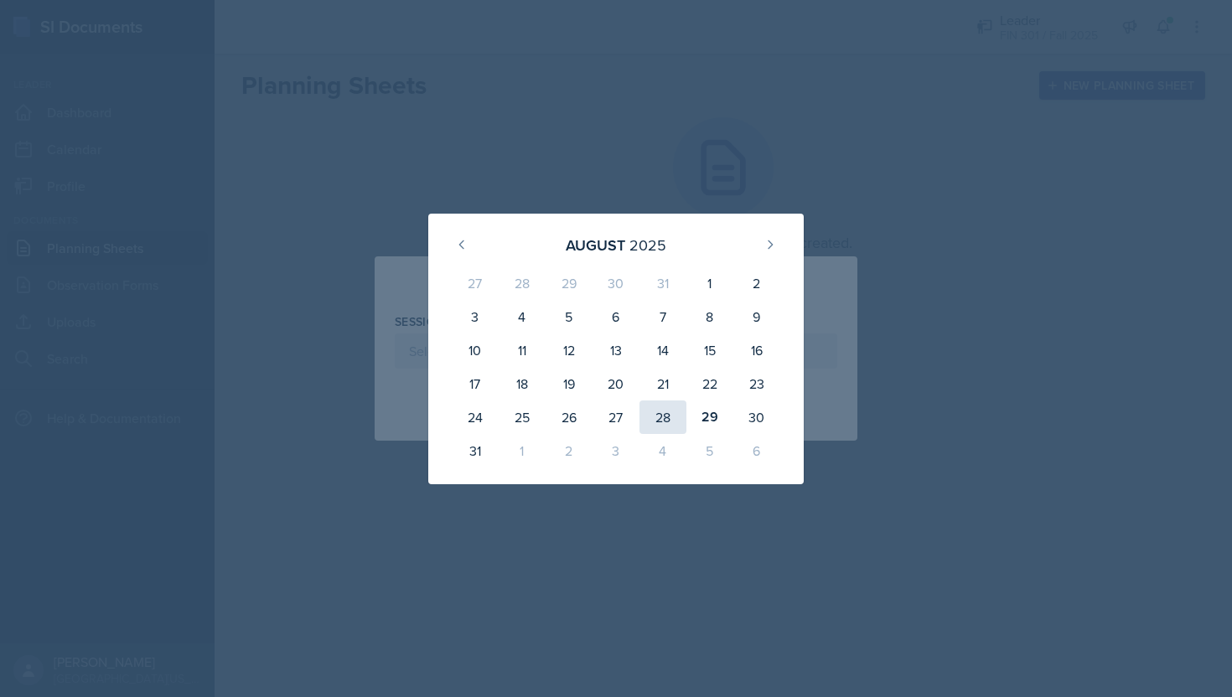
click at [674, 416] on div "28" at bounding box center [662, 418] width 47 height 34
type input "[DATE]"
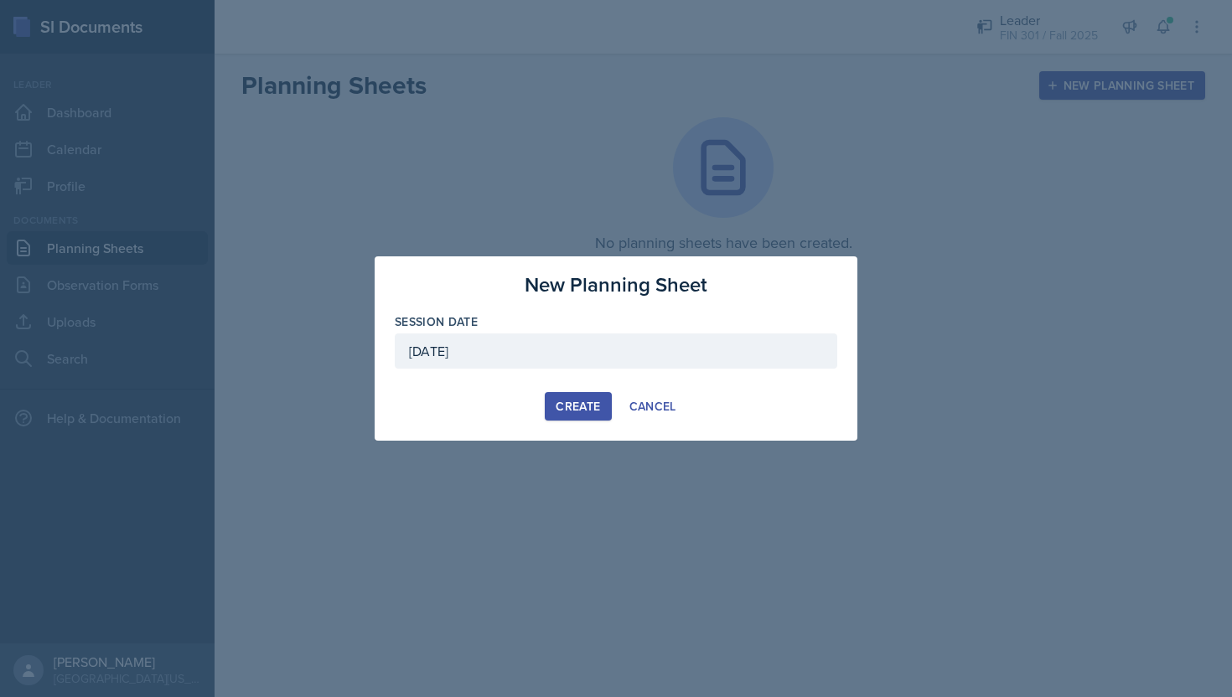
click at [575, 400] on div "Create" at bounding box center [578, 406] width 44 height 13
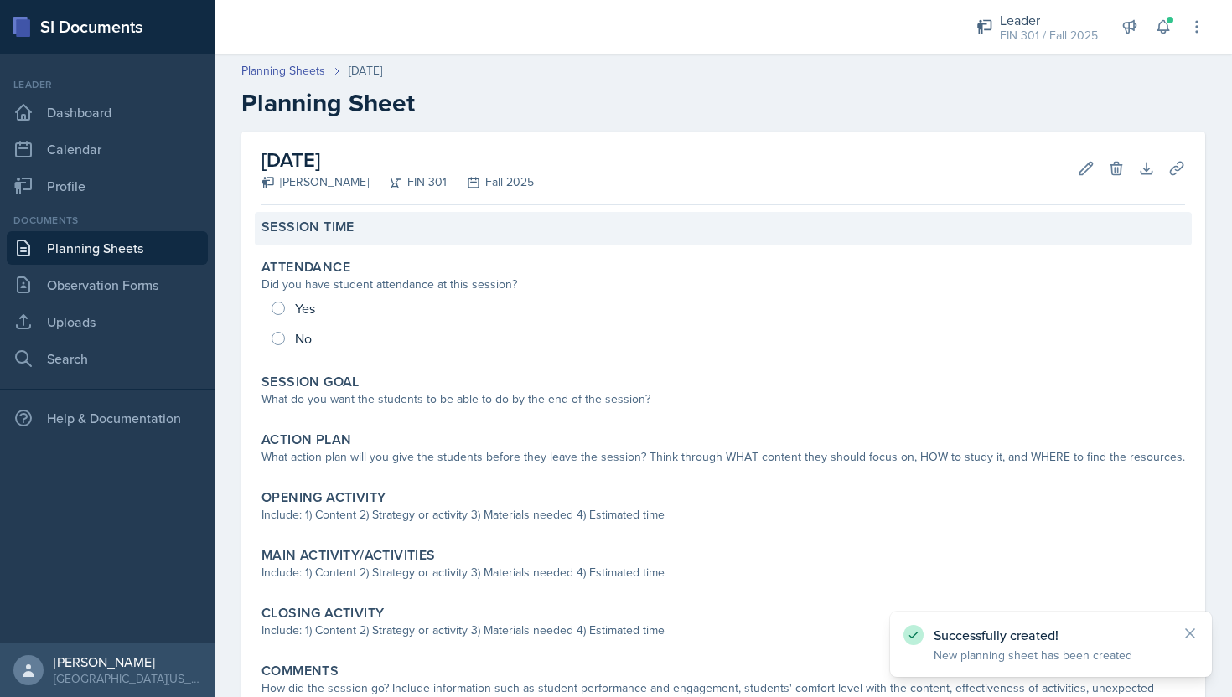
click at [319, 241] on div "Session Time" at bounding box center [723, 229] width 937 height 34
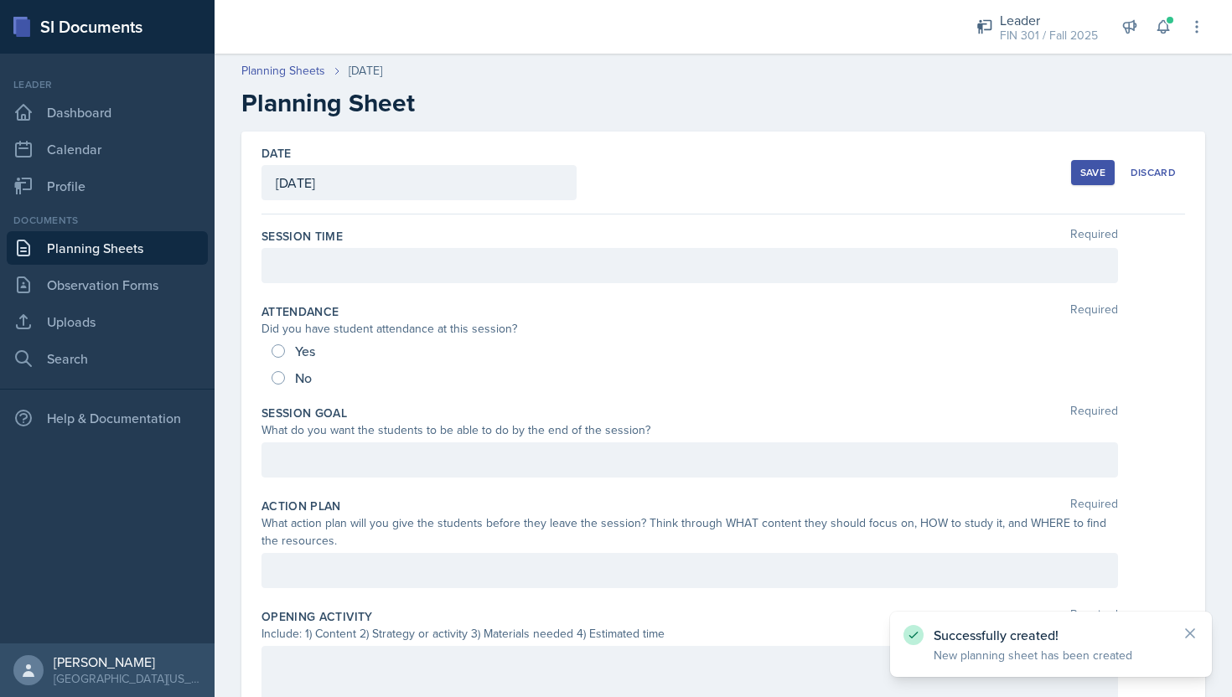
click at [338, 264] on div at bounding box center [689, 265] width 856 height 35
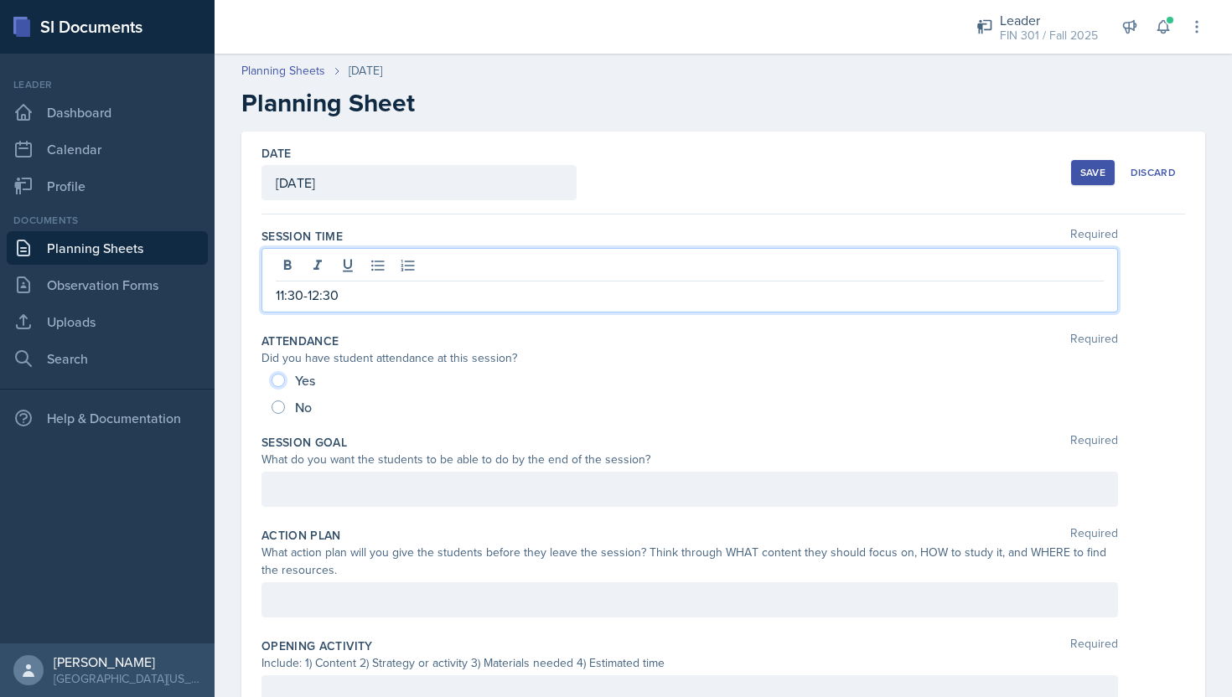
click at [273, 380] on input "Yes" at bounding box center [277, 380] width 13 height 13
radio input "true"
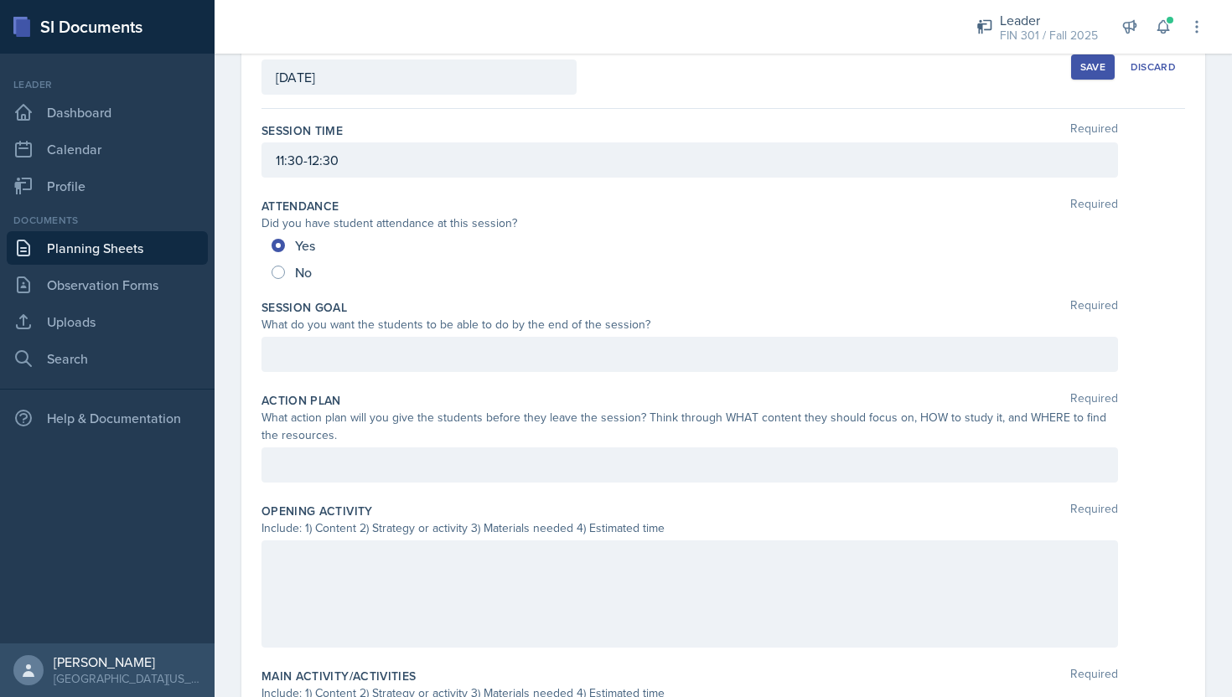
click at [422, 355] on p at bounding box center [690, 354] width 828 height 20
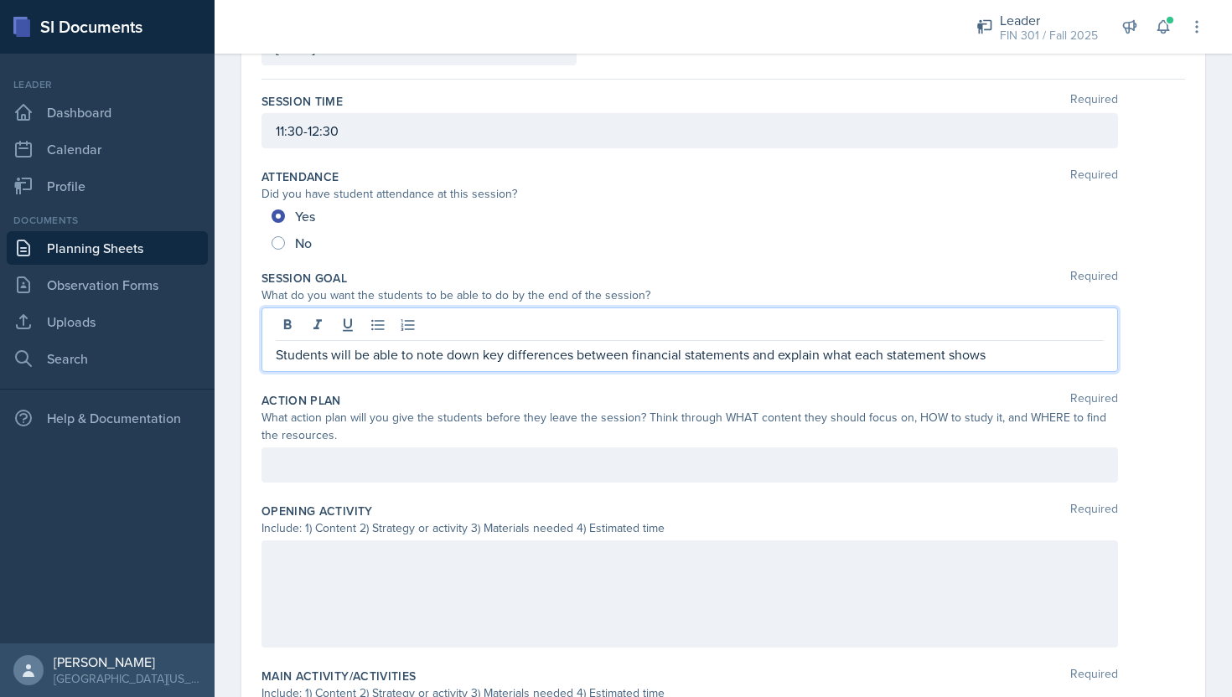
click at [472, 455] on div at bounding box center [689, 464] width 856 height 35
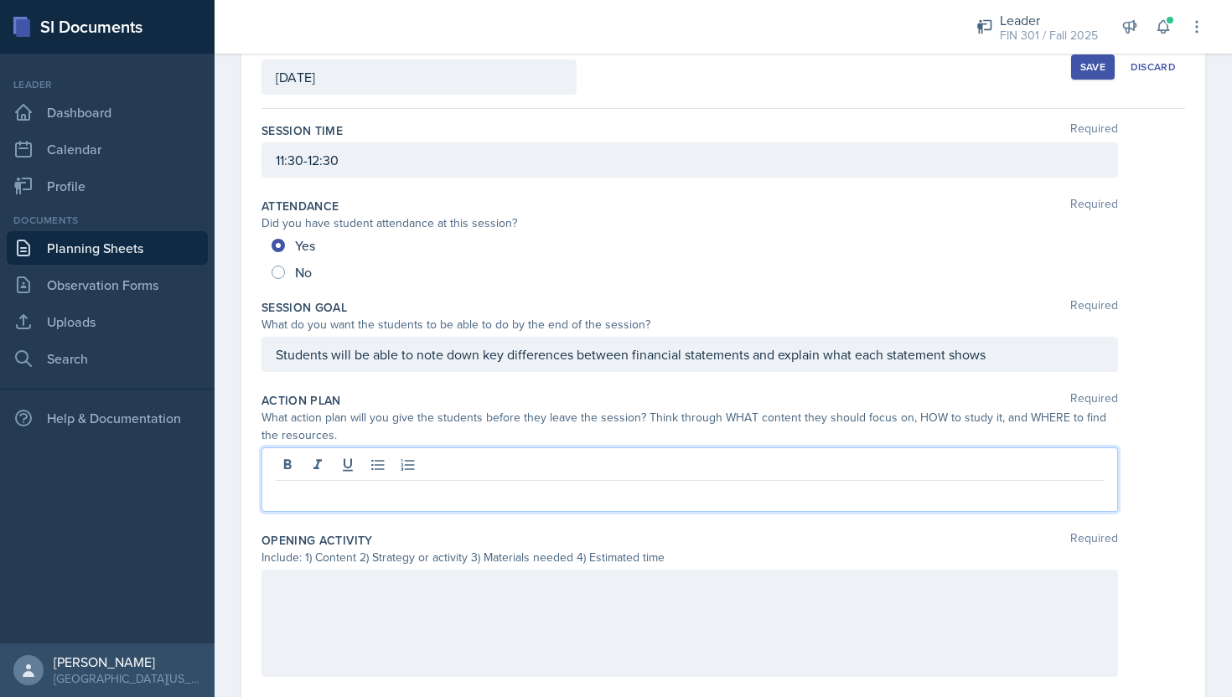
paste div
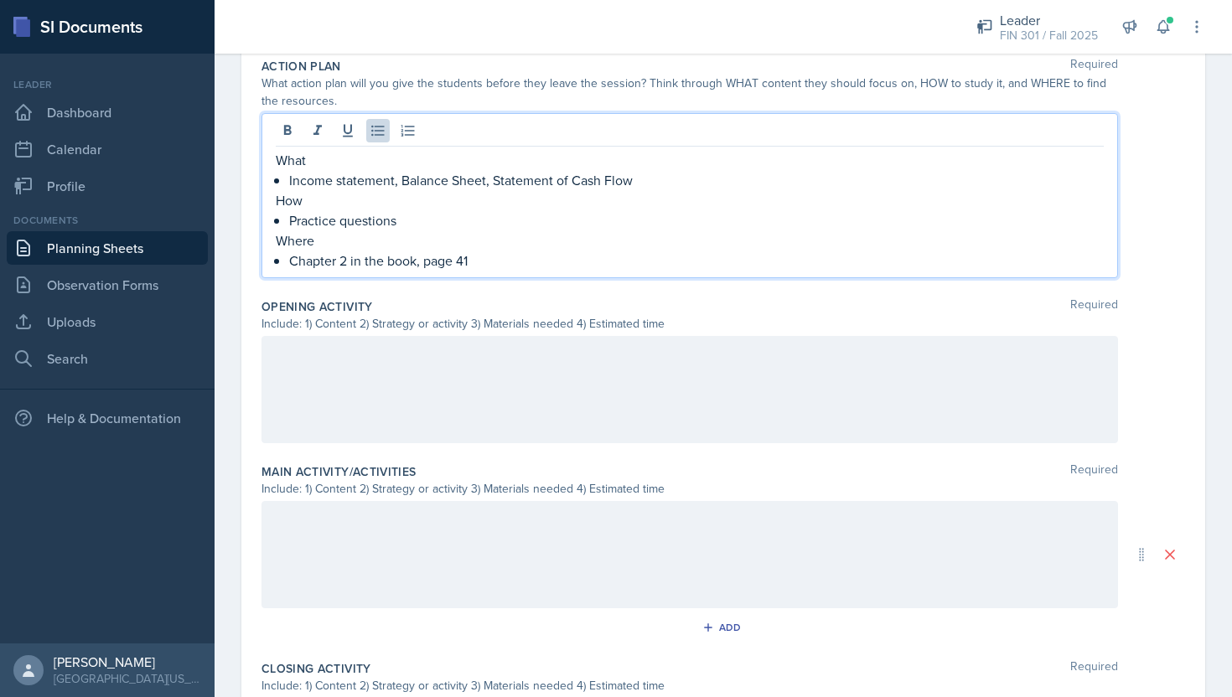
click at [426, 372] on div at bounding box center [689, 389] width 856 height 107
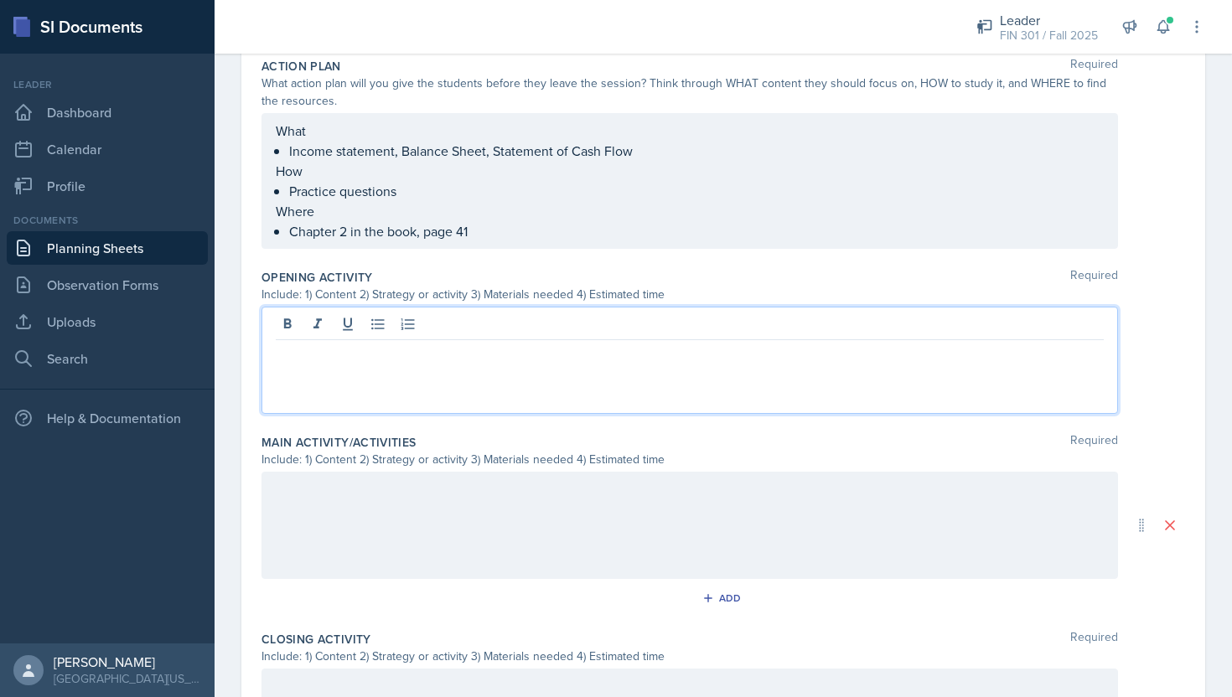
scroll to position [469, 0]
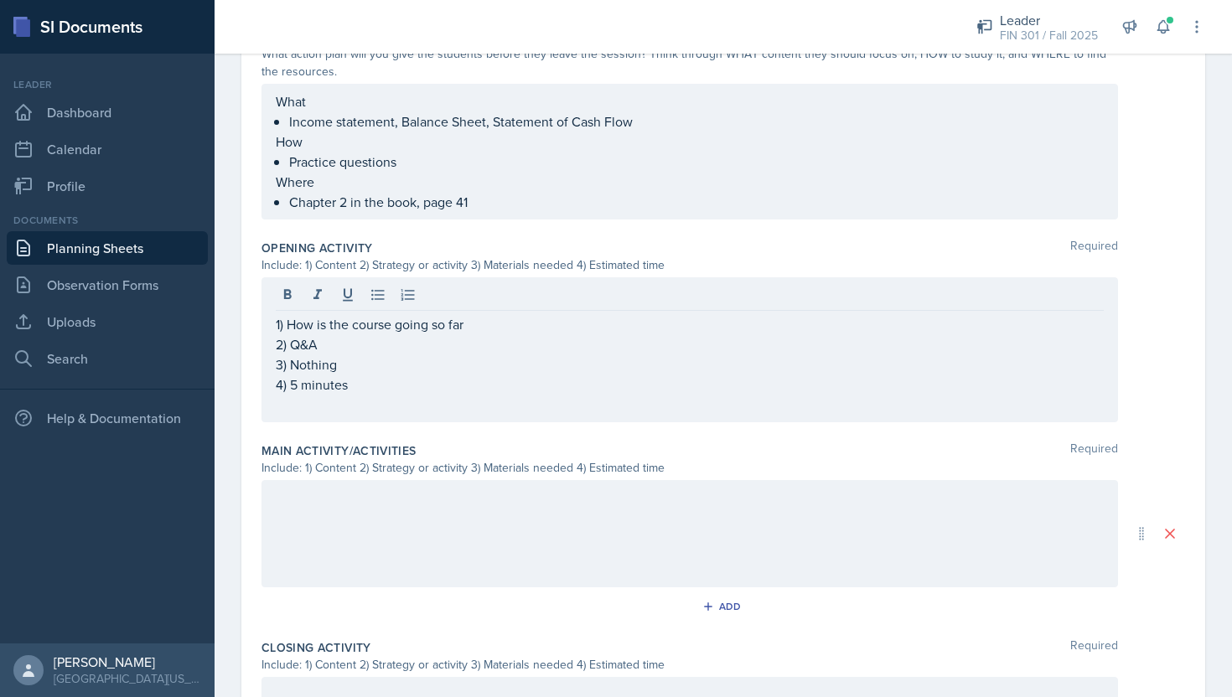
click at [406, 535] on div at bounding box center [689, 533] width 856 height 107
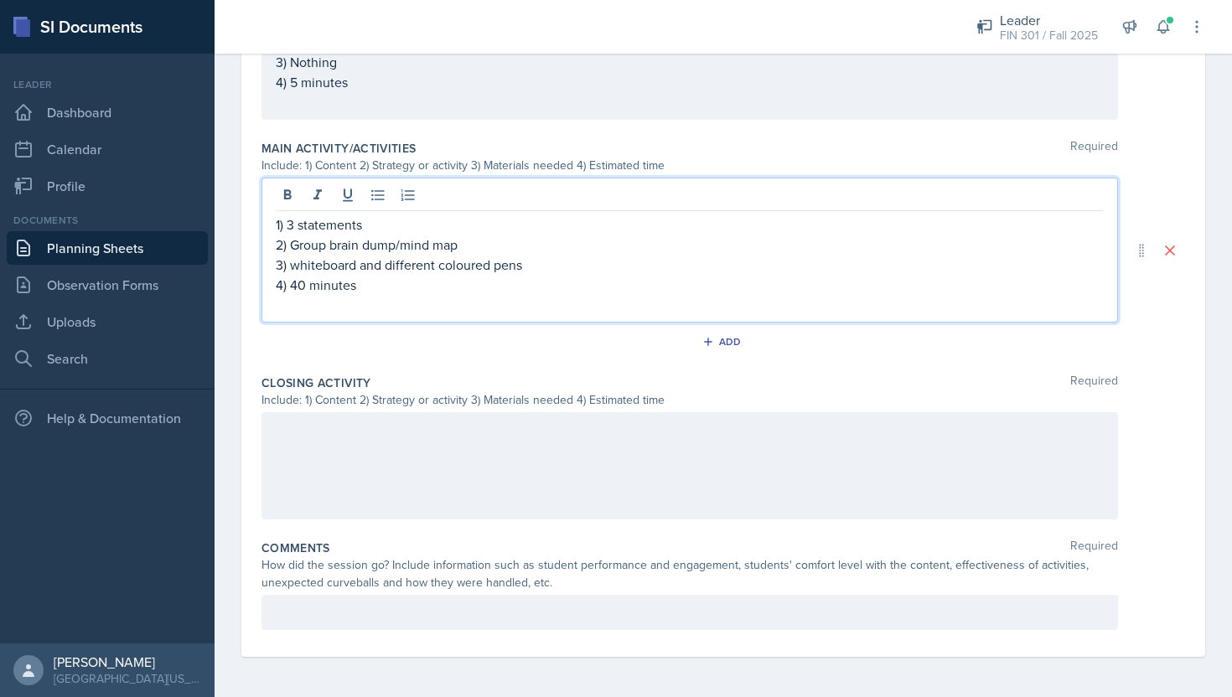
click at [385, 441] on div at bounding box center [689, 465] width 856 height 107
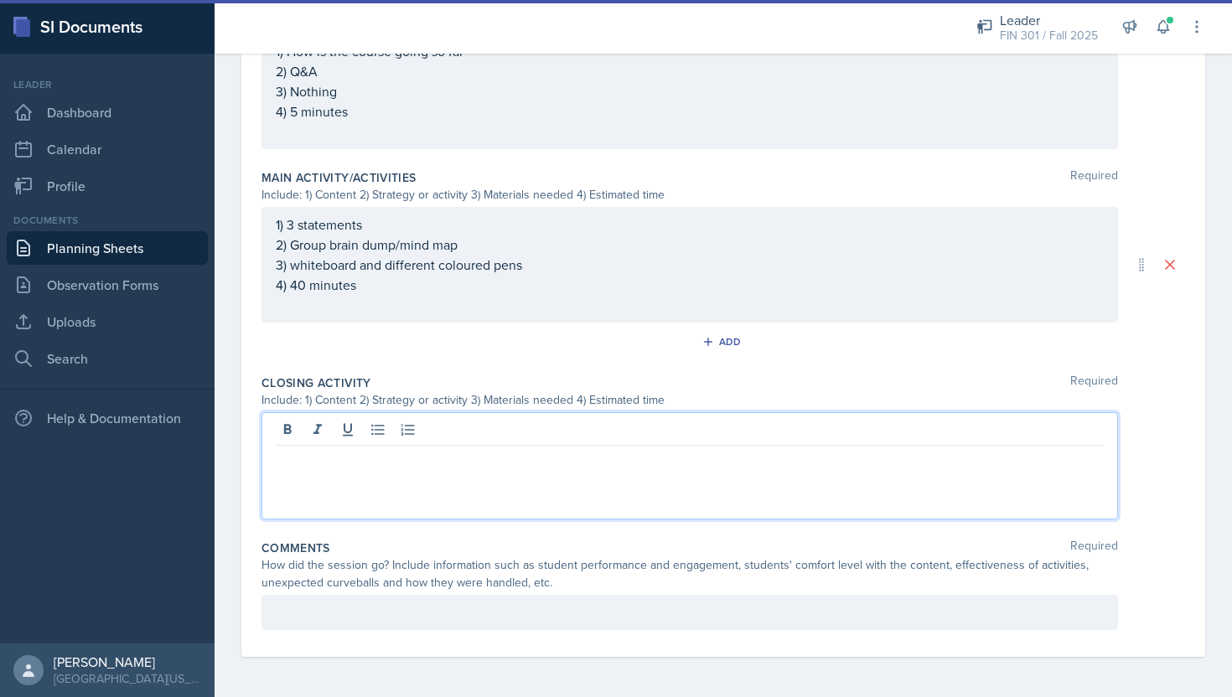
scroll to position [742, 0]
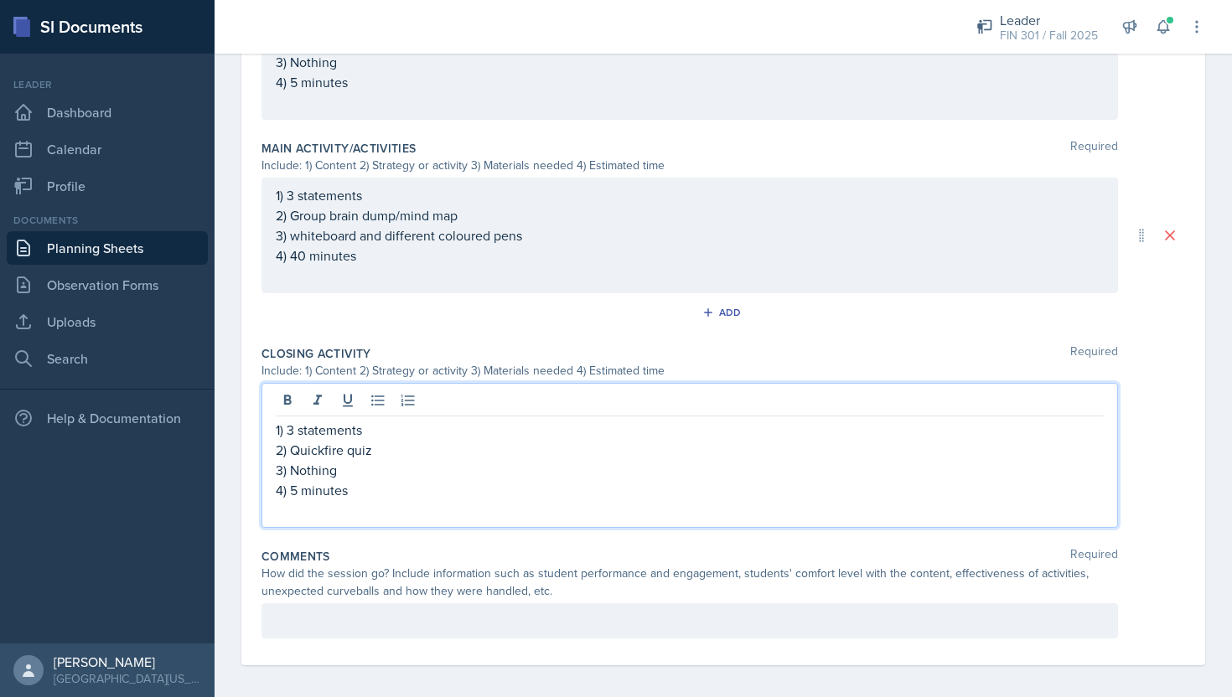
click at [446, 620] on div at bounding box center [689, 620] width 856 height 35
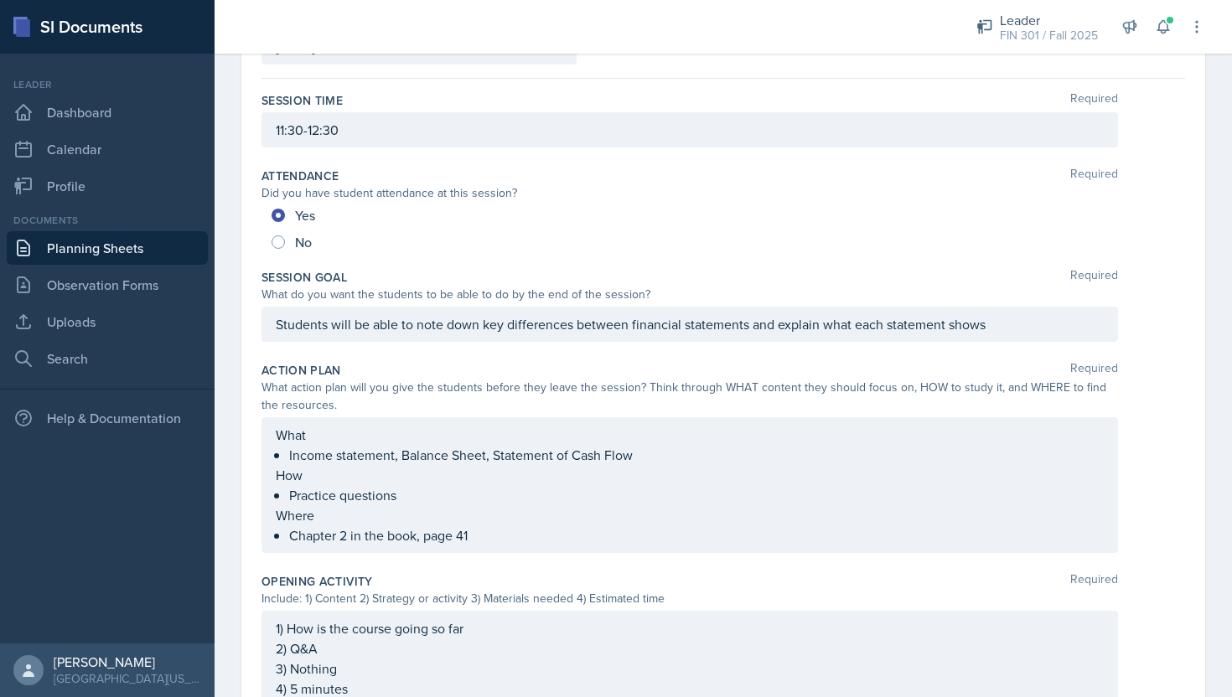
scroll to position [0, 0]
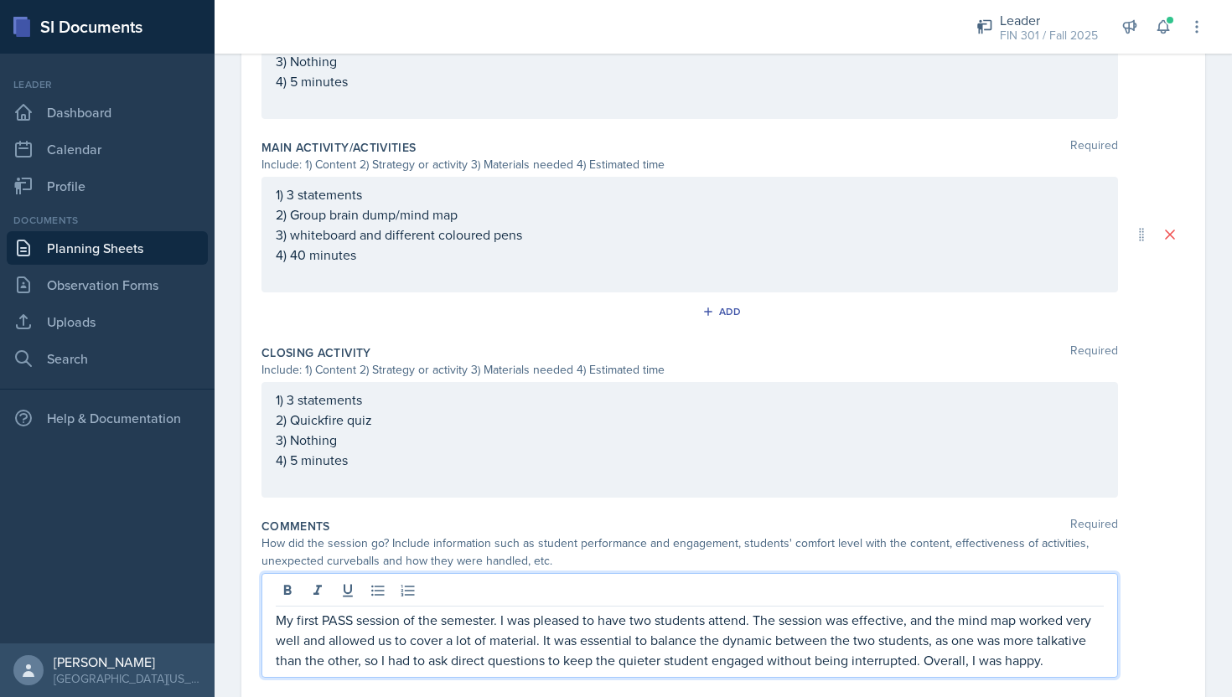
click at [902, 256] on p "4) 40 minutes" at bounding box center [690, 255] width 828 height 20
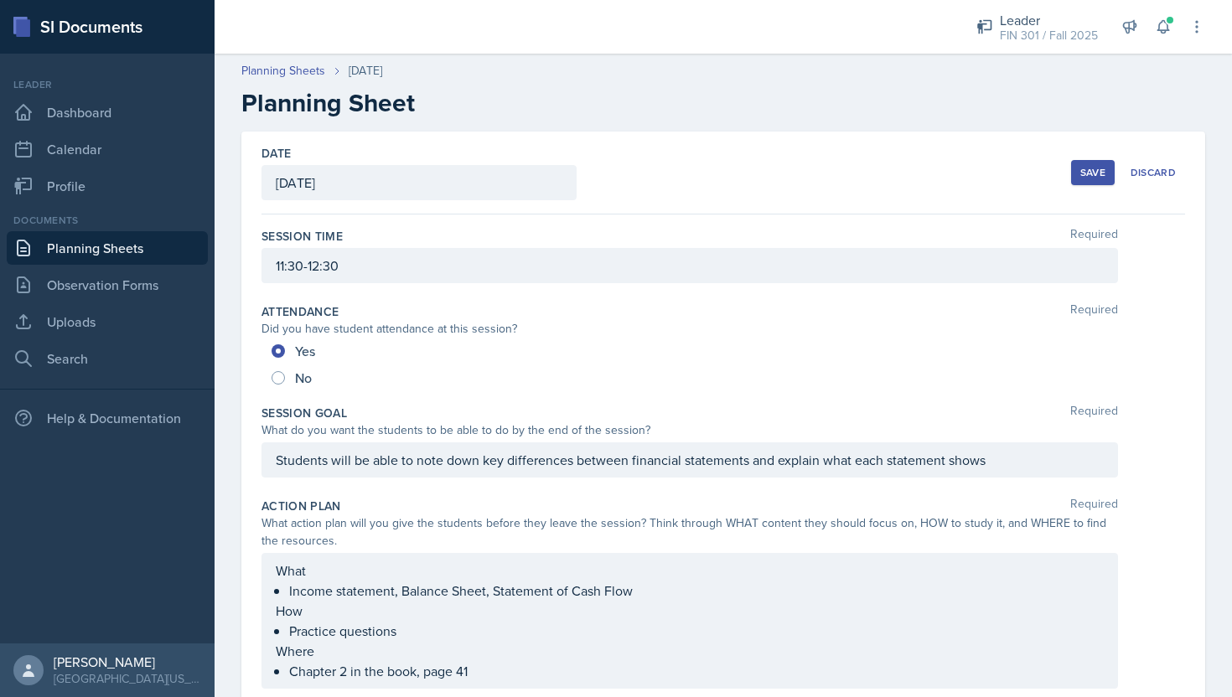
click at [1099, 167] on div "Save" at bounding box center [1092, 172] width 25 height 13
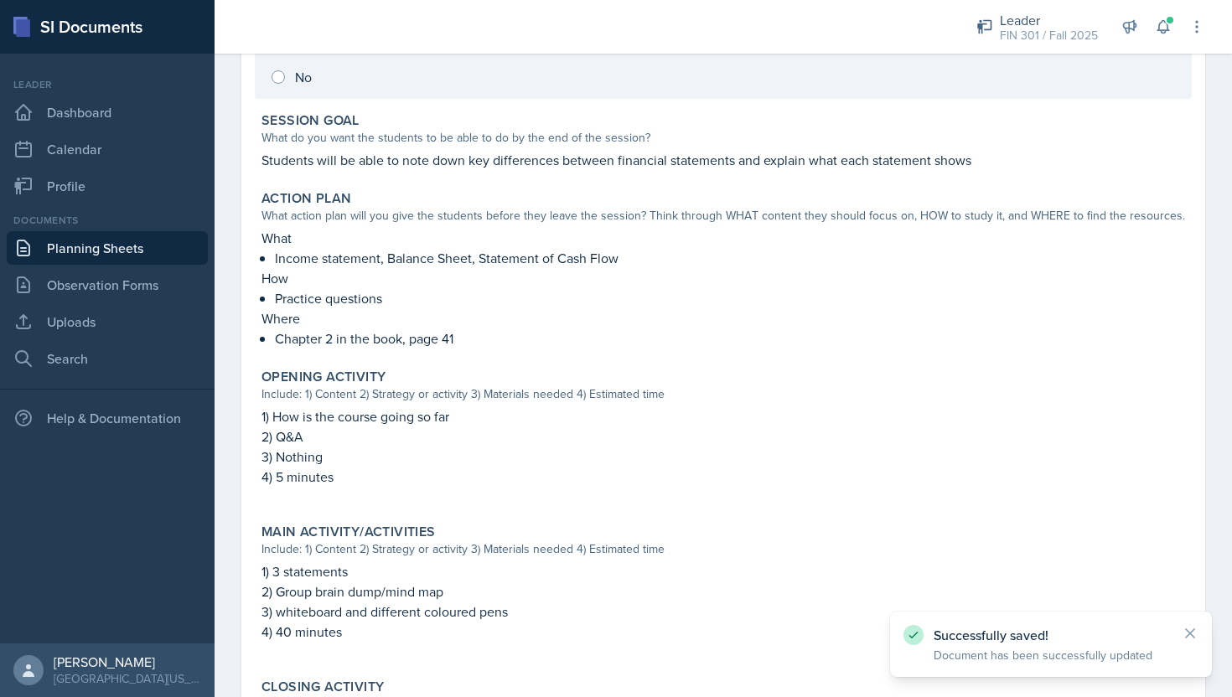
scroll to position [649, 0]
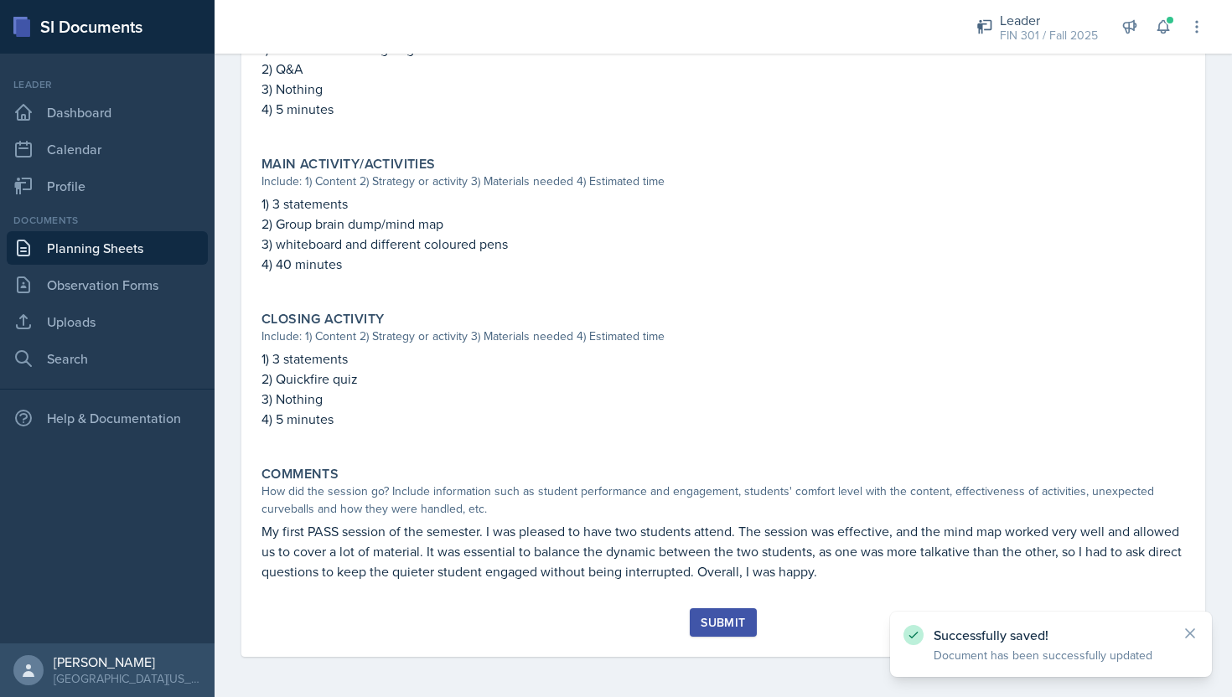
click at [726, 619] on div "Submit" at bounding box center [722, 622] width 44 height 13
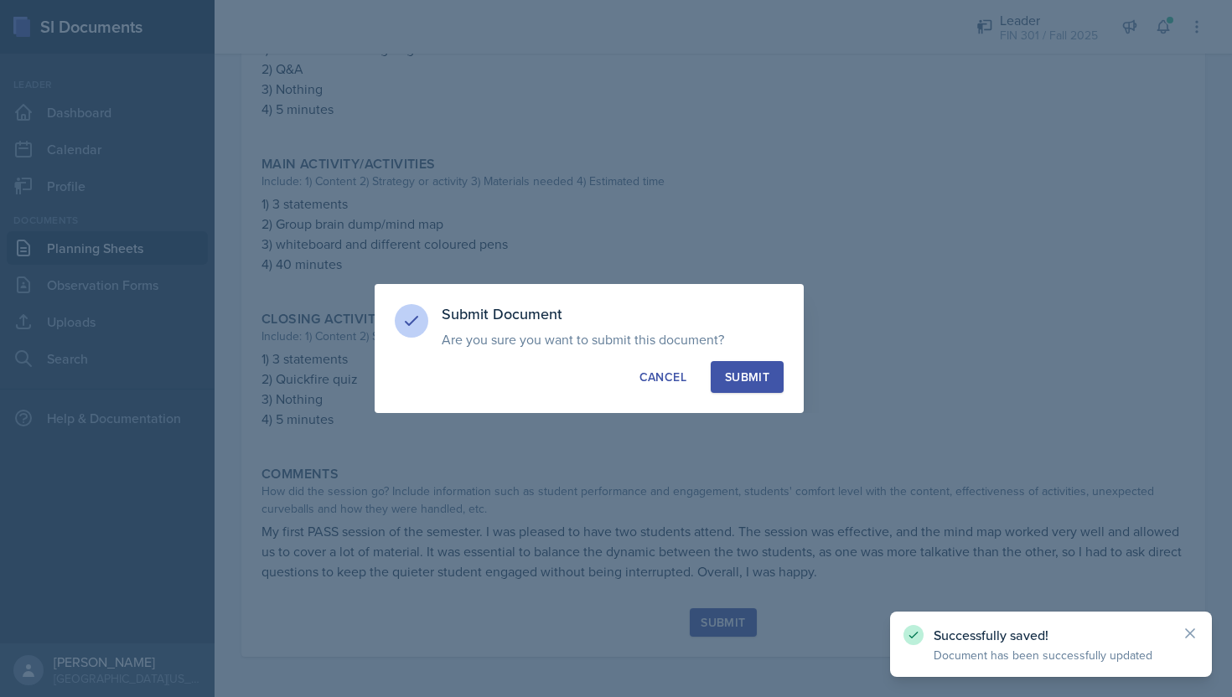
click at [756, 384] on div "Submit" at bounding box center [747, 377] width 44 height 17
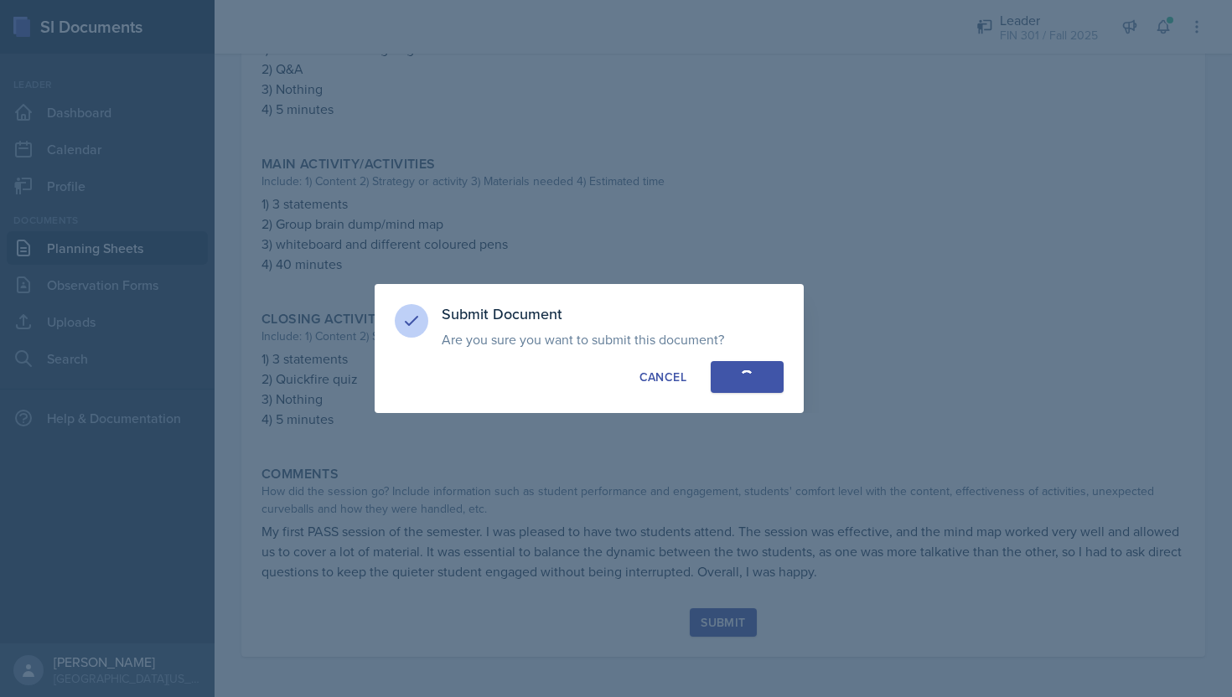
radio input "true"
